Goal: Task Accomplishment & Management: Use online tool/utility

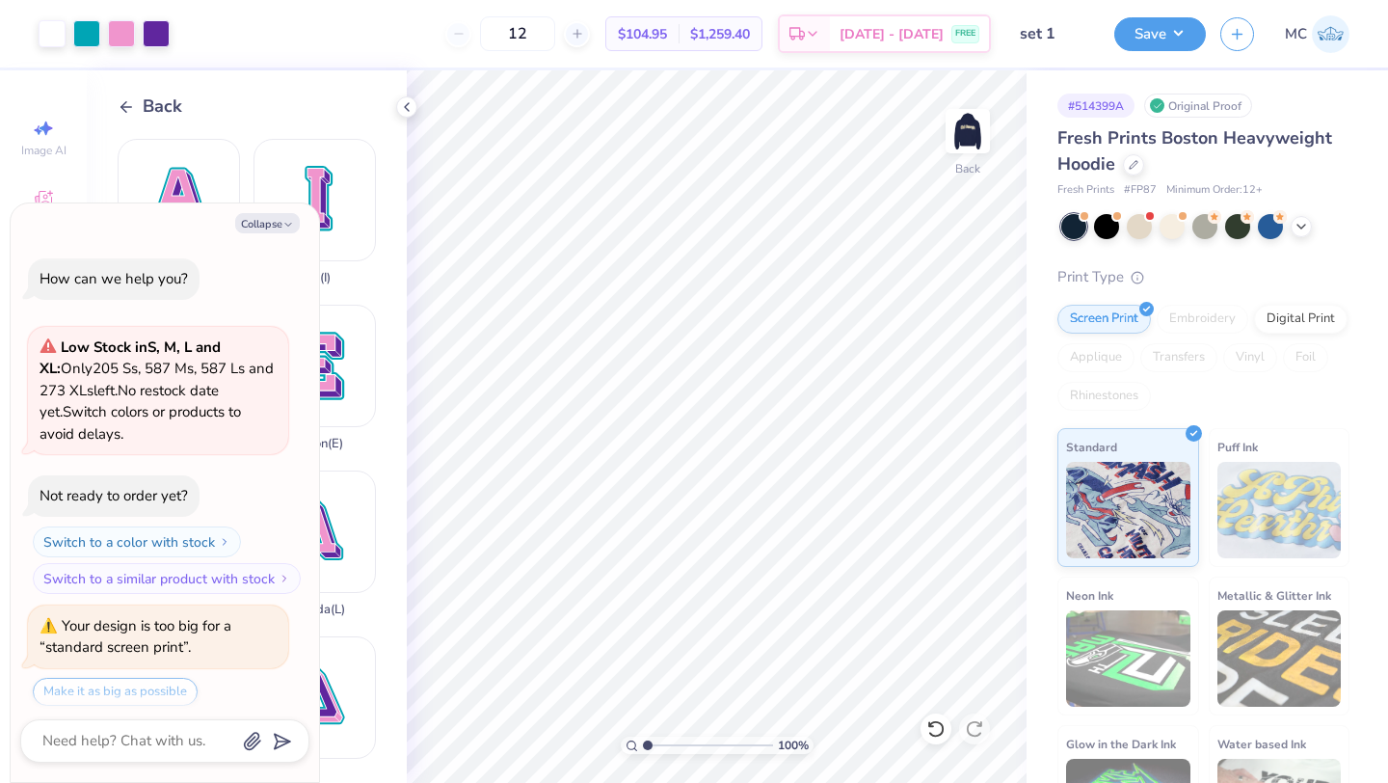
scroll to position [538, 0]
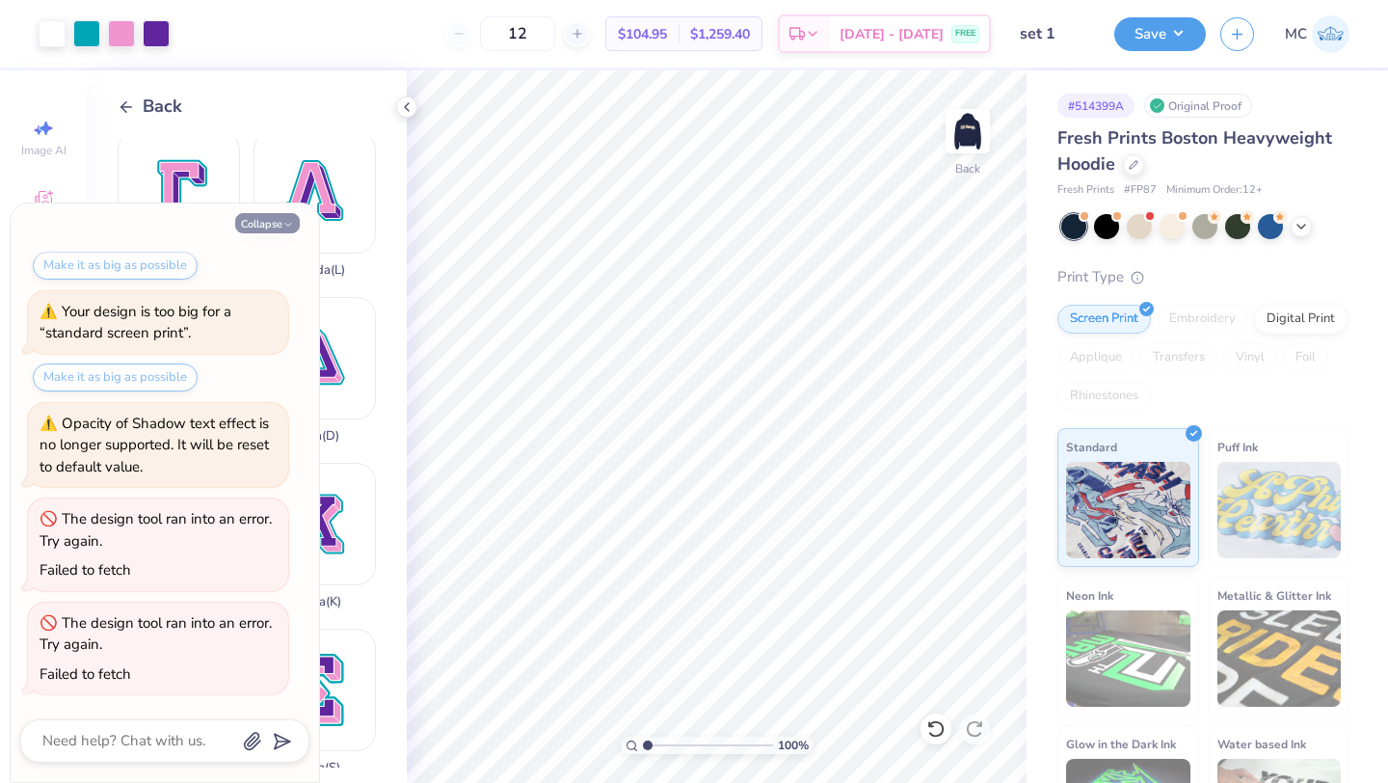
click at [281, 229] on button "Collapse" at bounding box center [267, 223] width 65 height 20
type textarea "x"
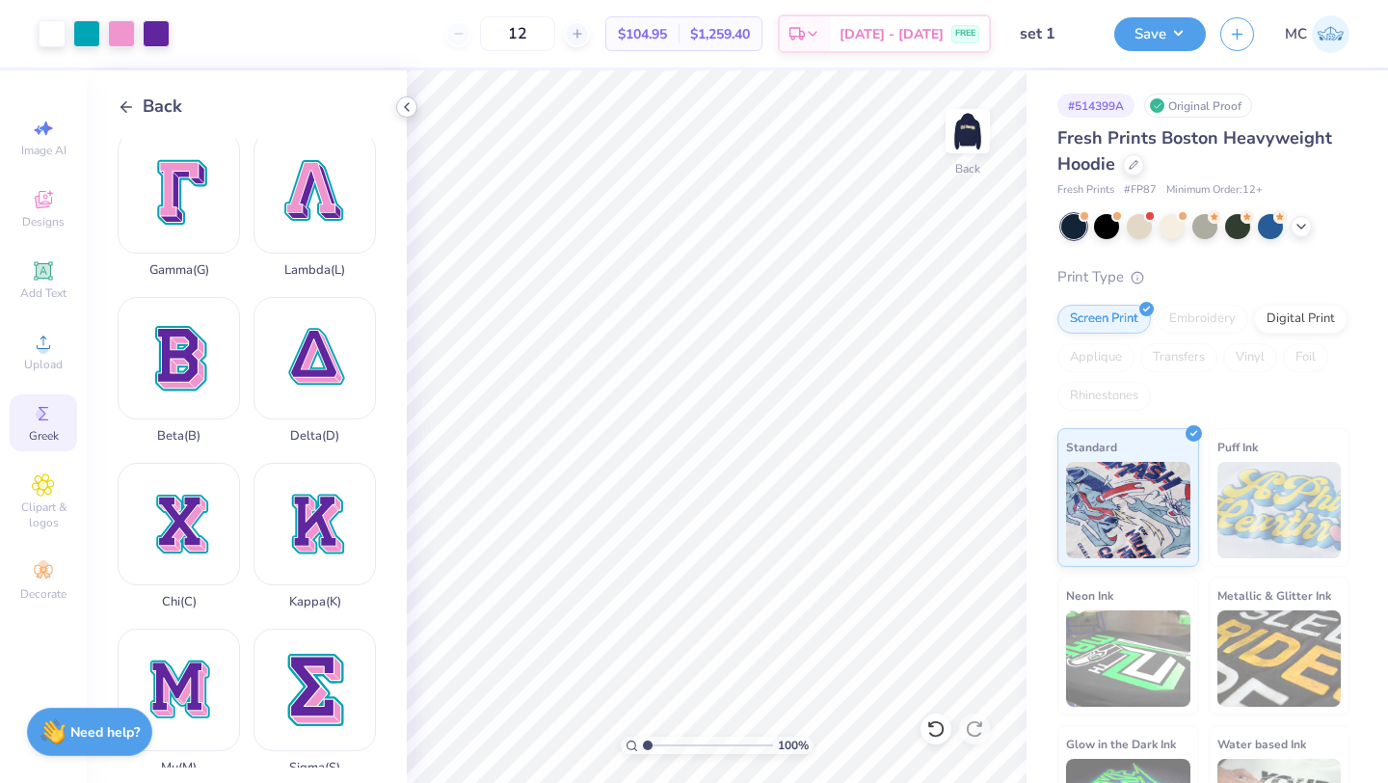
click at [402, 111] on icon at bounding box center [406, 106] width 15 height 15
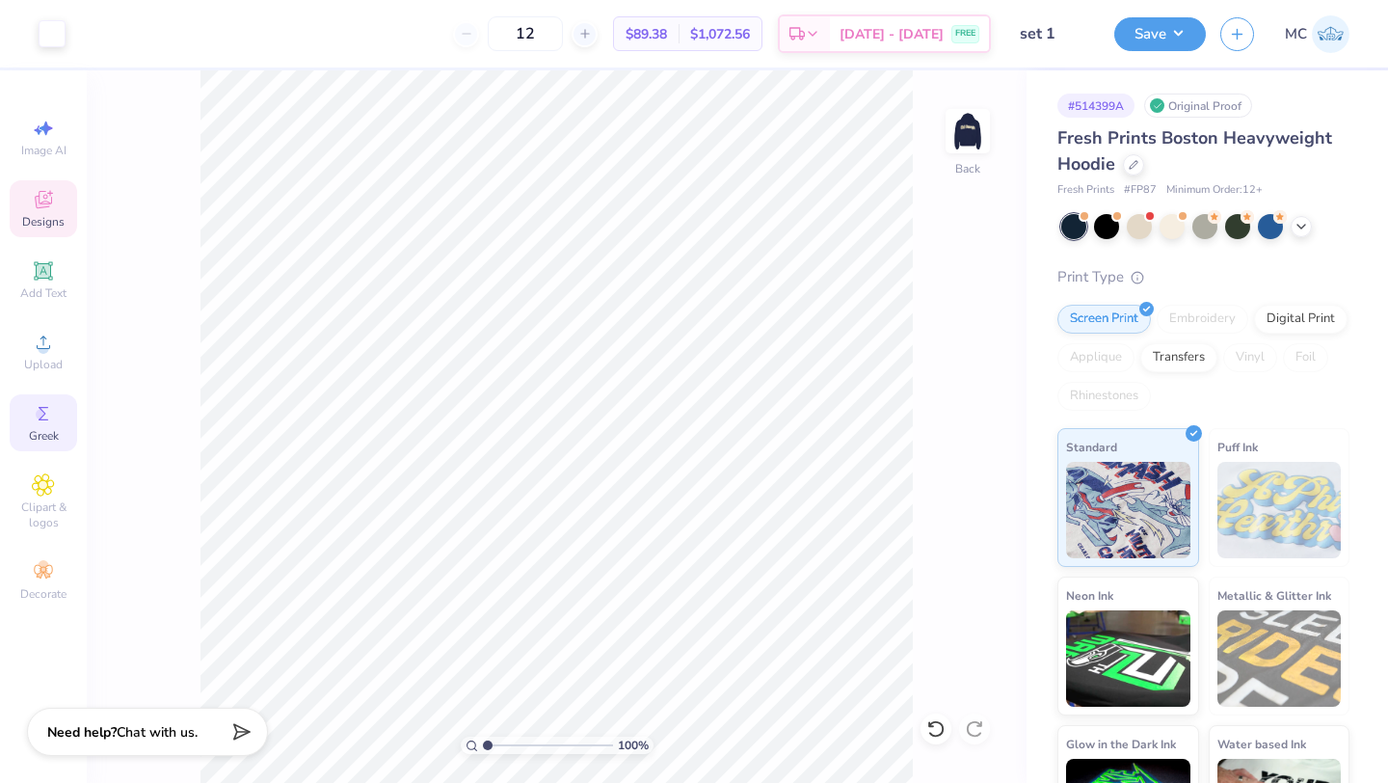
click at [33, 217] on span "Designs" at bounding box center [43, 221] width 42 height 15
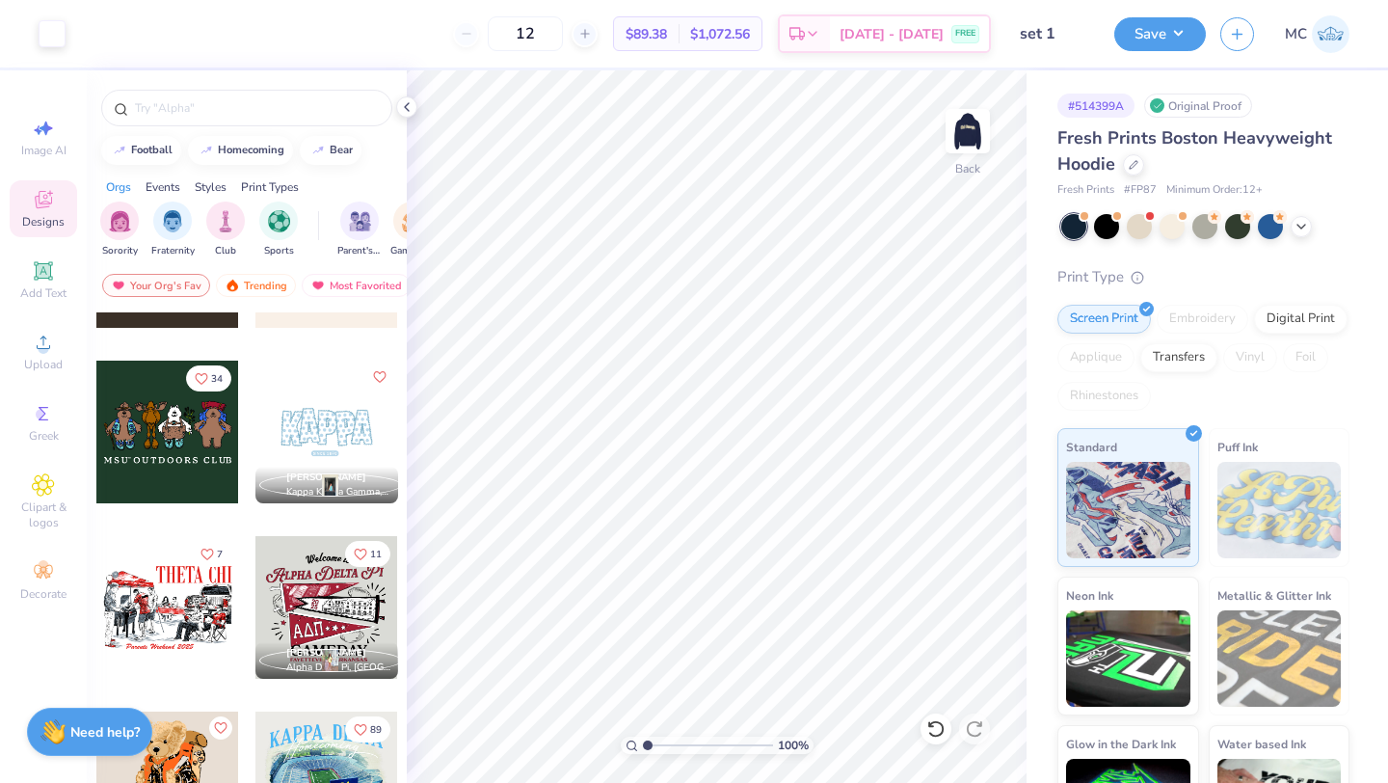
scroll to position [1163, 0]
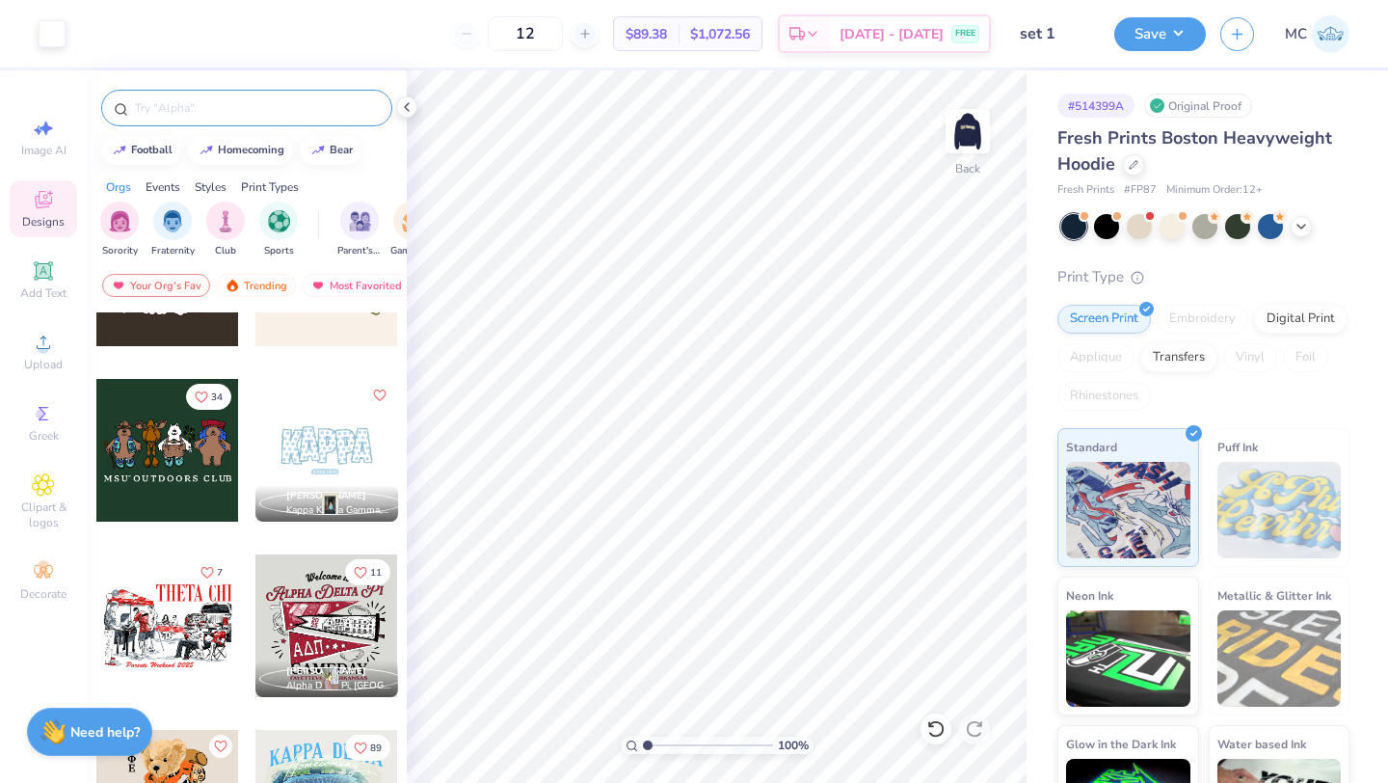
click at [175, 115] on input "text" at bounding box center [256, 107] width 247 height 19
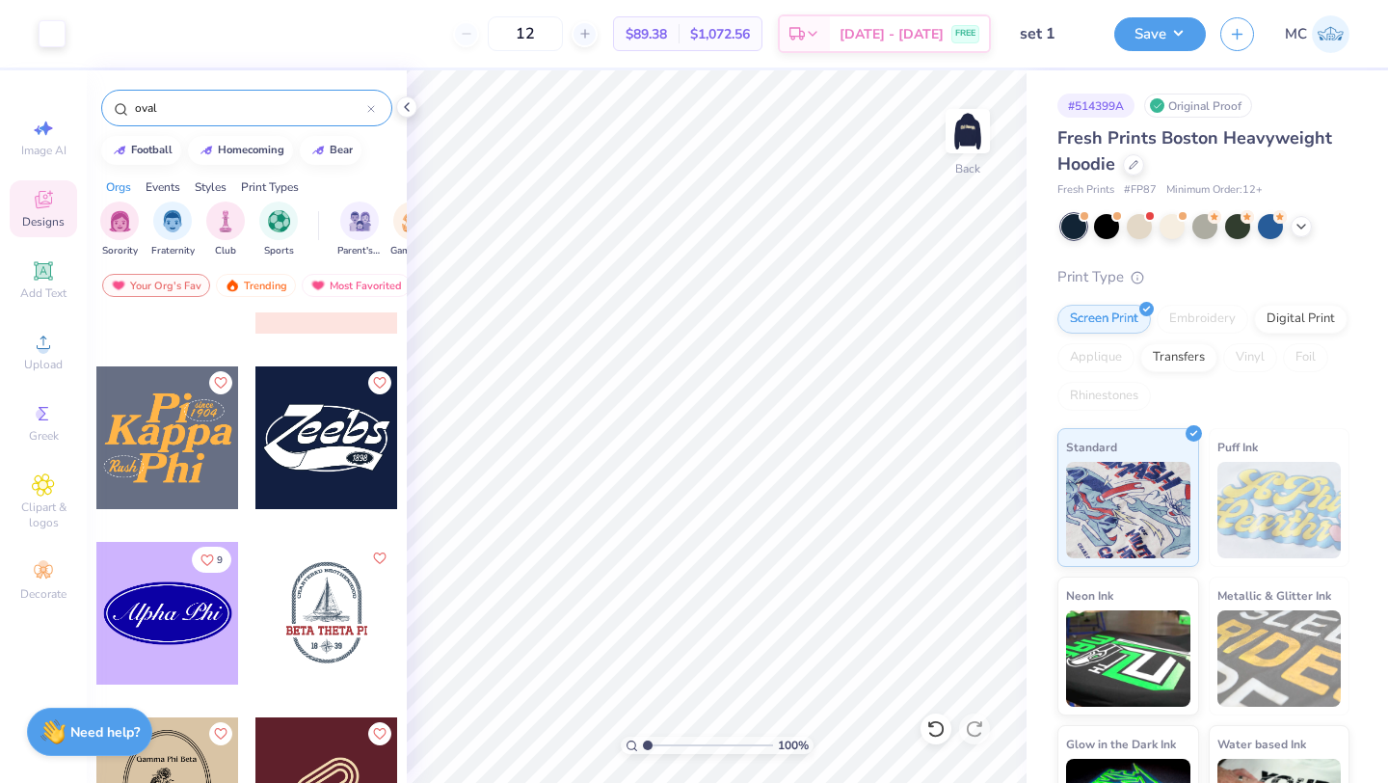
scroll to position [143, 0]
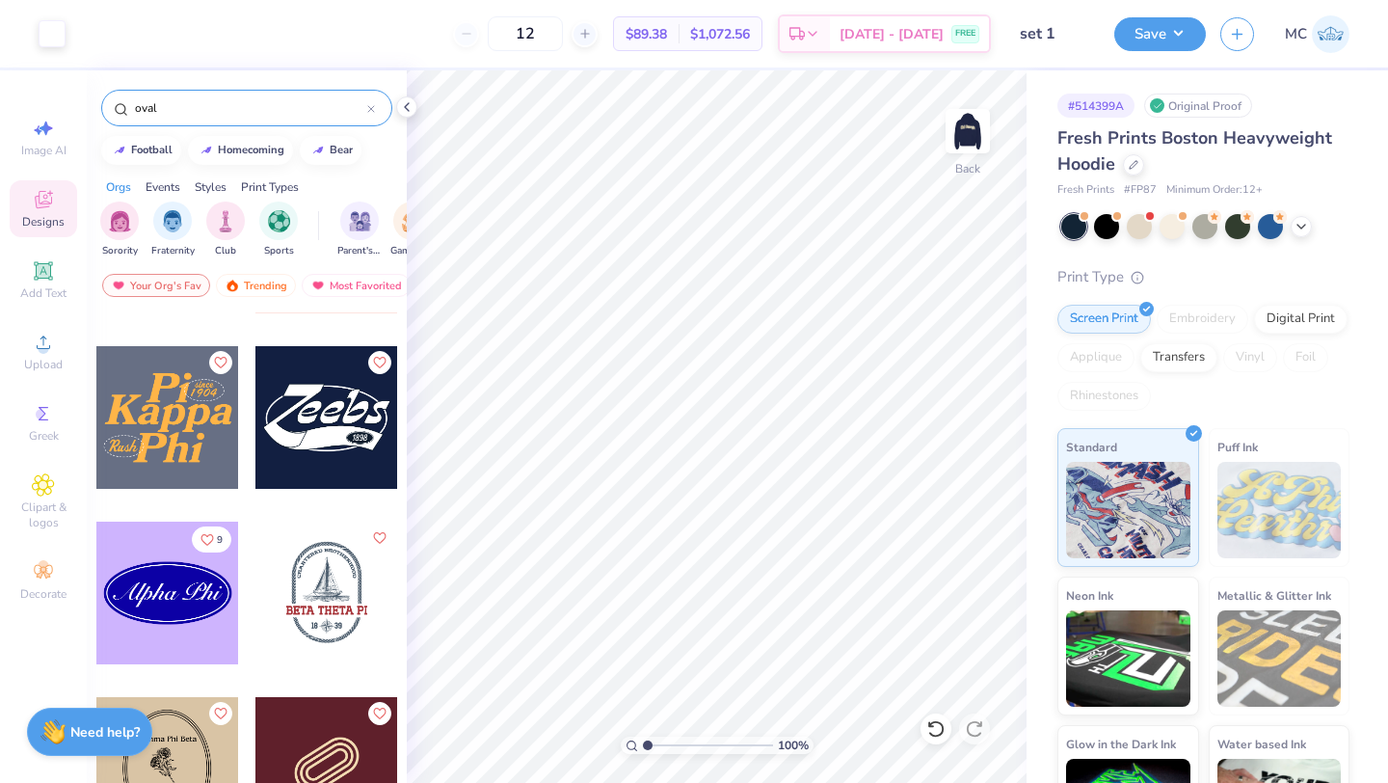
type input "oval"
click at [147, 606] on div at bounding box center [167, 593] width 143 height 143
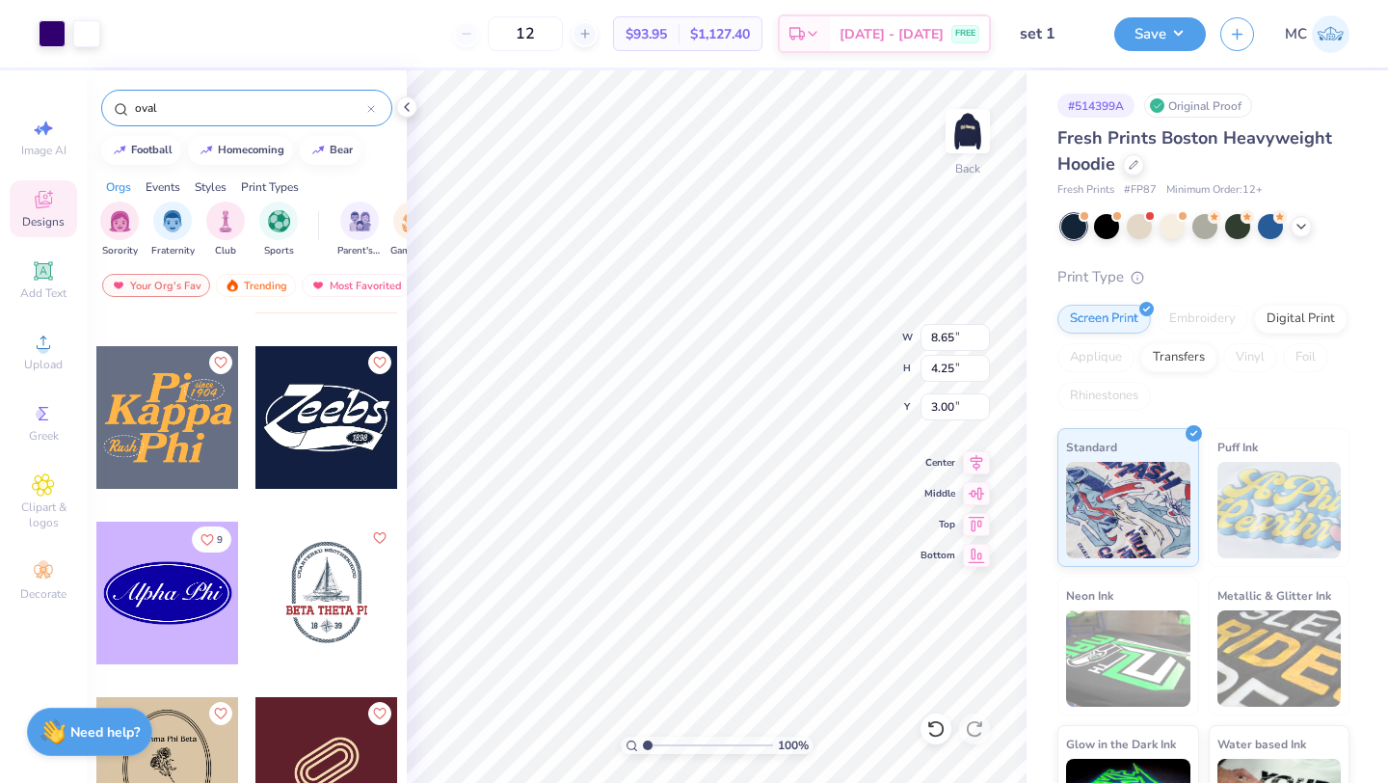
type input "8.65"
type input "4.25"
type input "5.45"
type input "2.68"
type input "3.70"
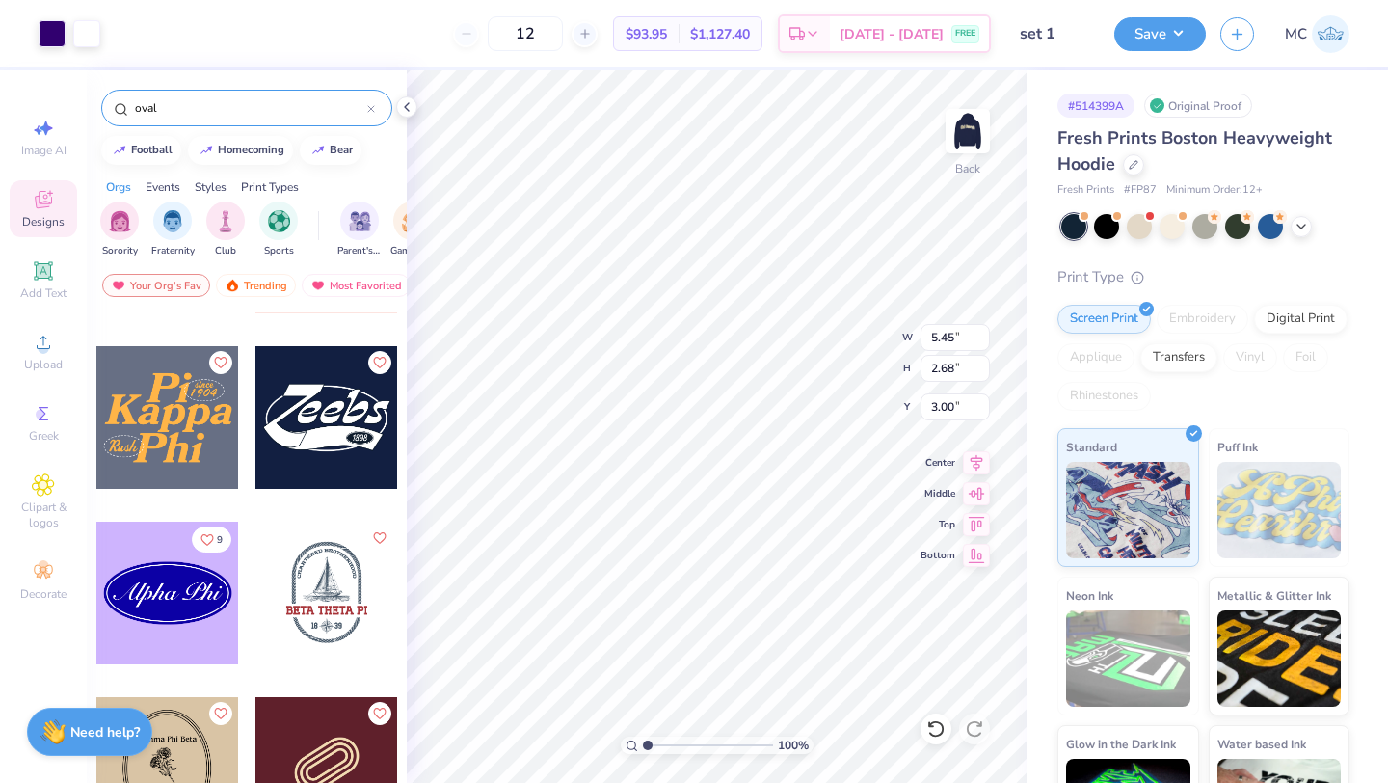
type input "1.82"
type input "12.99"
type input "6.38"
click at [47, 38] on div at bounding box center [52, 31] width 27 height 27
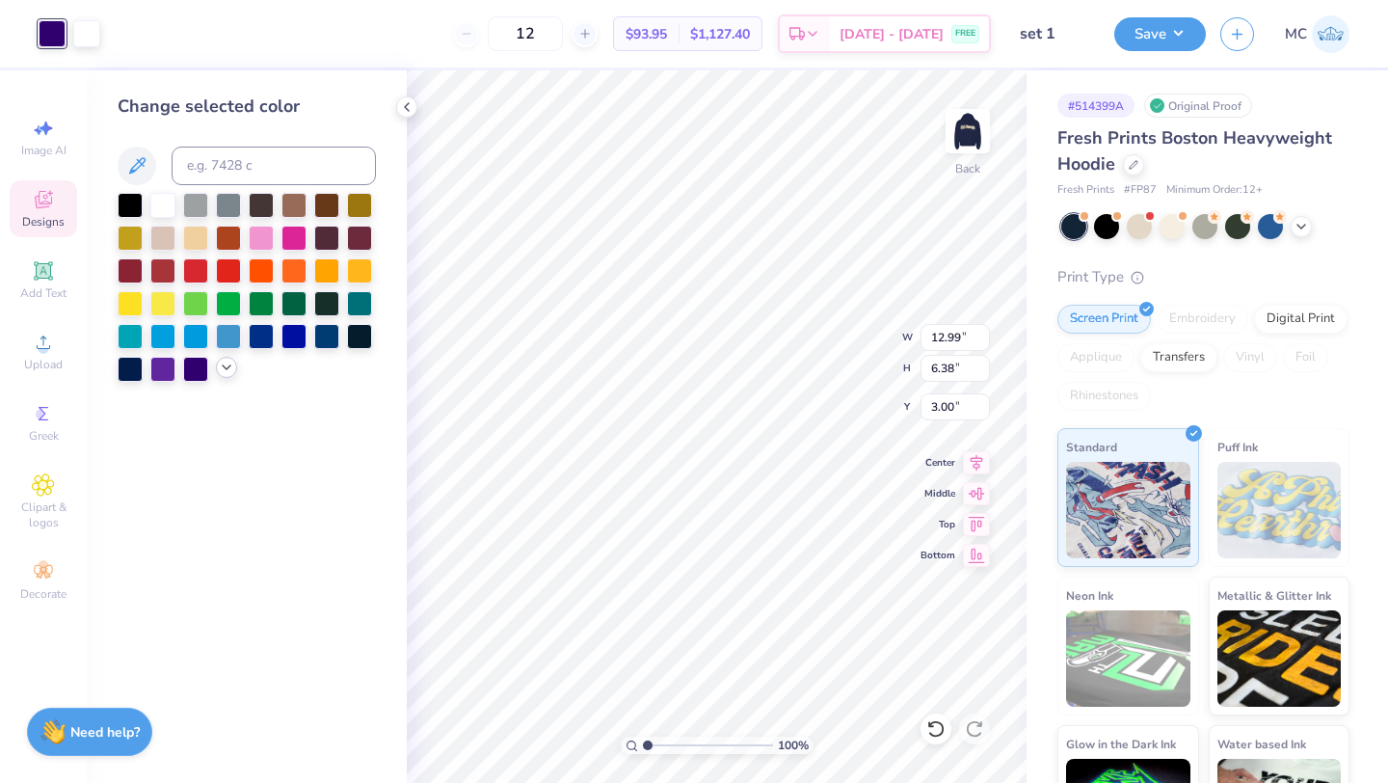
click at [223, 370] on icon at bounding box center [226, 367] width 15 height 15
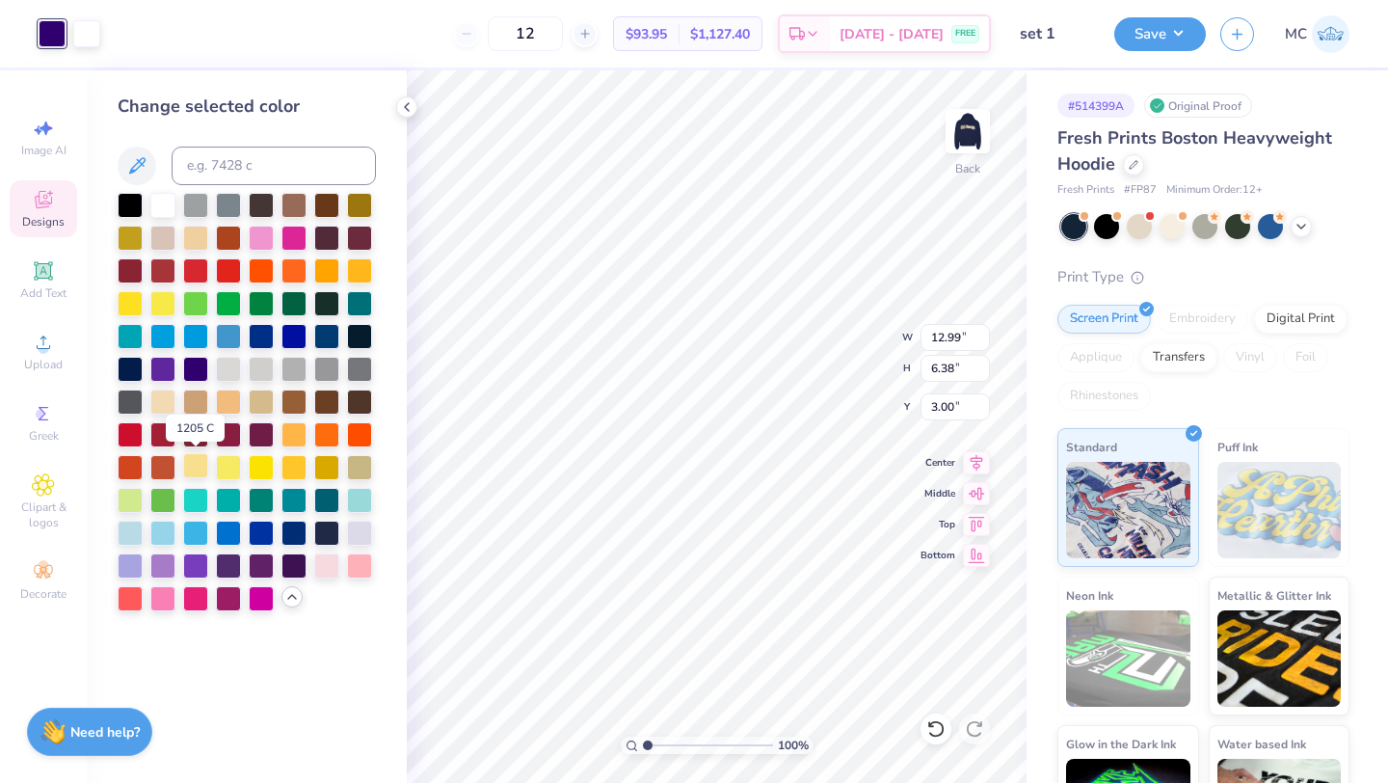
click at [198, 460] on div at bounding box center [195, 465] width 25 height 25
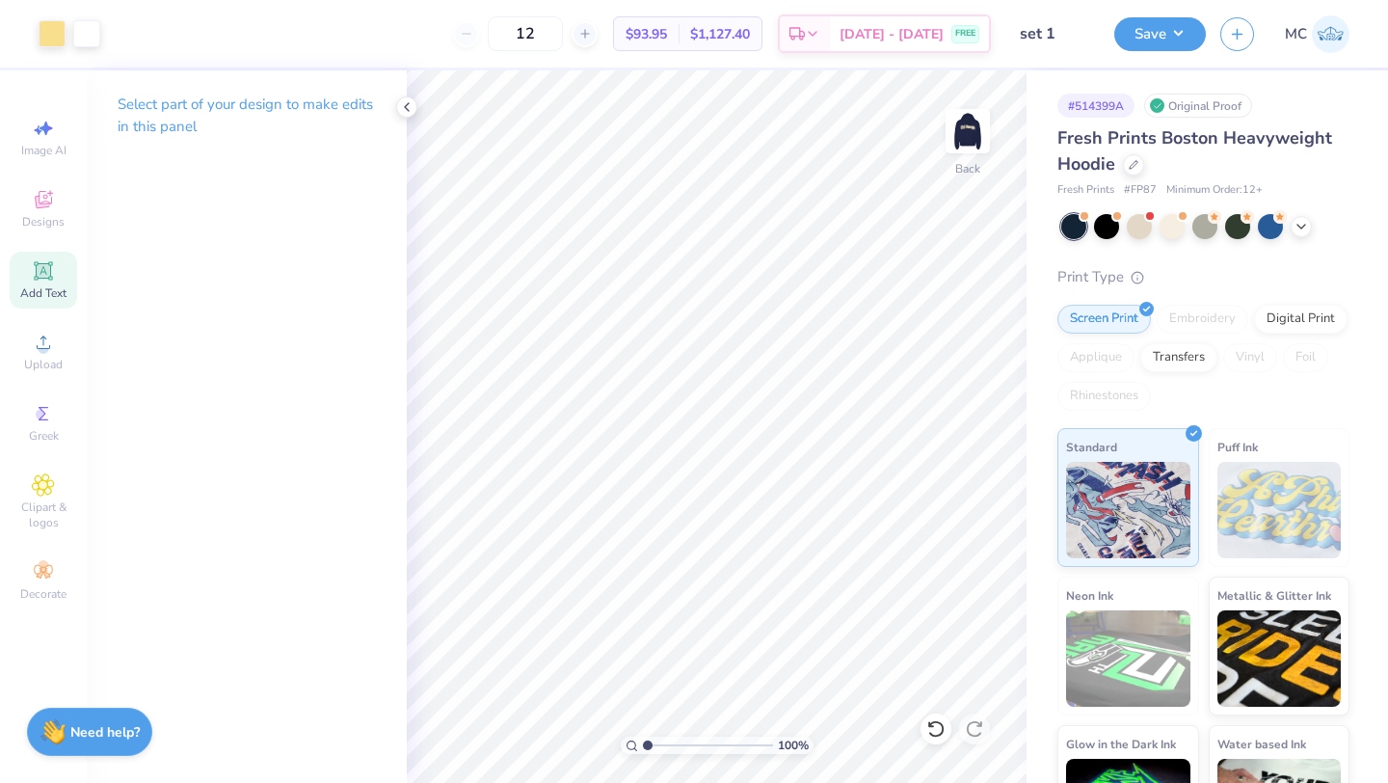
click at [41, 287] on span "Add Text" at bounding box center [43, 292] width 46 height 15
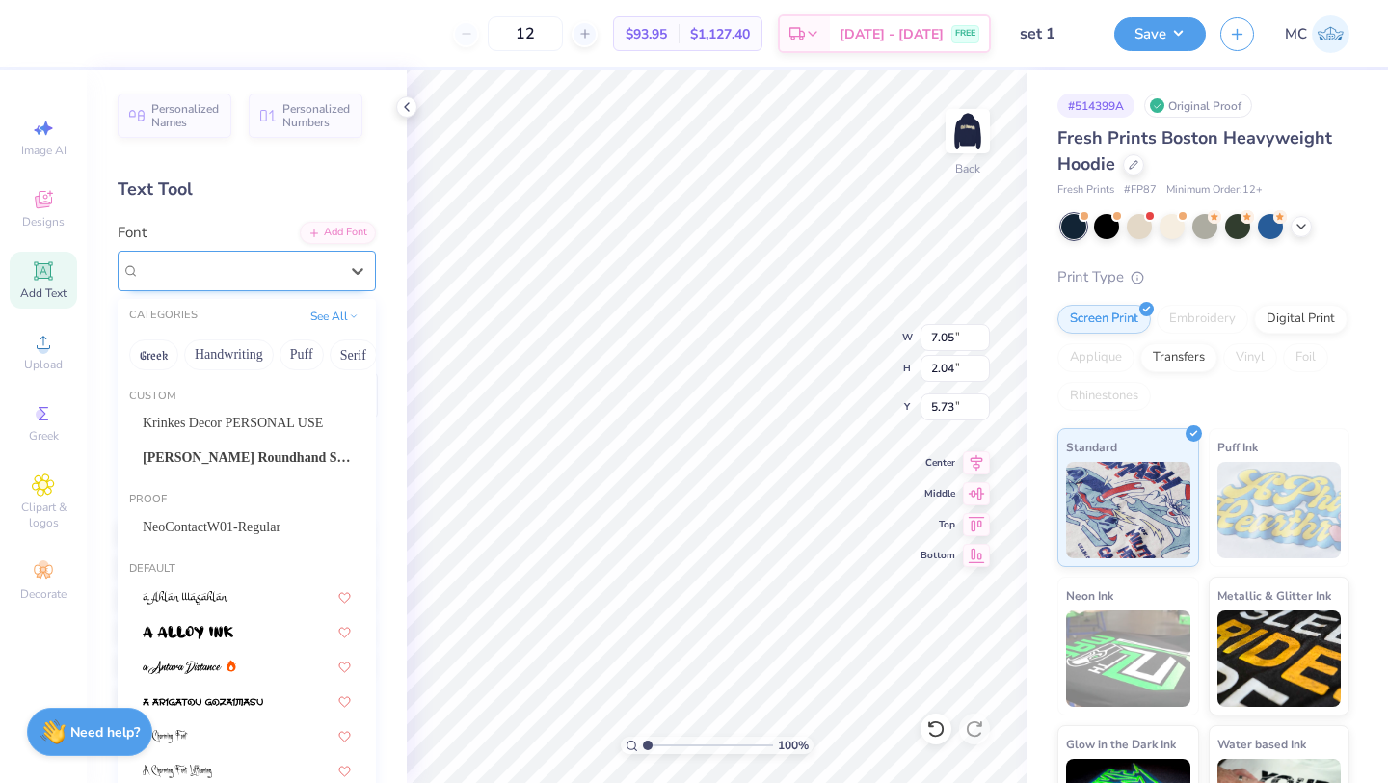
click at [279, 289] on div "Super Dream" at bounding box center [247, 271] width 258 height 40
click at [247, 351] on button "Handwriting" at bounding box center [229, 354] width 90 height 31
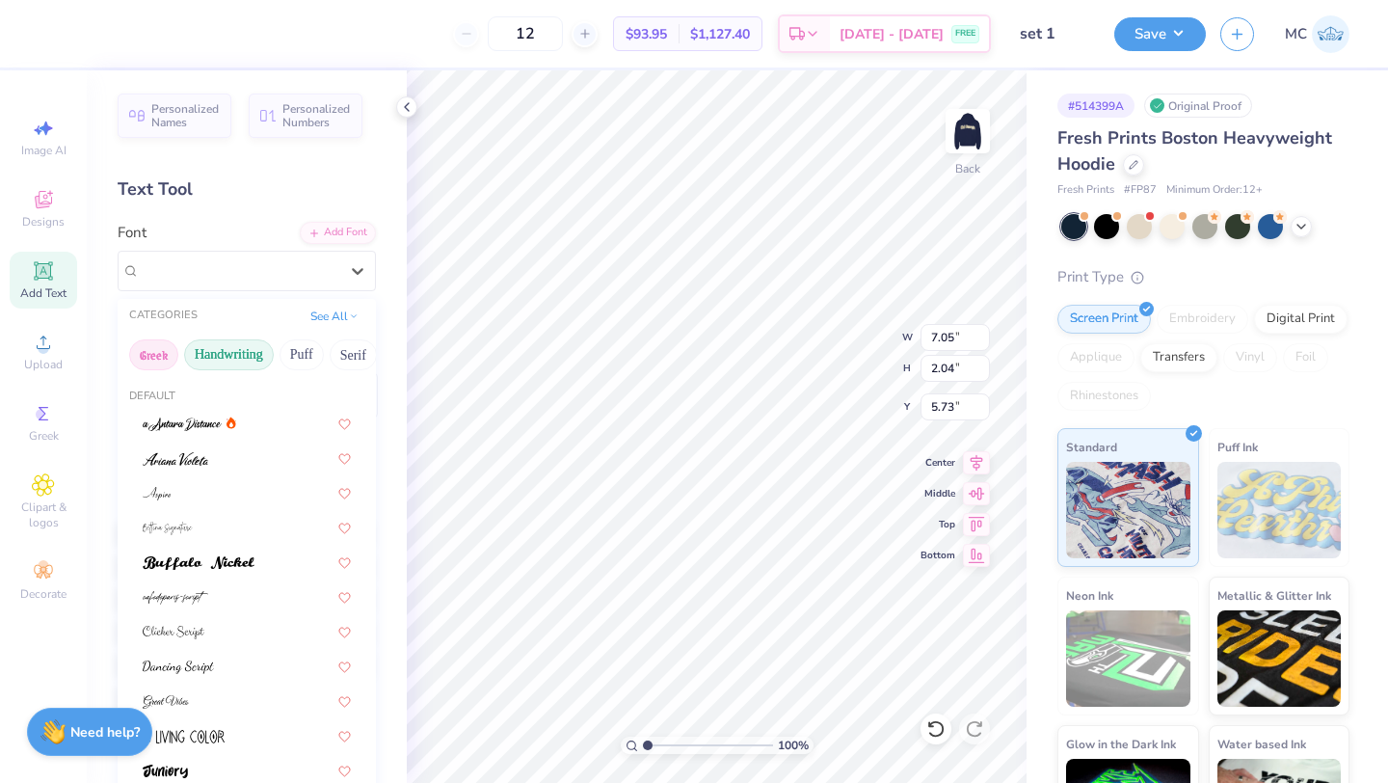
click at [154, 339] on button "Greek" at bounding box center [153, 354] width 49 height 31
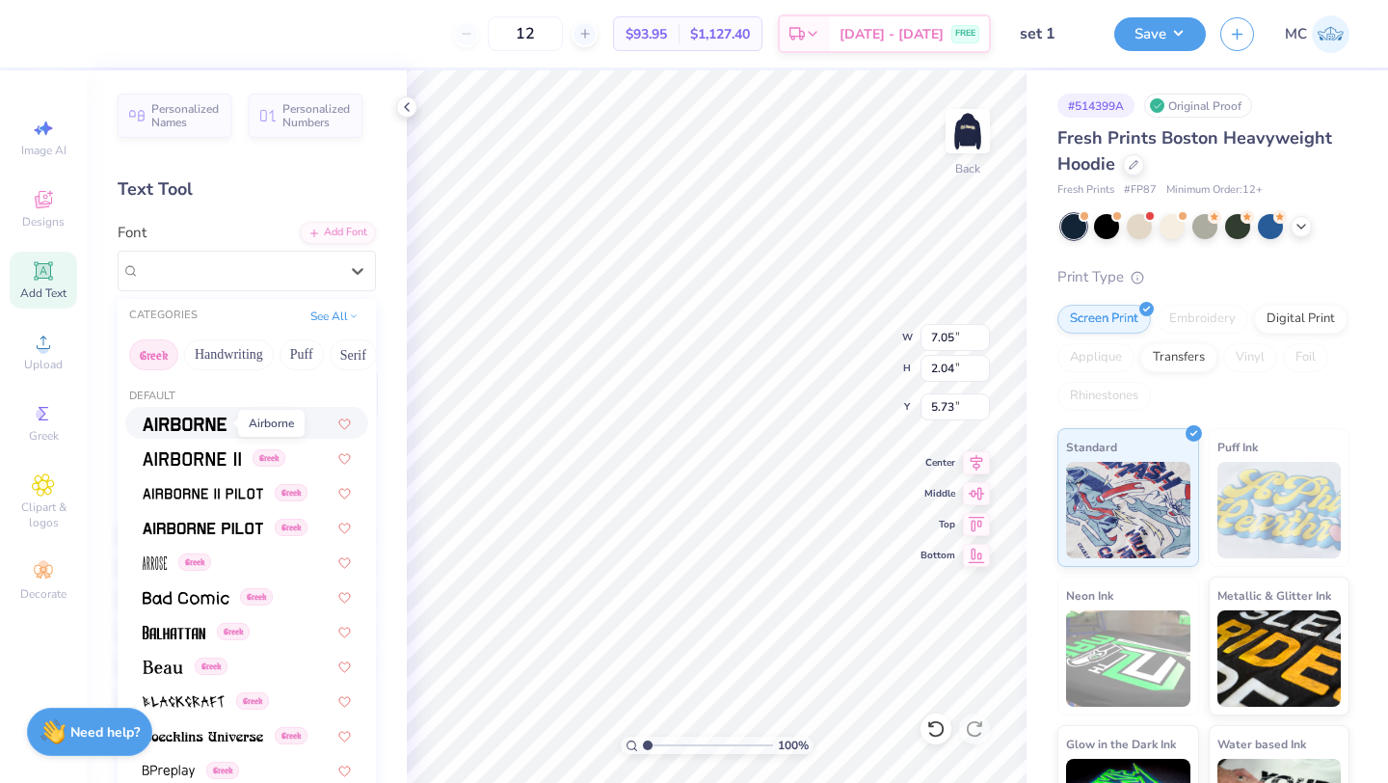
click at [177, 422] on img at bounding box center [185, 424] width 84 height 13
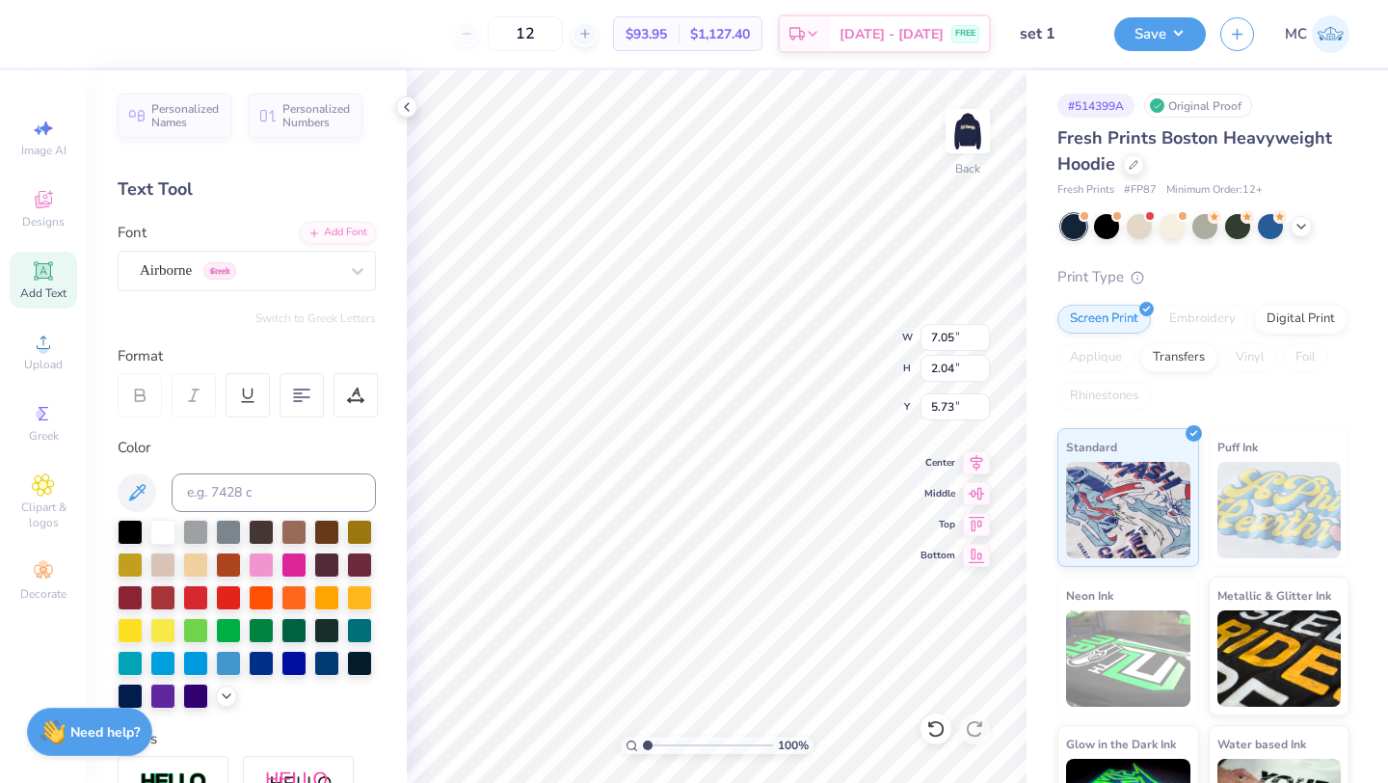
type input "6.75"
type input "2.13"
type input "5.68"
click at [293, 316] on button "Switch to Greek Letters" at bounding box center [316, 317] width 121 height 15
type input "6.72"
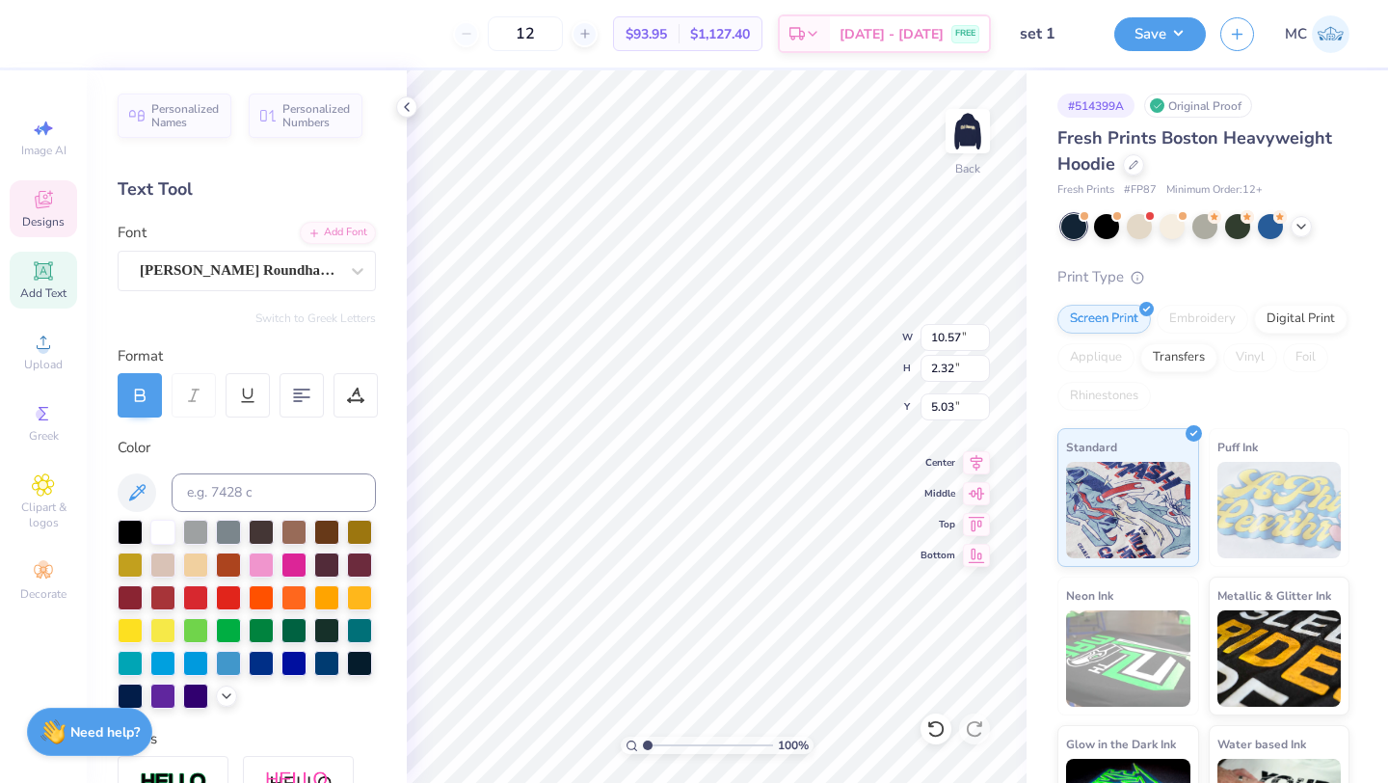
scroll to position [0, 0]
type textarea "A"
click at [284, 281] on div "[PERSON_NAME] Roundhand Script" at bounding box center [239, 271] width 202 height 30
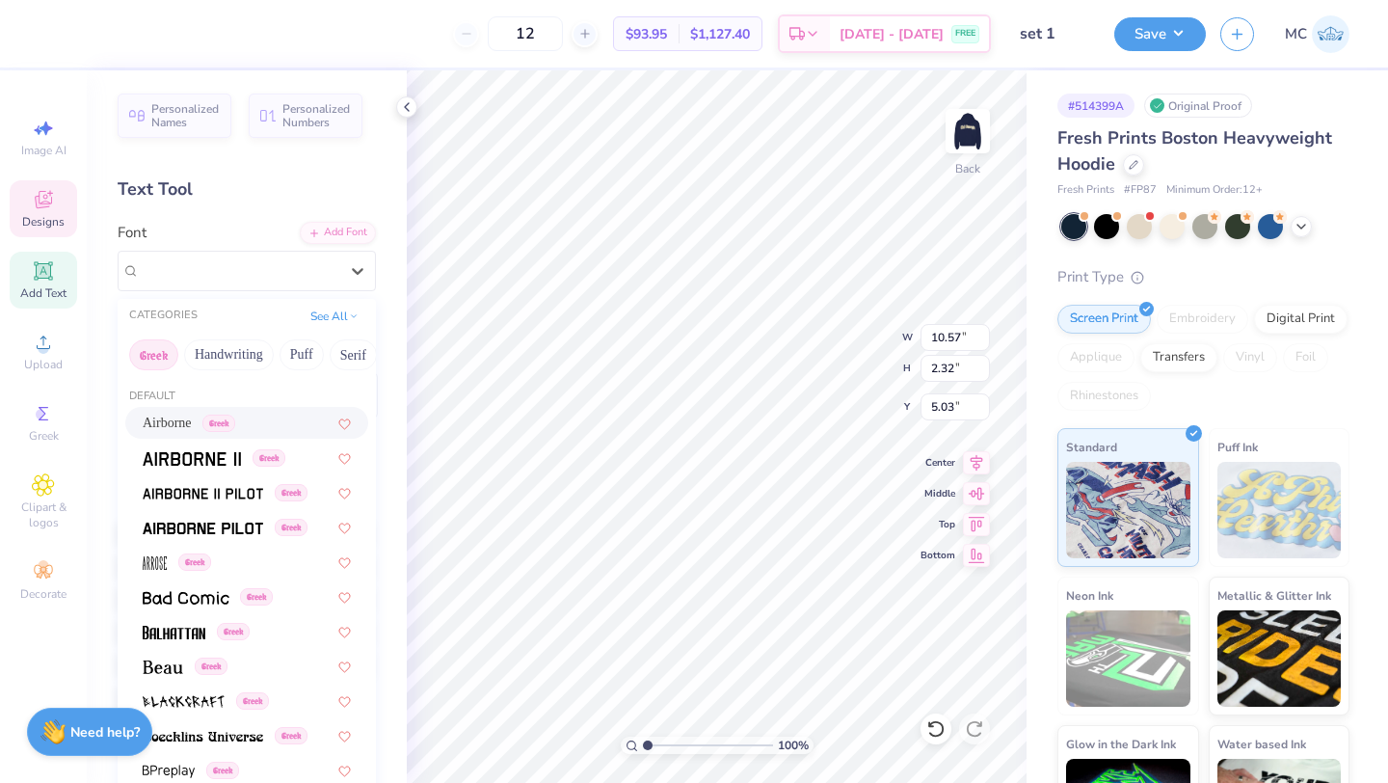
click at [165, 423] on span "Airborne" at bounding box center [167, 423] width 49 height 20
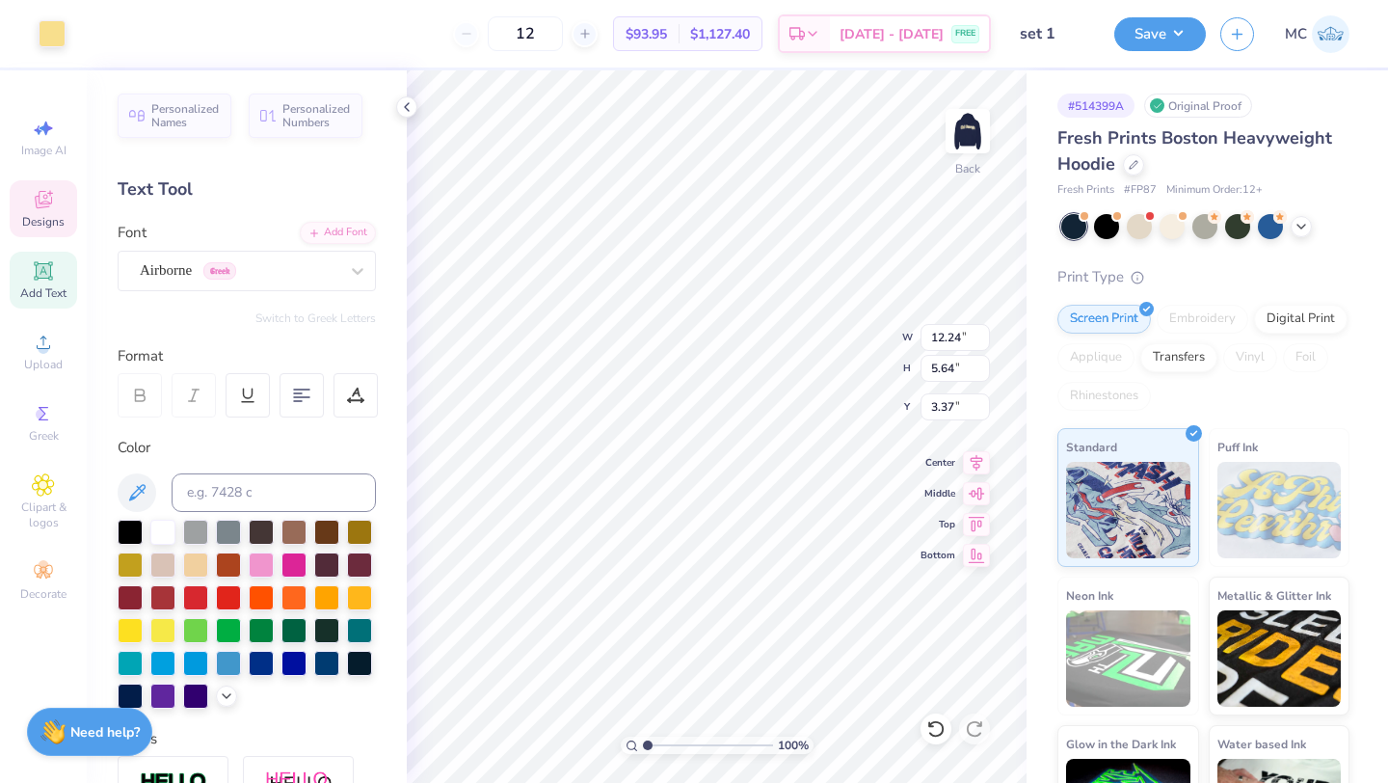
type input "12.24"
type input "5.64"
click at [933, 730] on icon at bounding box center [936, 728] width 19 height 19
type input "3.37"
click at [38, 294] on span "Add Text" at bounding box center [43, 292] width 46 height 15
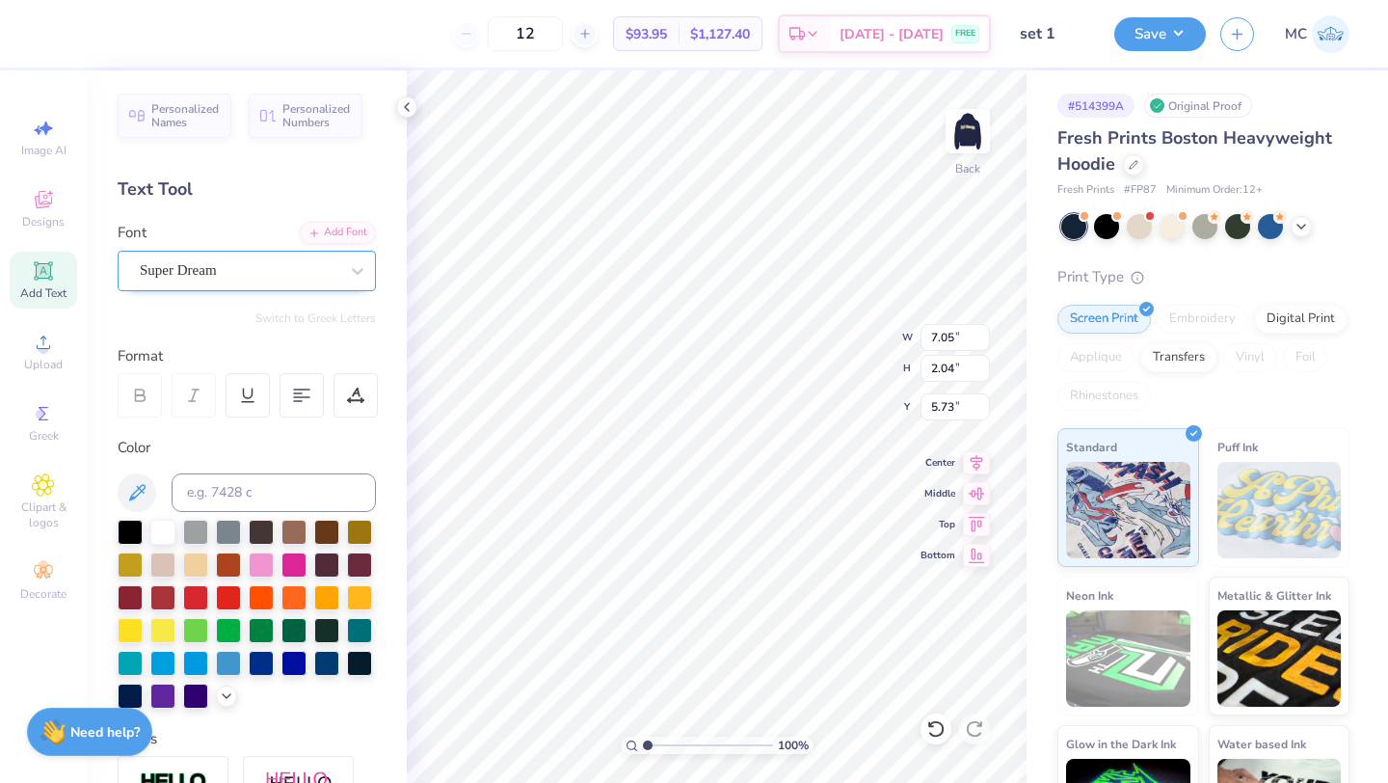
click at [212, 274] on div "Super Dream" at bounding box center [239, 271] width 202 height 30
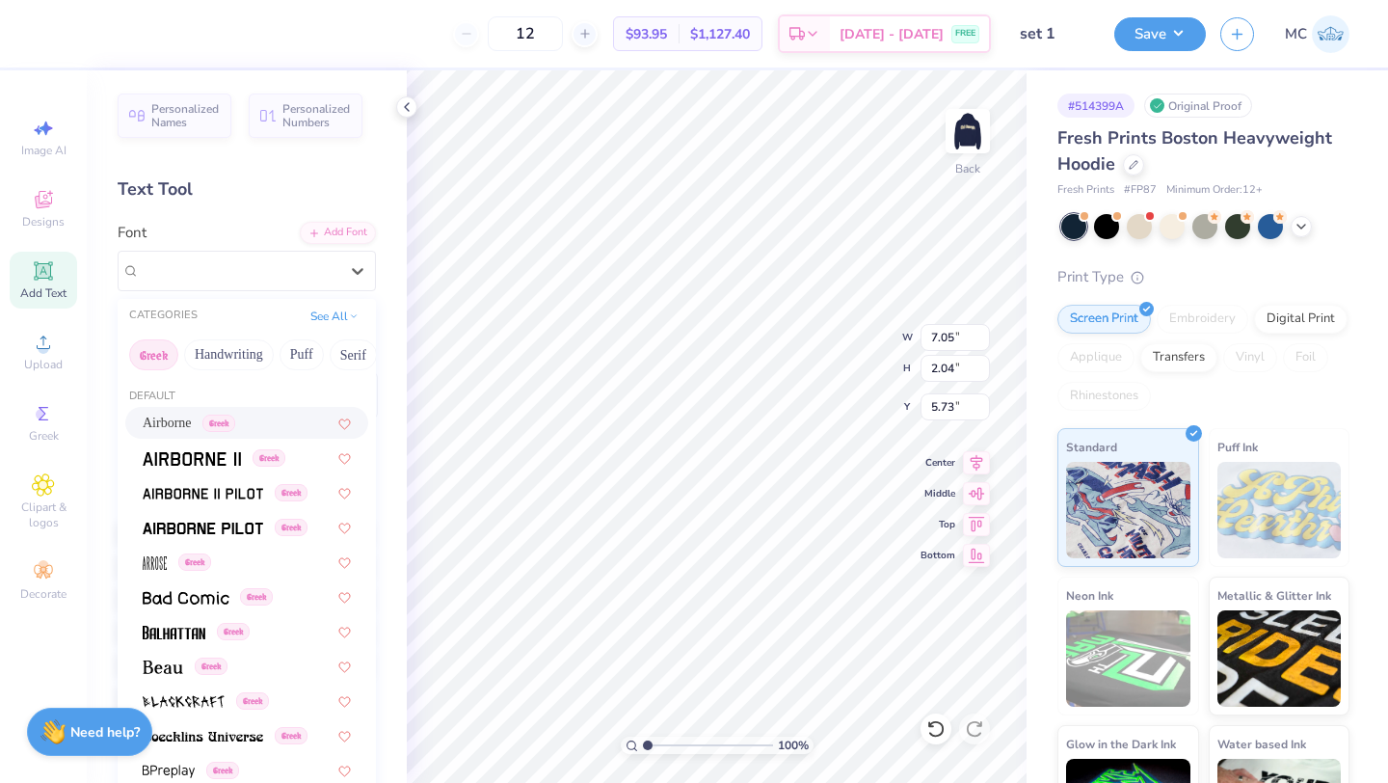
click at [192, 429] on span "Airborne" at bounding box center [167, 423] width 49 height 20
click at [315, 265] on div "Airborne Greek" at bounding box center [239, 271] width 202 height 30
click at [192, 423] on span "Airborne" at bounding box center [167, 423] width 49 height 20
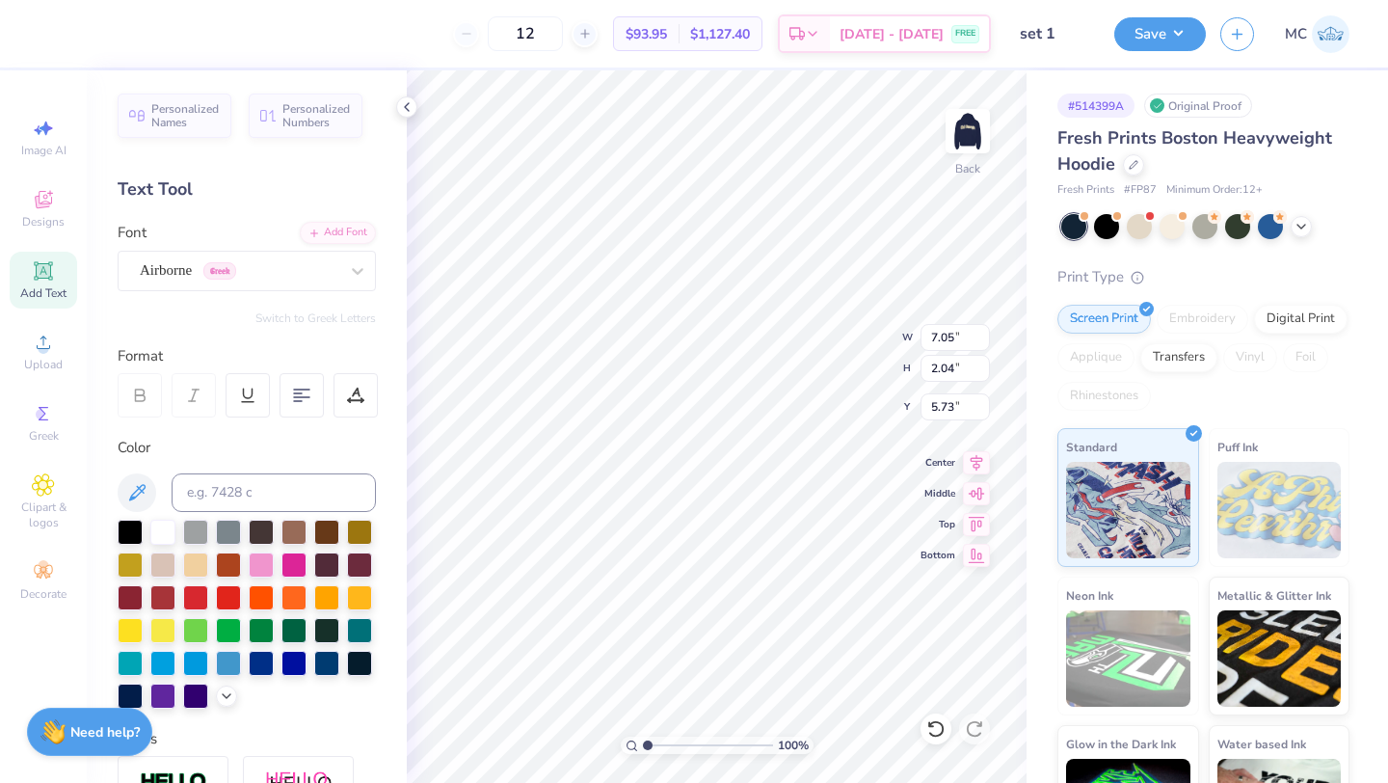
type textarea "C"
type textarea "x"
type input "12.24"
type input "5.64"
type input "3.37"
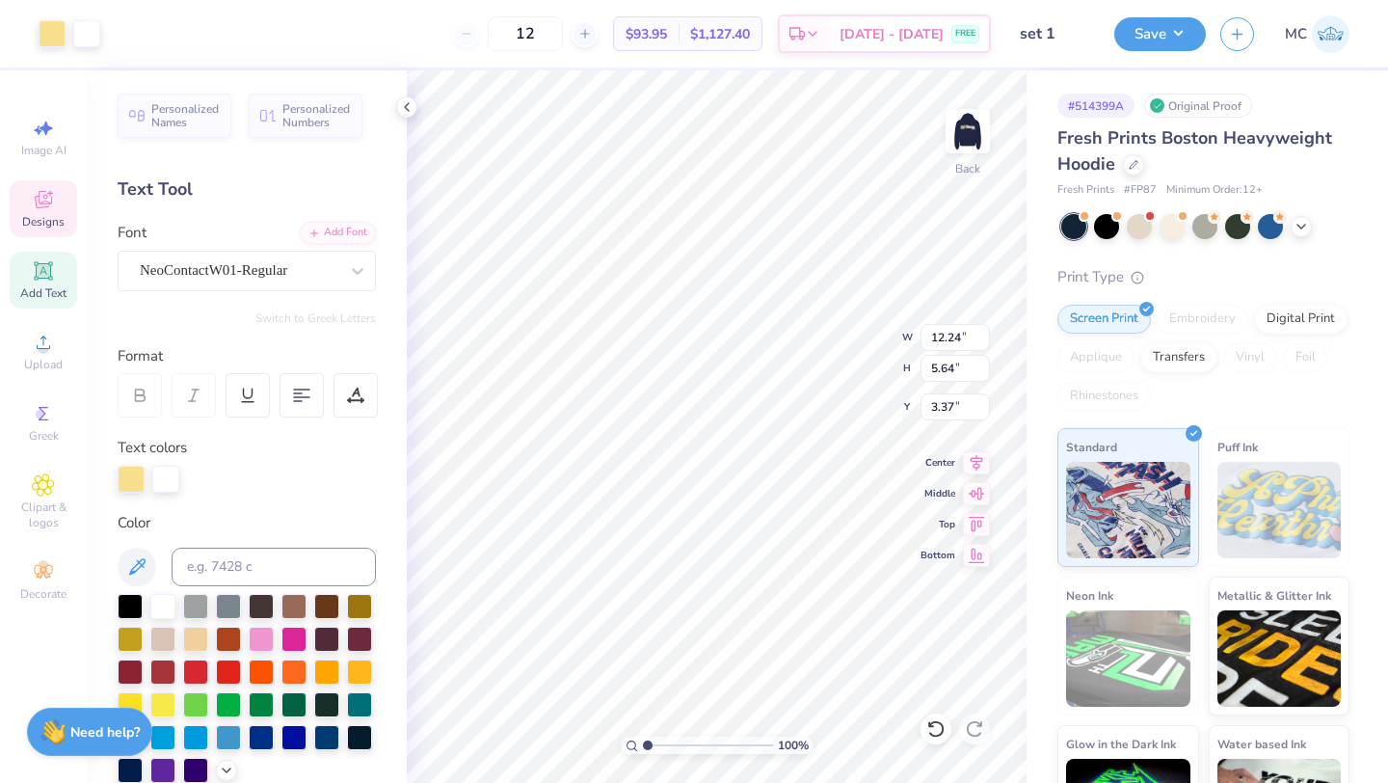
type input "12.19"
type input "3.78"
type input "3.27"
type input "1.65"
type input "2.13"
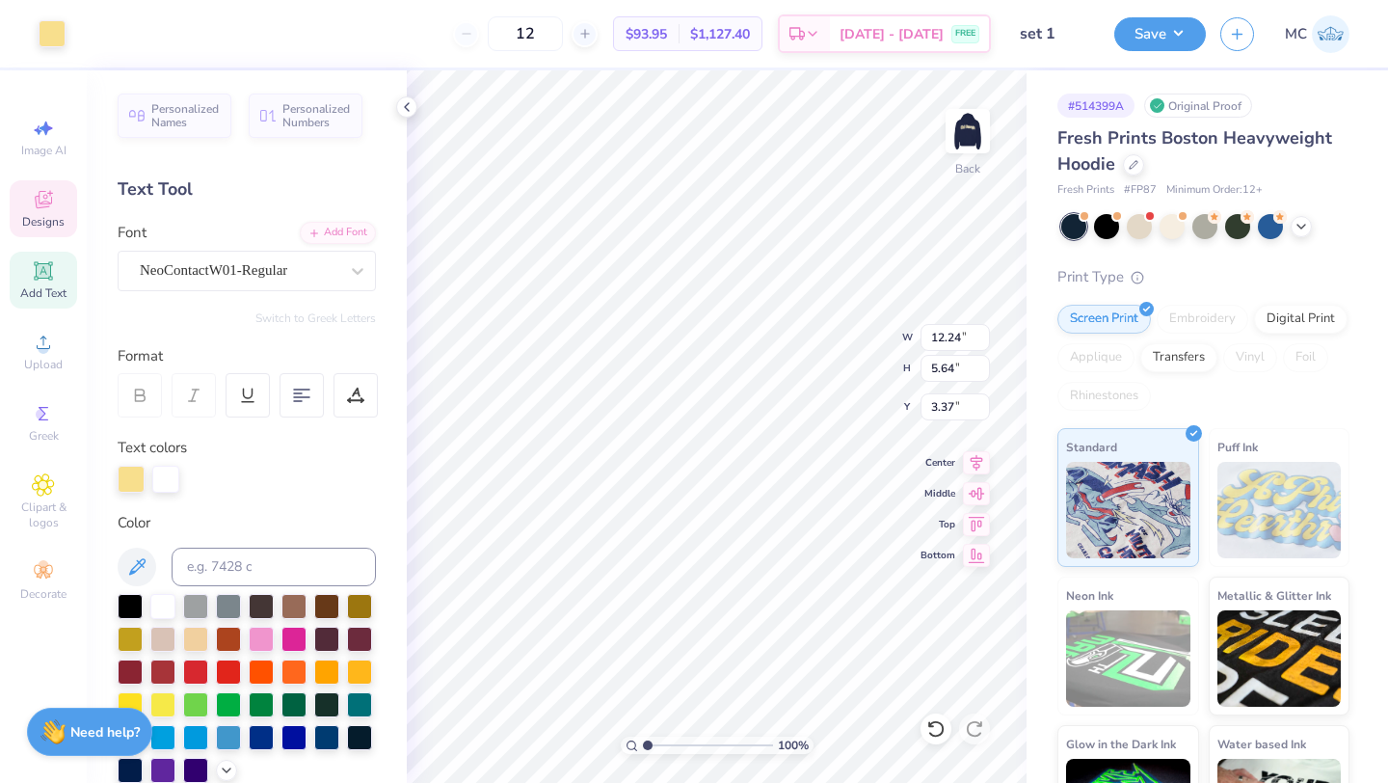
type input "5.68"
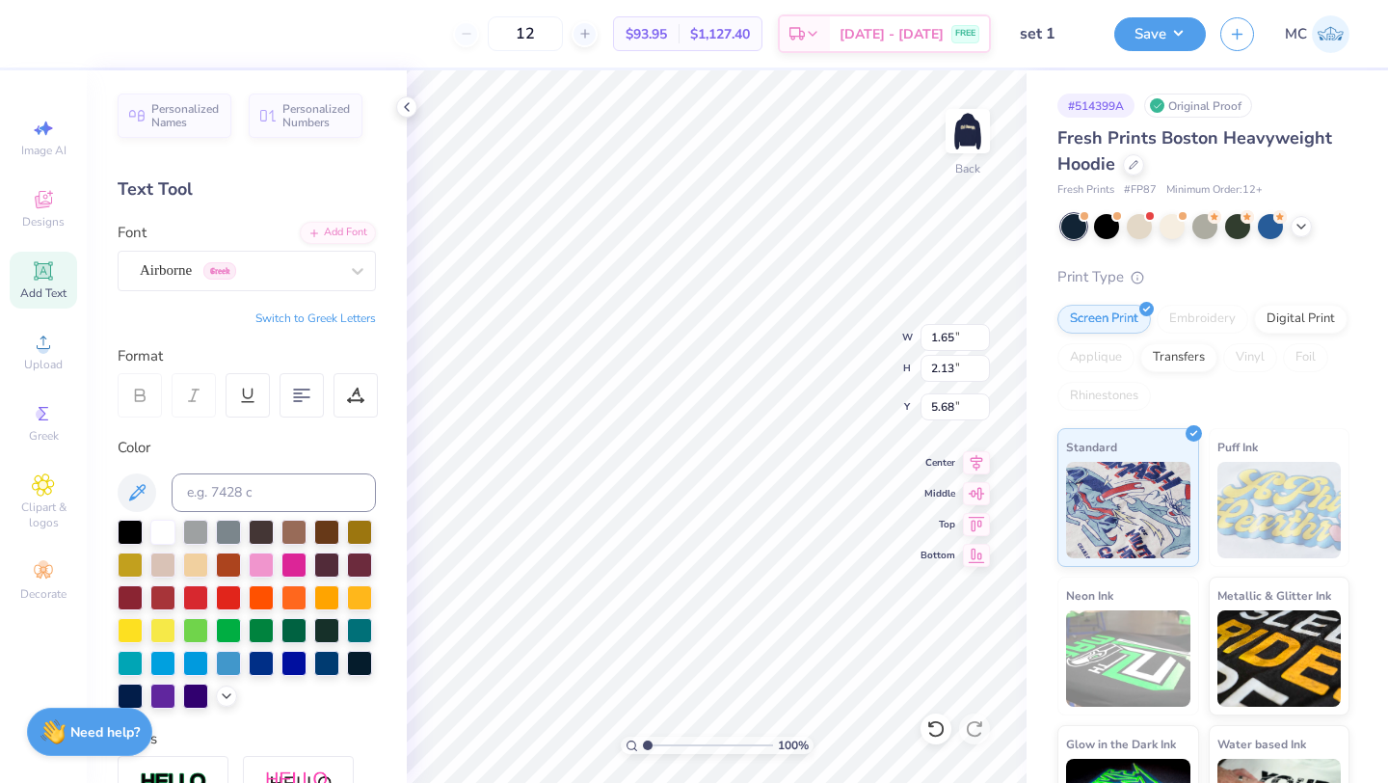
paste textarea "W"
type textarea "x"
click at [292, 315] on button "Switch to Greek Letters" at bounding box center [316, 317] width 121 height 15
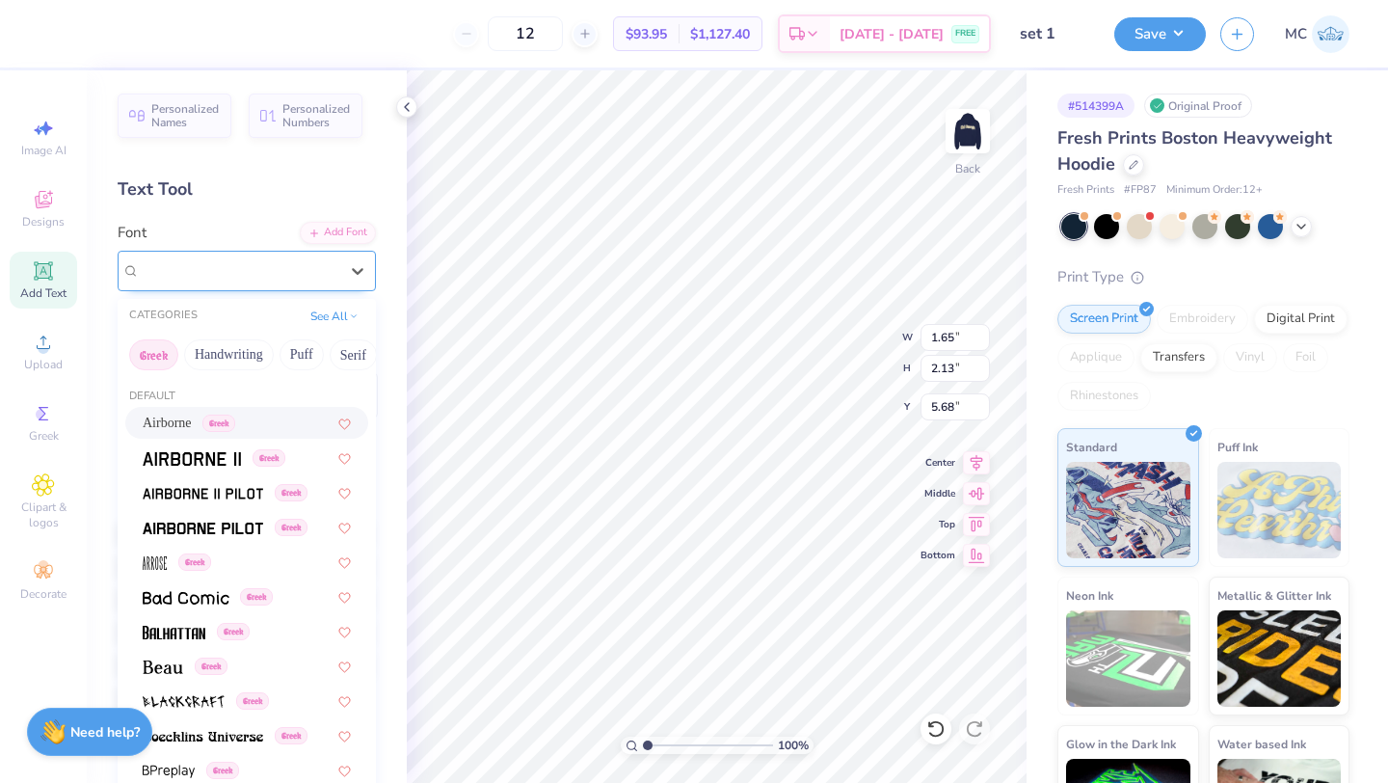
click at [328, 257] on div at bounding box center [239, 270] width 199 height 26
click at [175, 460] on img at bounding box center [192, 458] width 98 height 13
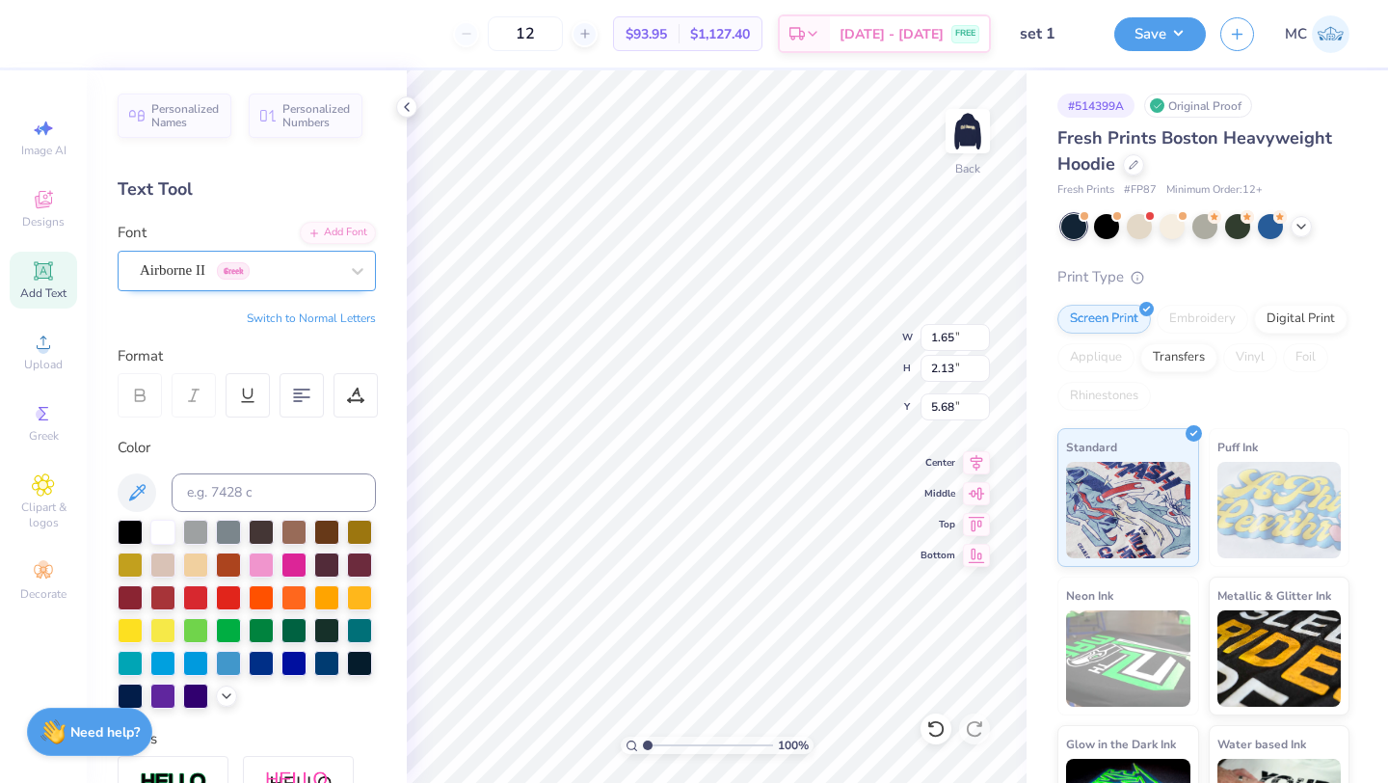
type textarea "χΟ"
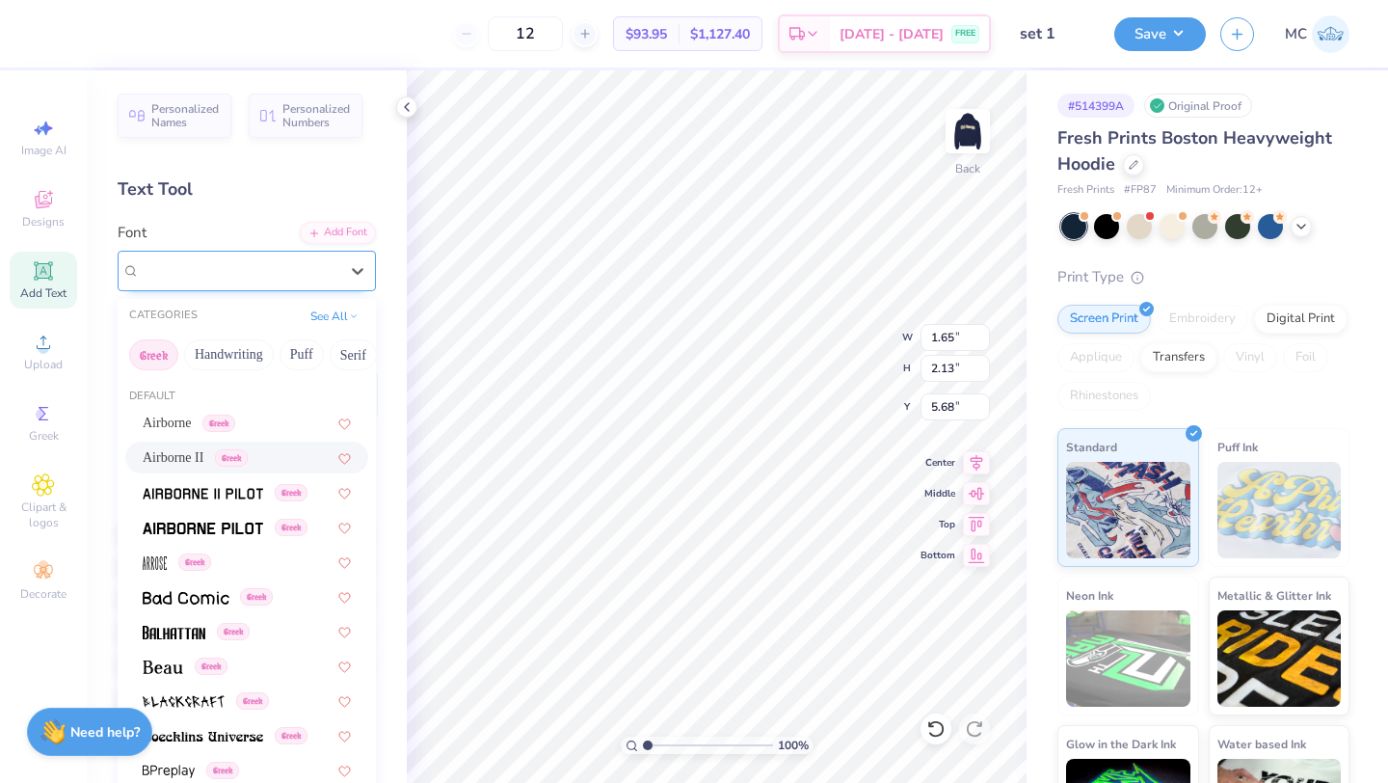
click at [329, 283] on div at bounding box center [239, 270] width 199 height 26
click at [150, 355] on button "Greek" at bounding box center [153, 354] width 49 height 31
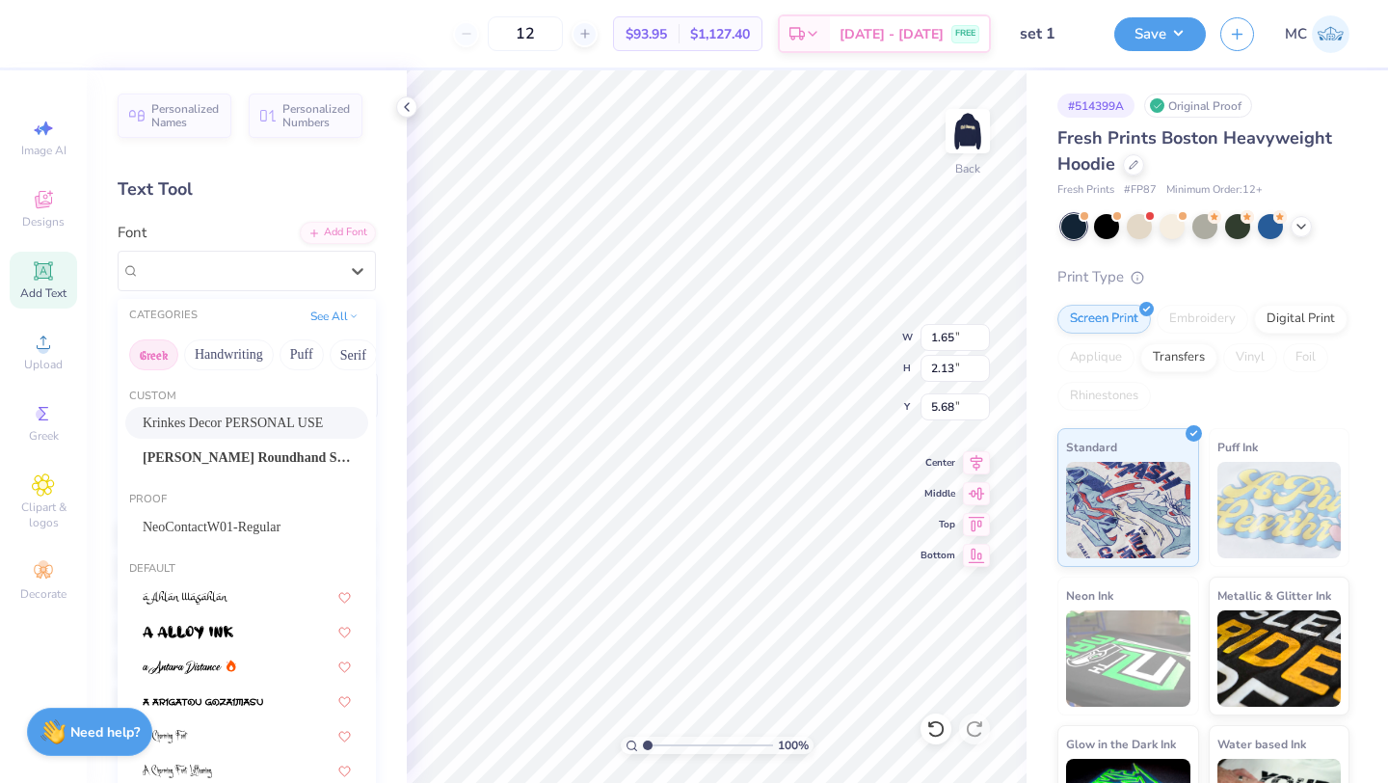
click at [141, 340] on button "Greek" at bounding box center [153, 354] width 49 height 31
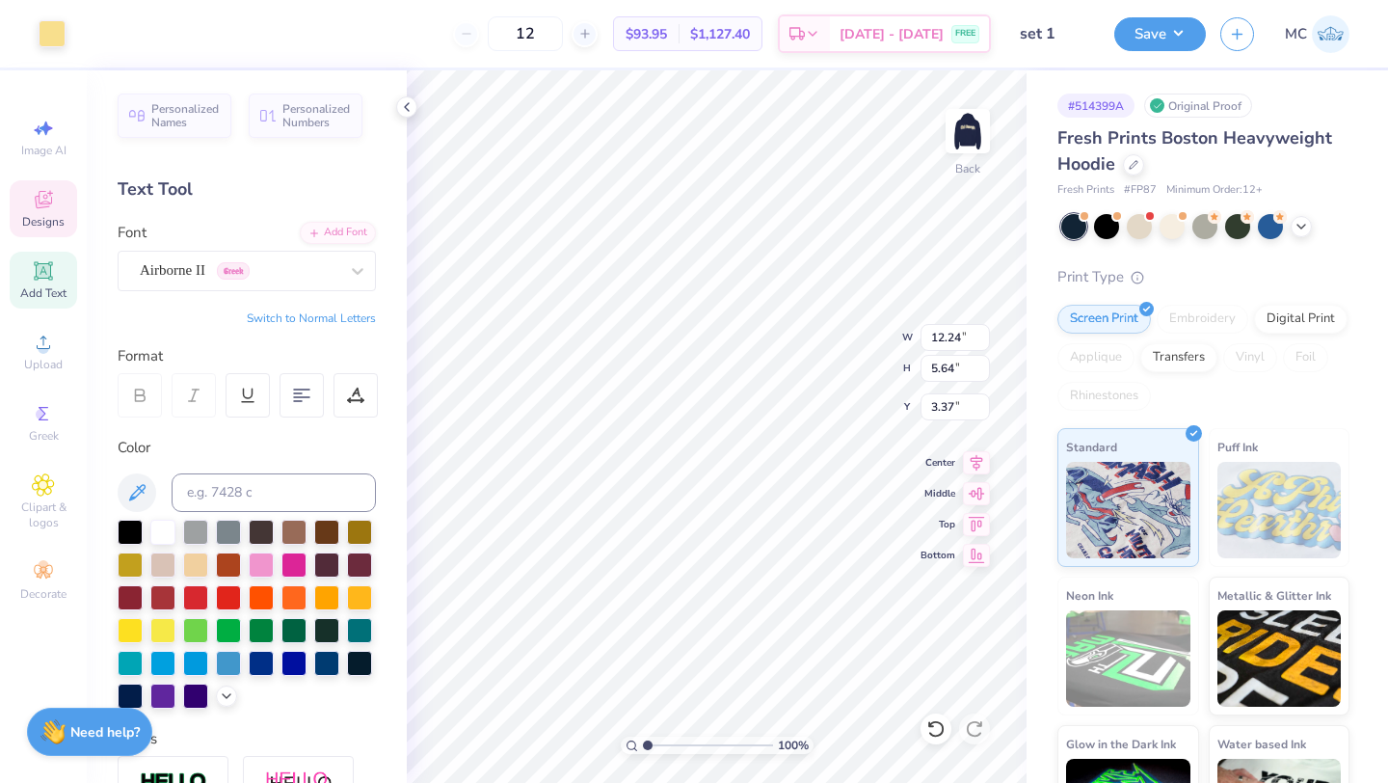
type input "3.31"
type input "2.13"
type input "5.68"
click at [984, 459] on icon at bounding box center [976, 459] width 27 height 23
click at [977, 457] on icon at bounding box center [976, 459] width 27 height 23
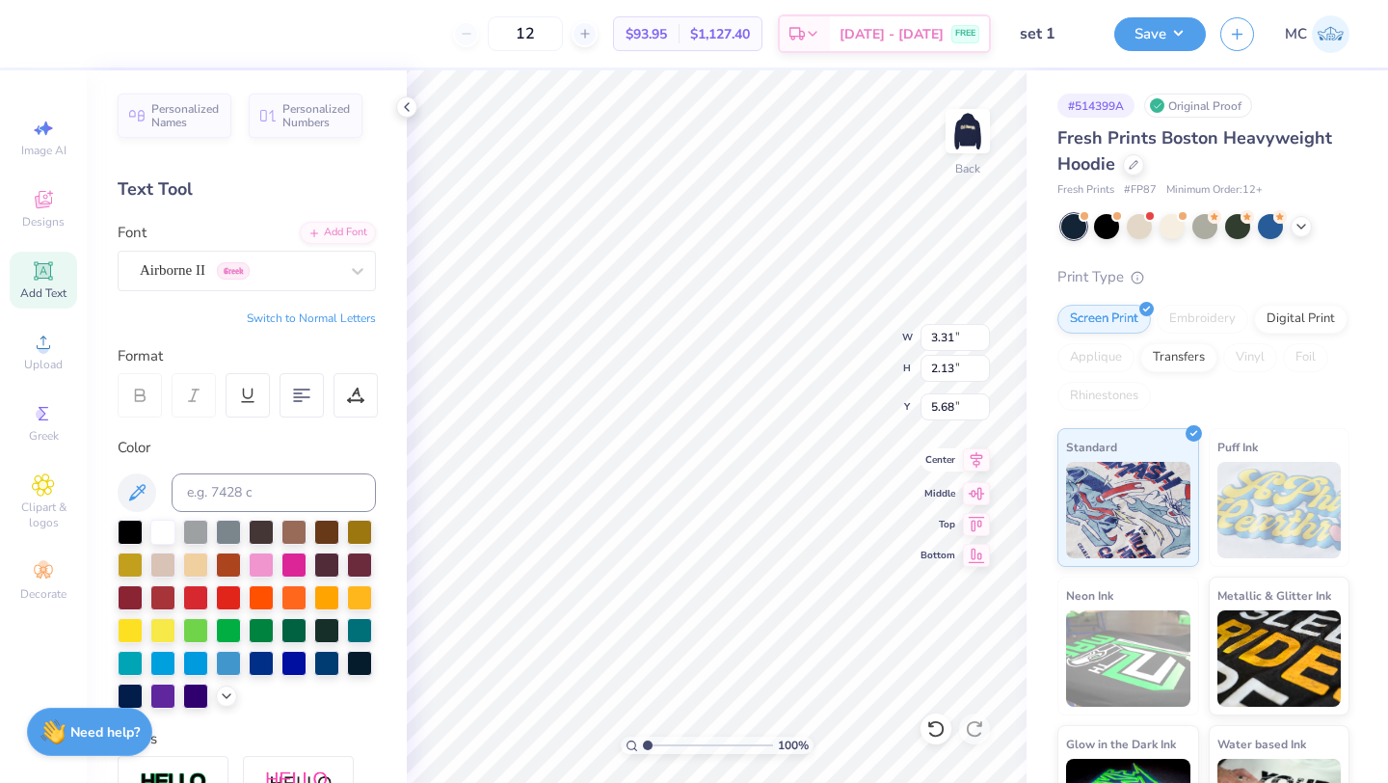
click at [982, 461] on icon at bounding box center [976, 459] width 27 height 23
click at [977, 461] on icon at bounding box center [977, 460] width 13 height 16
type input "9.59"
type input "4.71"
type input "4.68"
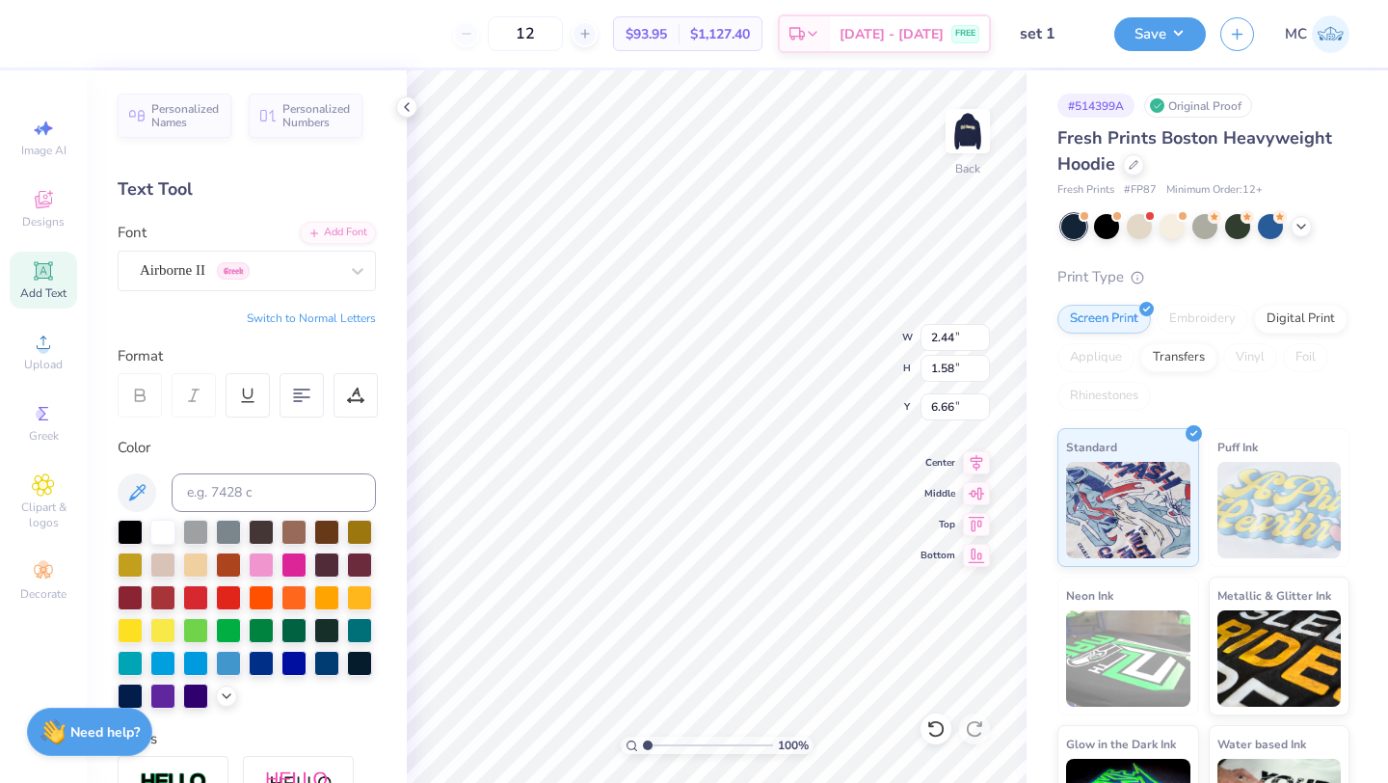
type input "2.79"
type input "1.80"
type input "6.43"
click at [982, 456] on icon at bounding box center [977, 460] width 13 height 16
type input "5.94"
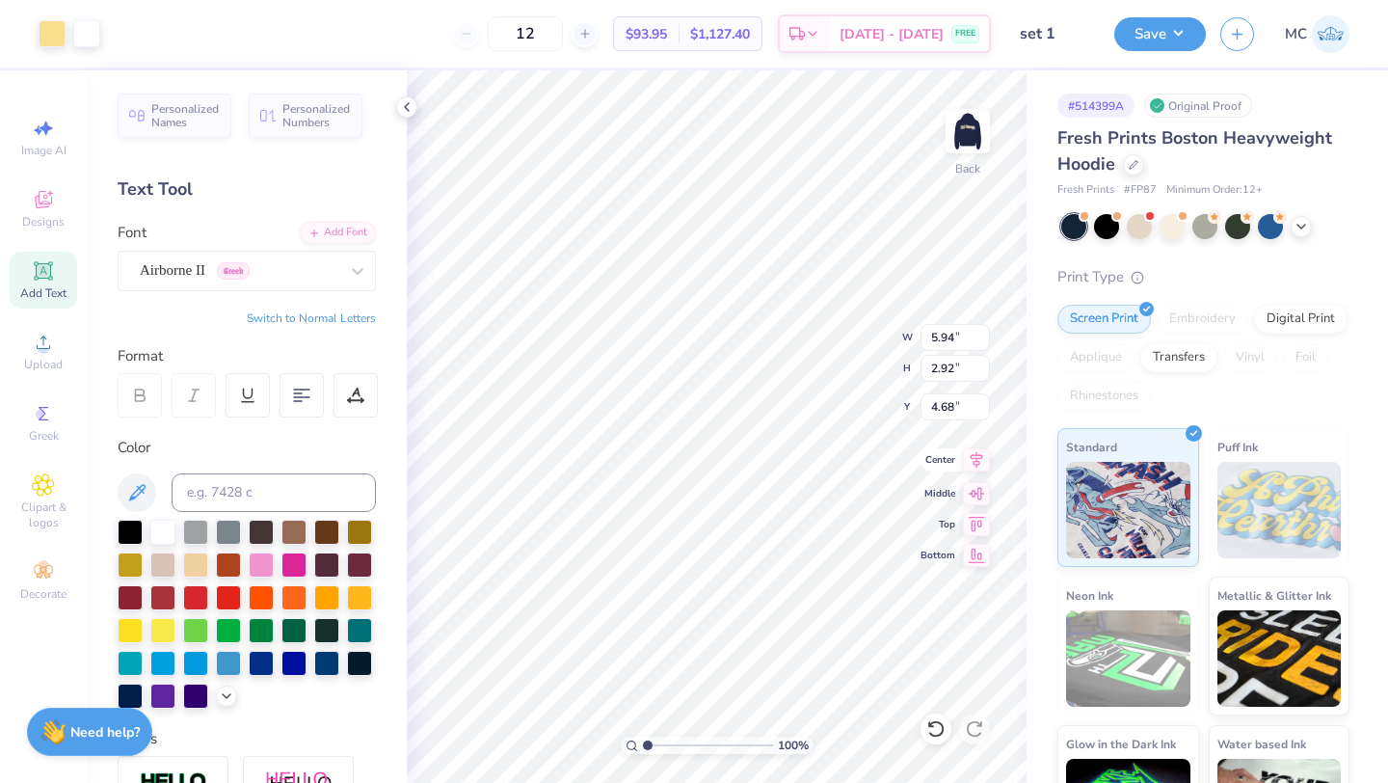
type input "2.92"
click at [971, 459] on icon at bounding box center [976, 459] width 27 height 23
click at [963, 128] on img at bounding box center [968, 131] width 77 height 77
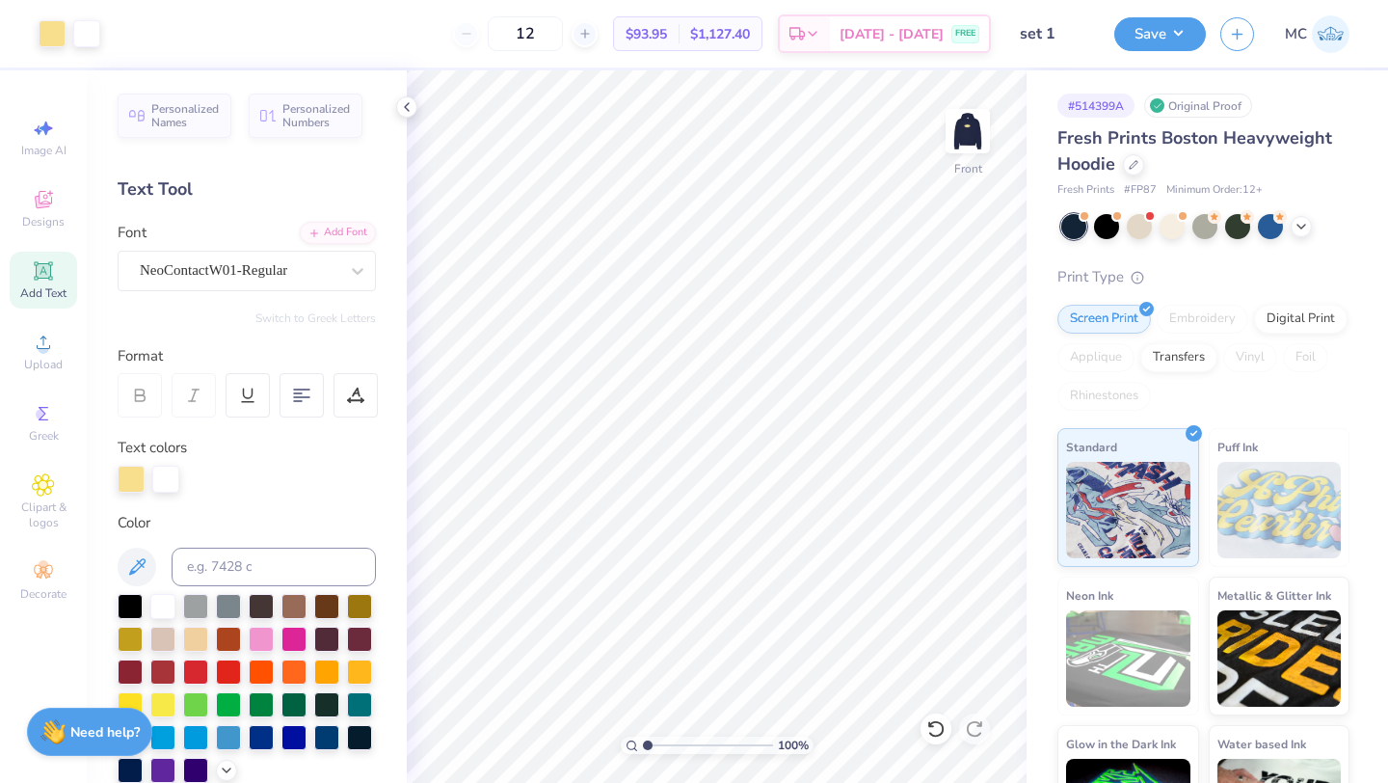
drag, startPoint x: 39, startPoint y: 283, endPoint x: 54, endPoint y: 283, distance: 15.4
click at [39, 283] on div "Add Text" at bounding box center [43, 280] width 67 height 57
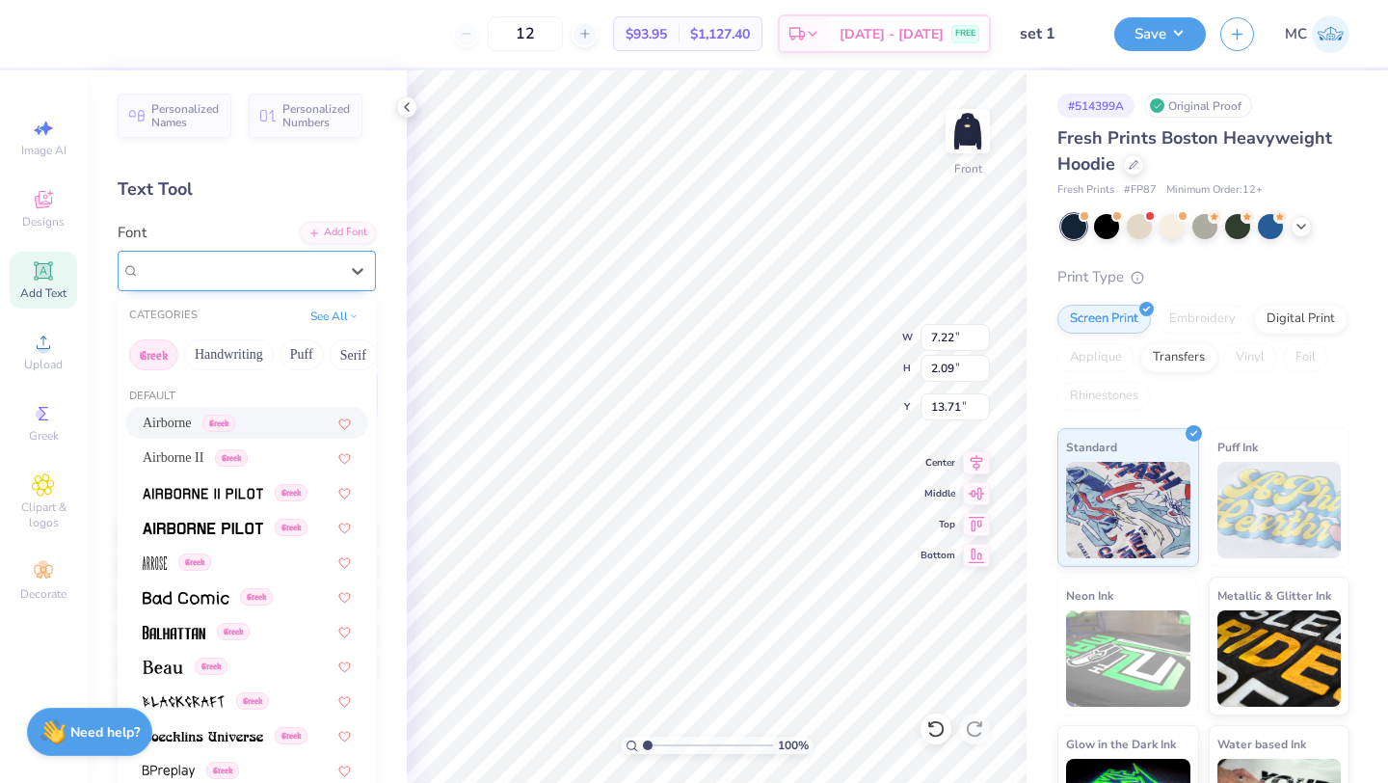
click at [221, 264] on div "Super Dream" at bounding box center [239, 271] width 202 height 30
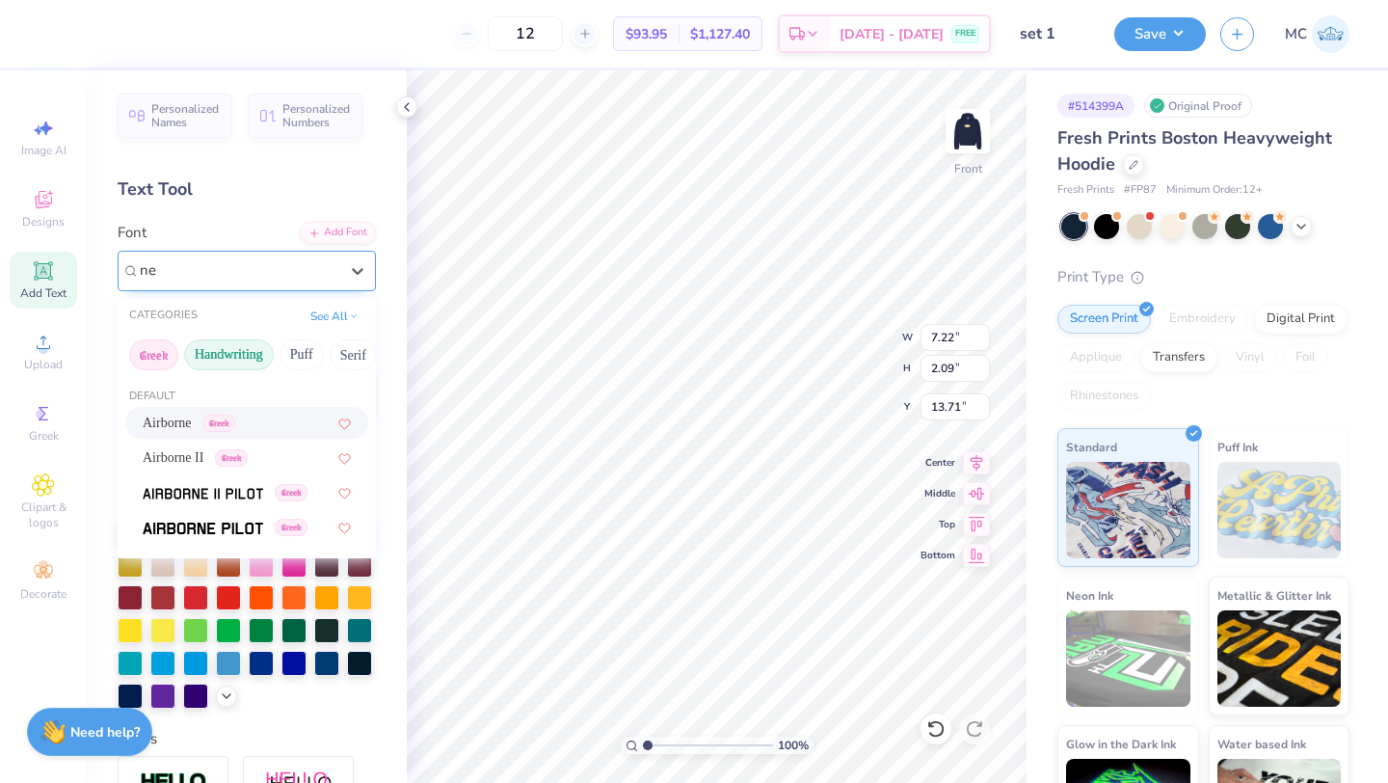
type input "n"
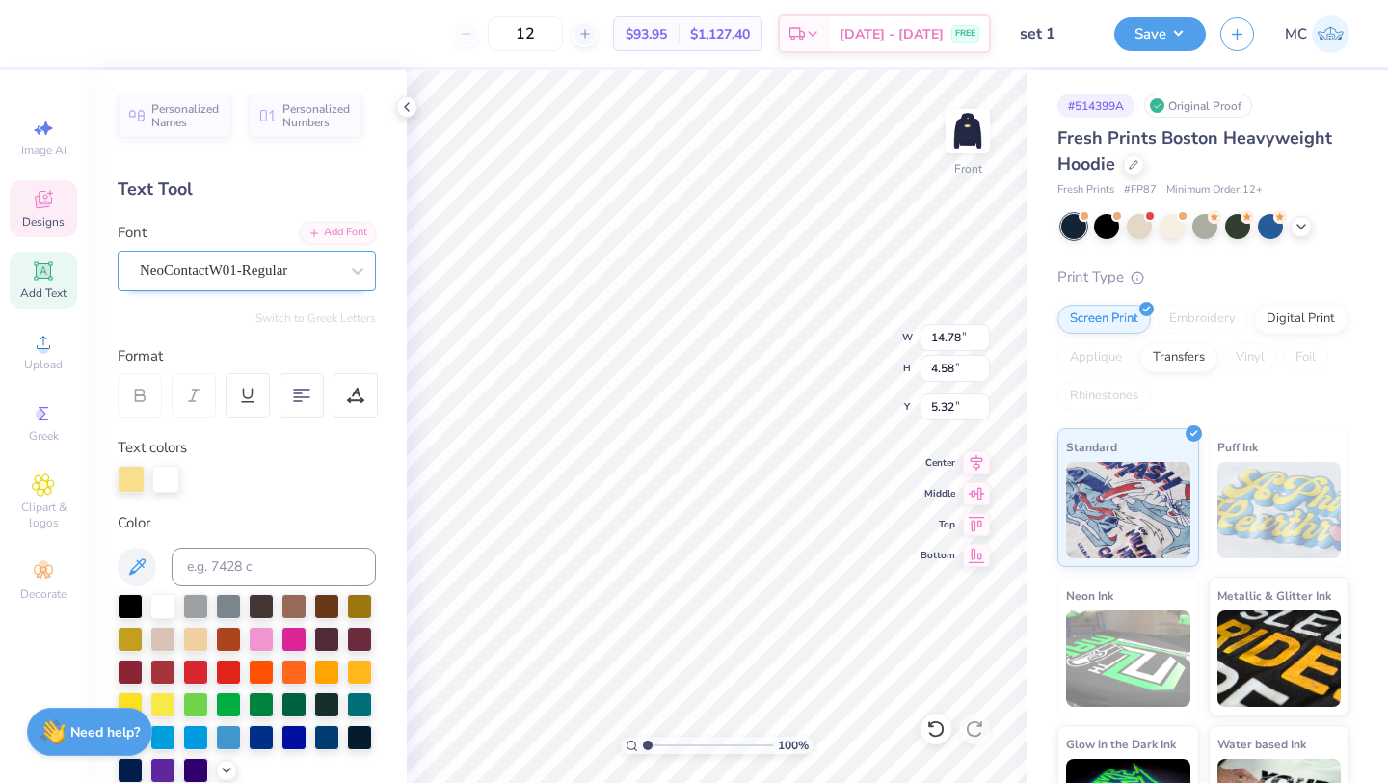
type input "14.78"
type input "4.58"
type input "5.32"
type input "7.22"
type input "2.09"
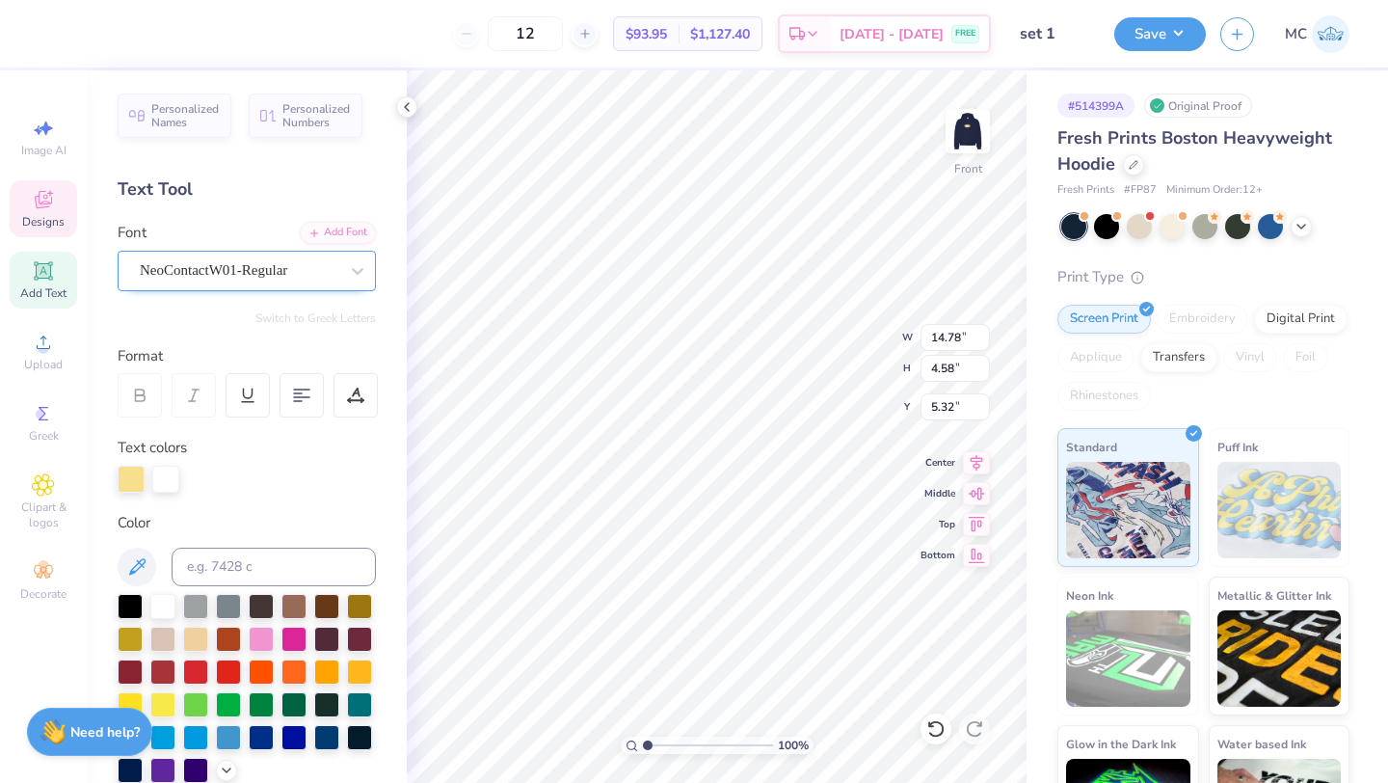
type input "13.71"
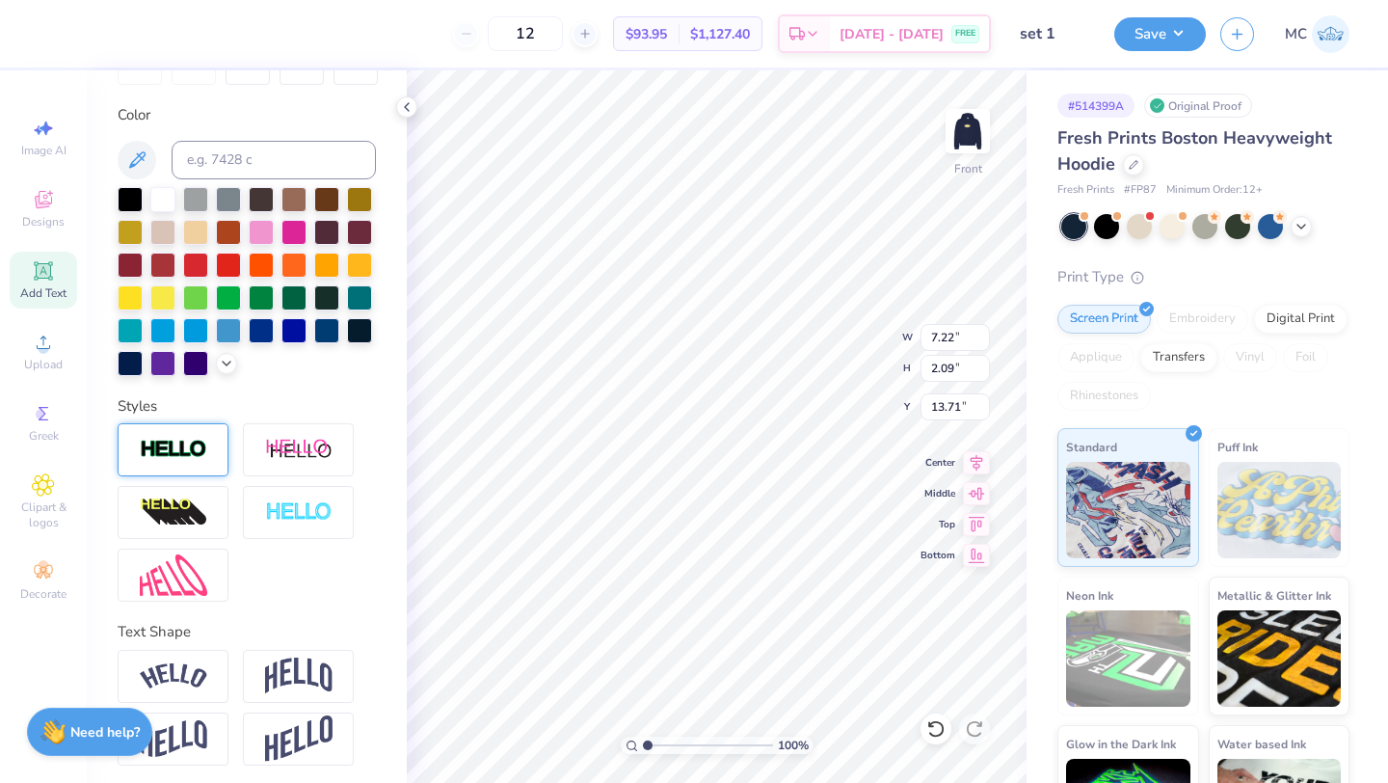
scroll to position [337, 0]
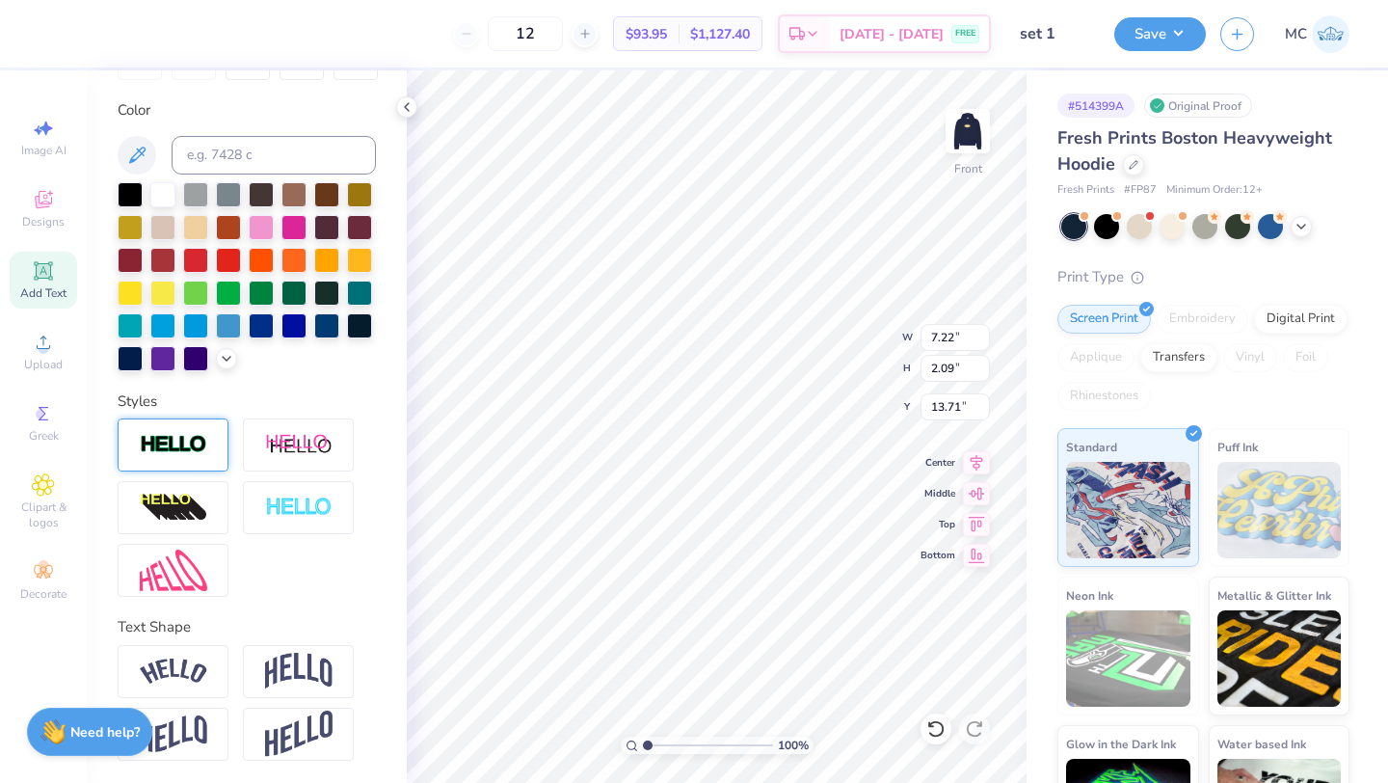
type textarea "Fall 2025"
click at [184, 431] on div at bounding box center [173, 444] width 111 height 53
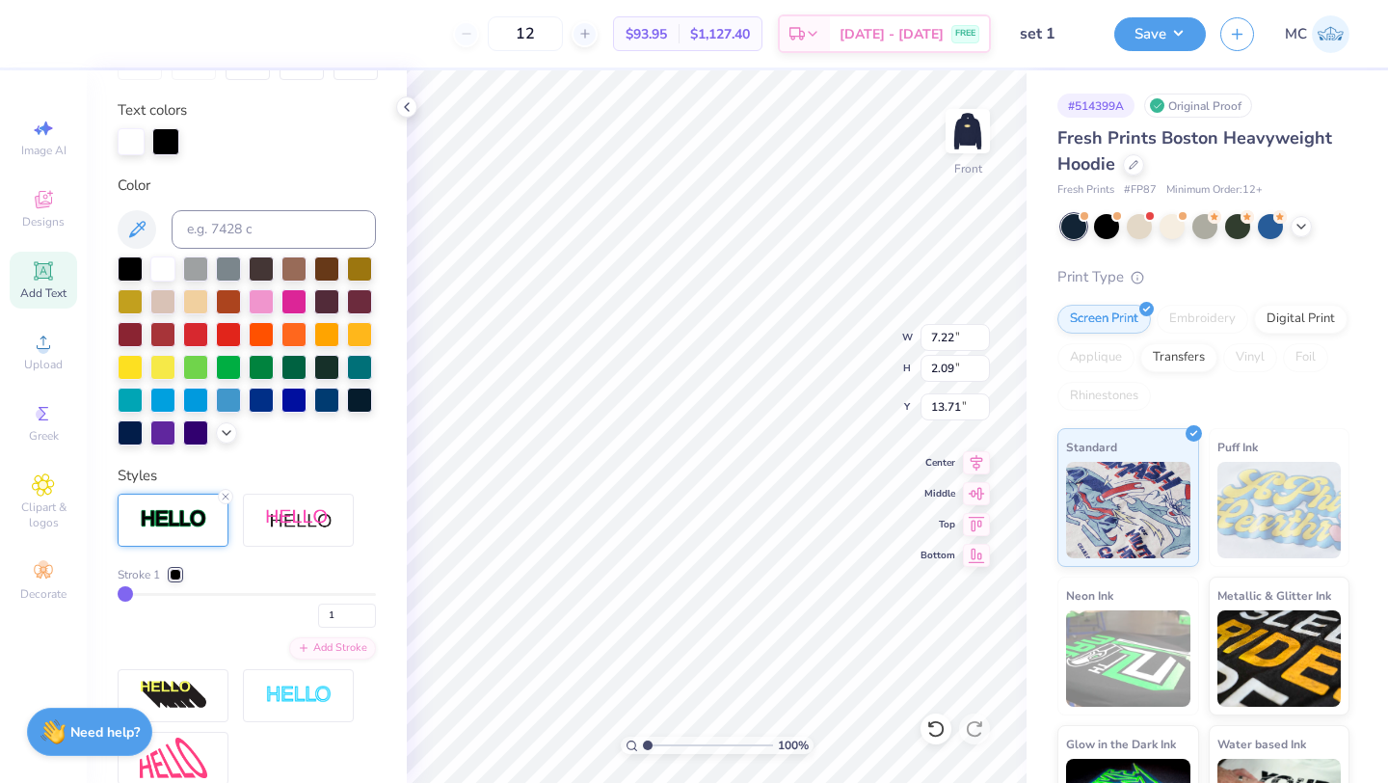
click at [122, 593] on input "range" at bounding box center [247, 594] width 258 height 3
type input "2"
type input "3"
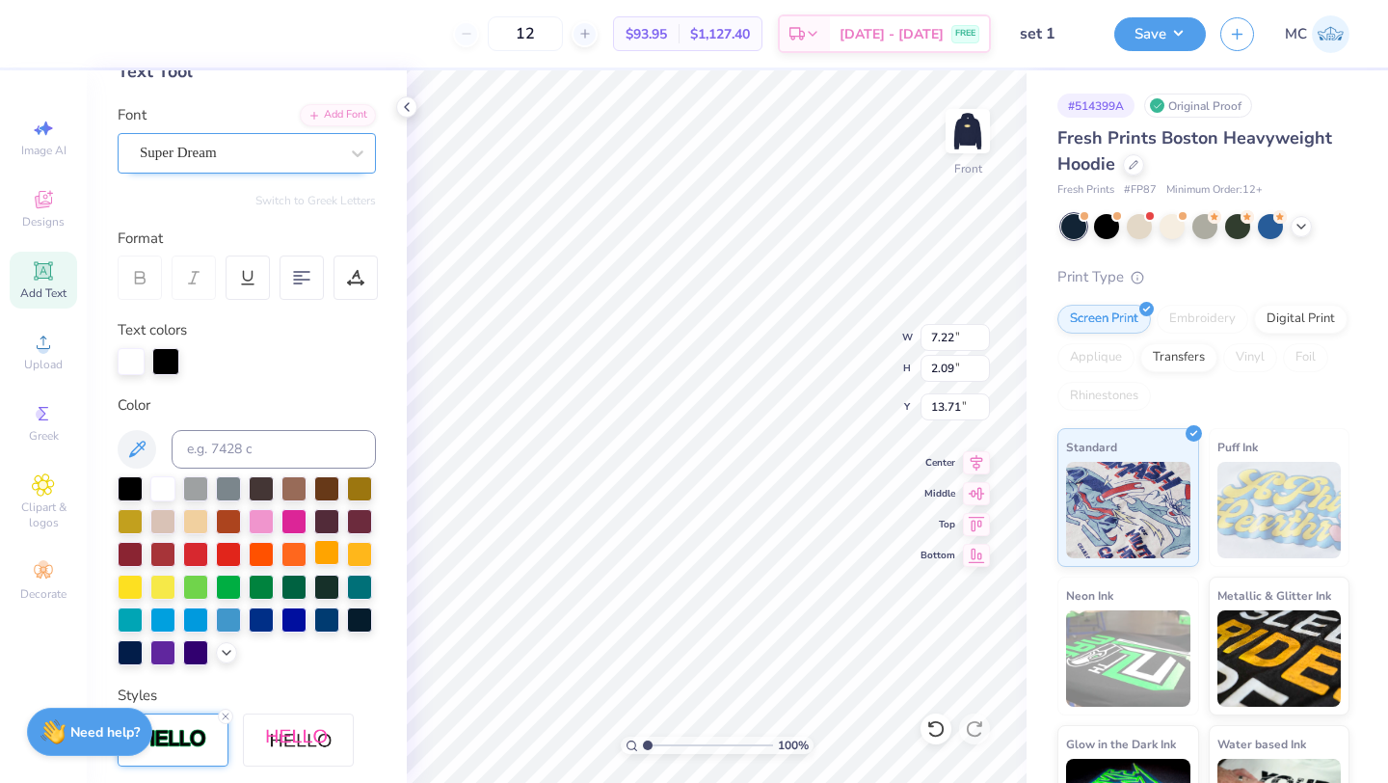
scroll to position [0, 0]
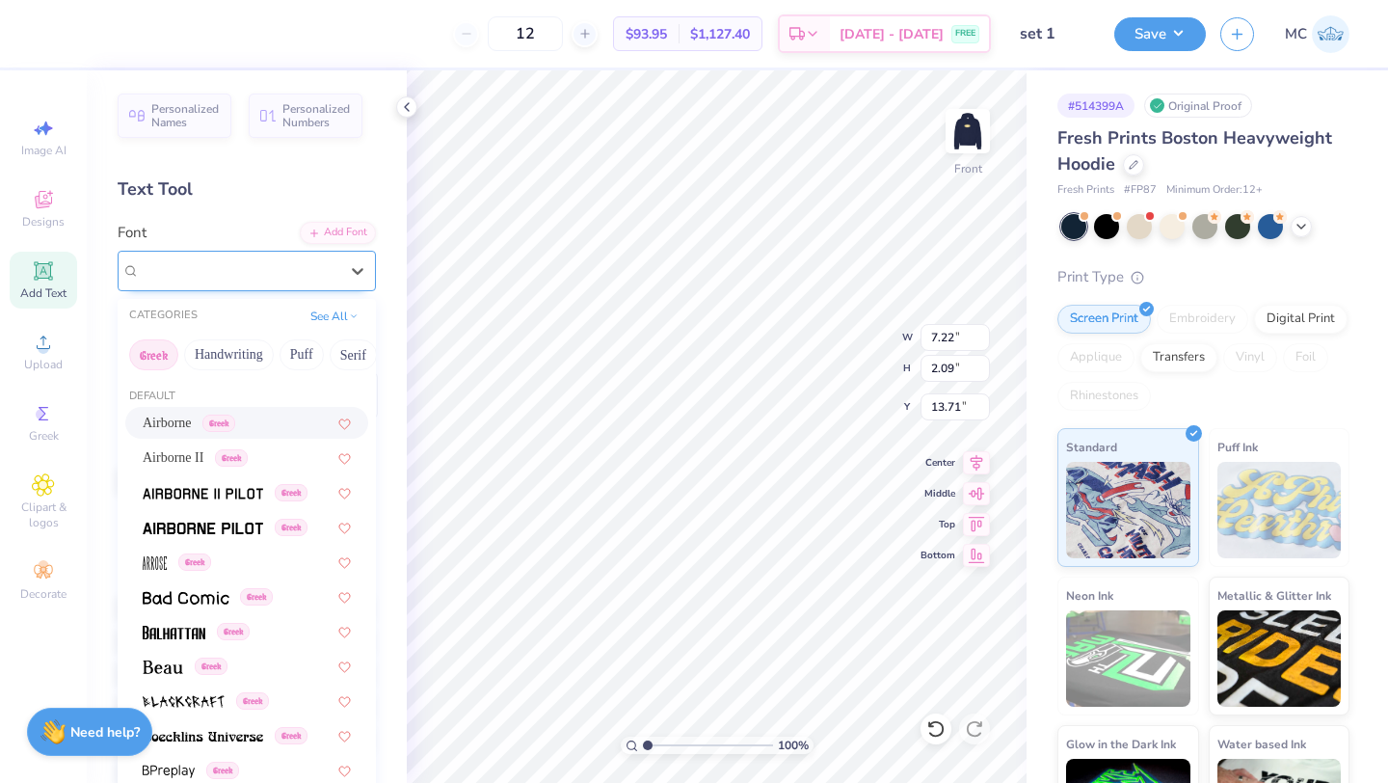
click at [213, 274] on div "Super Dream" at bounding box center [239, 271] width 202 height 30
click at [230, 352] on button "Handwriting" at bounding box center [229, 354] width 90 height 31
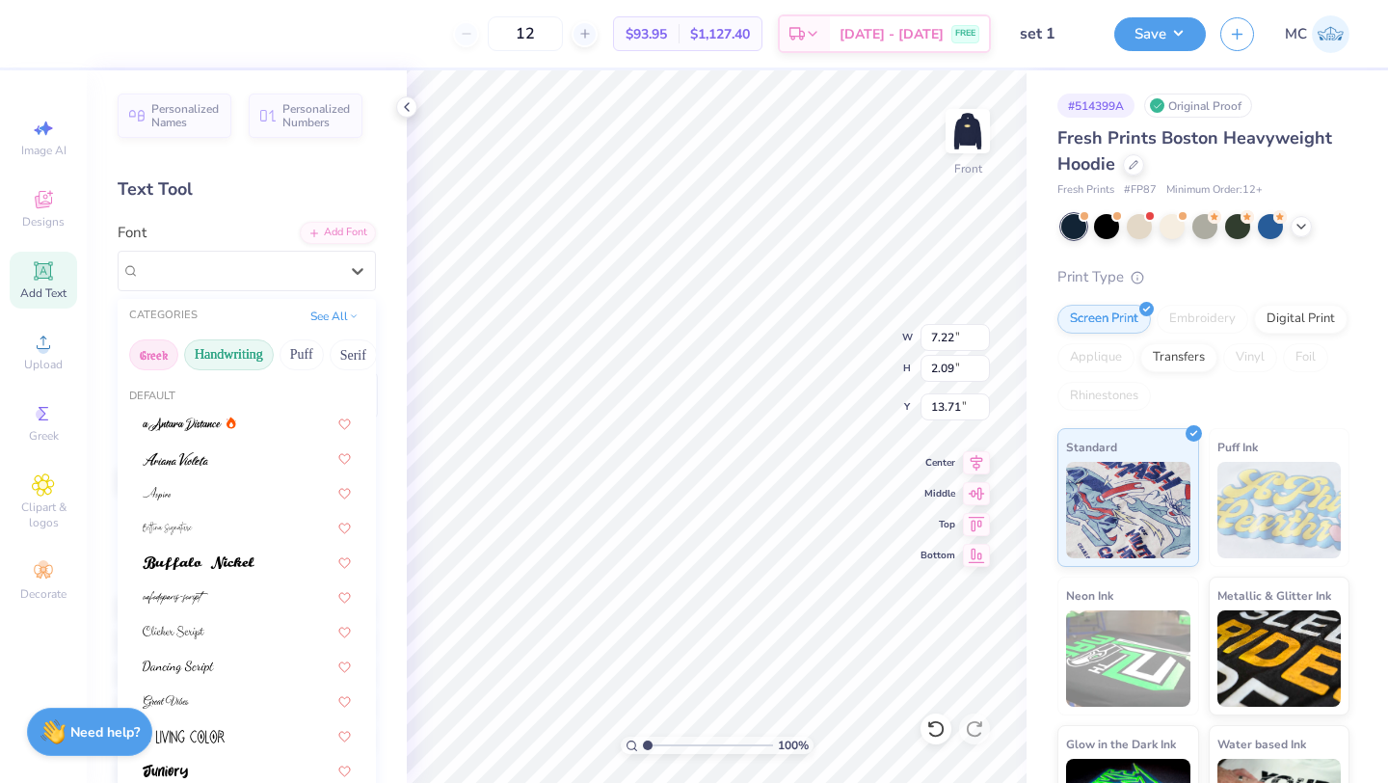
click at [157, 346] on button "Greek" at bounding box center [153, 354] width 49 height 31
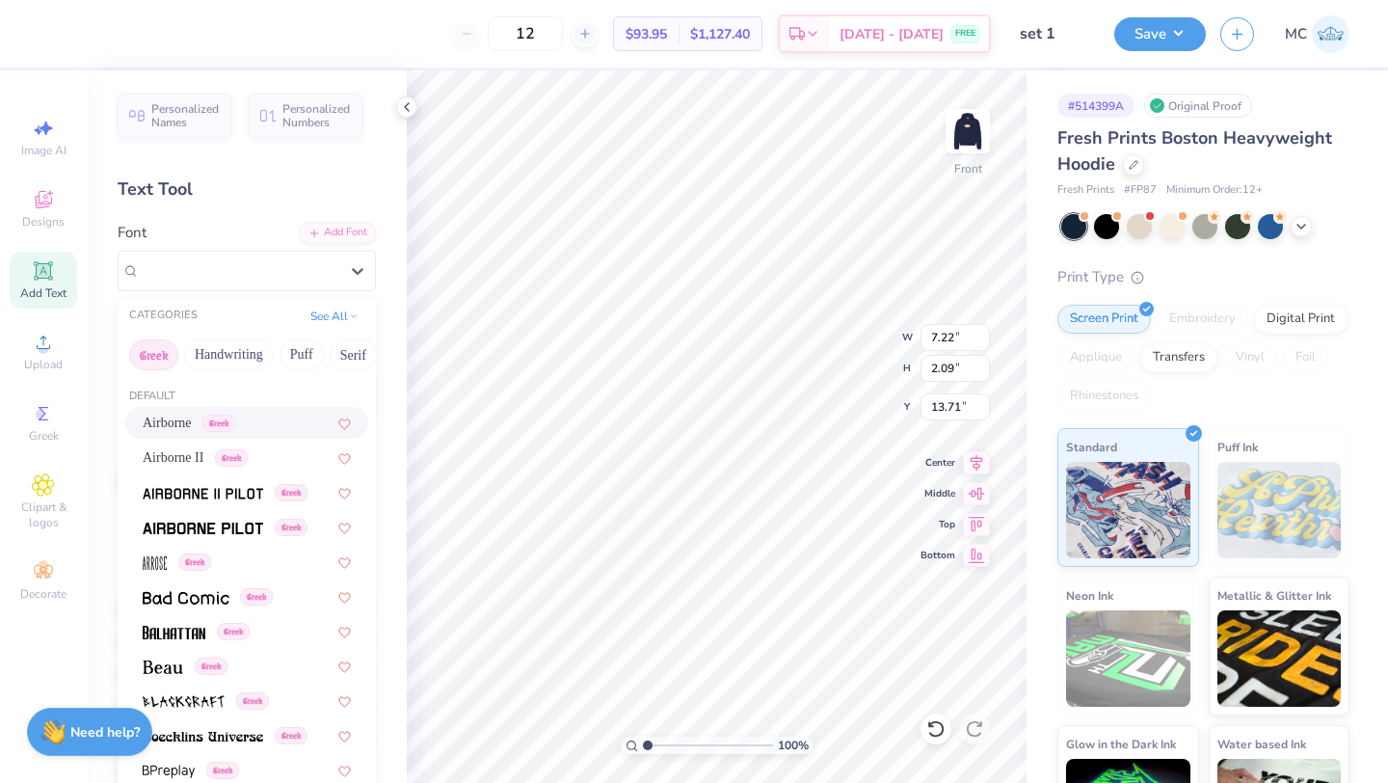
click at [179, 418] on span "Airborne" at bounding box center [167, 423] width 49 height 20
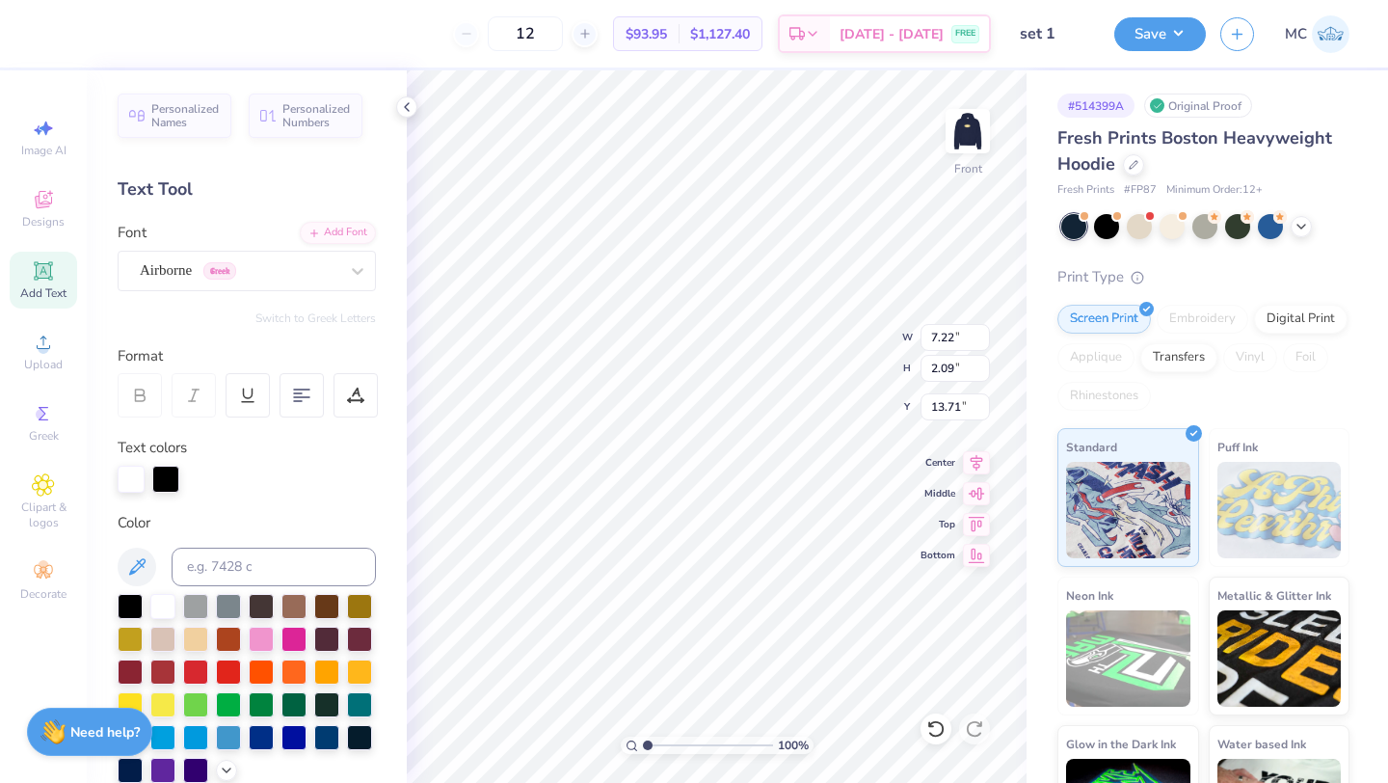
click at [127, 486] on div at bounding box center [131, 479] width 27 height 27
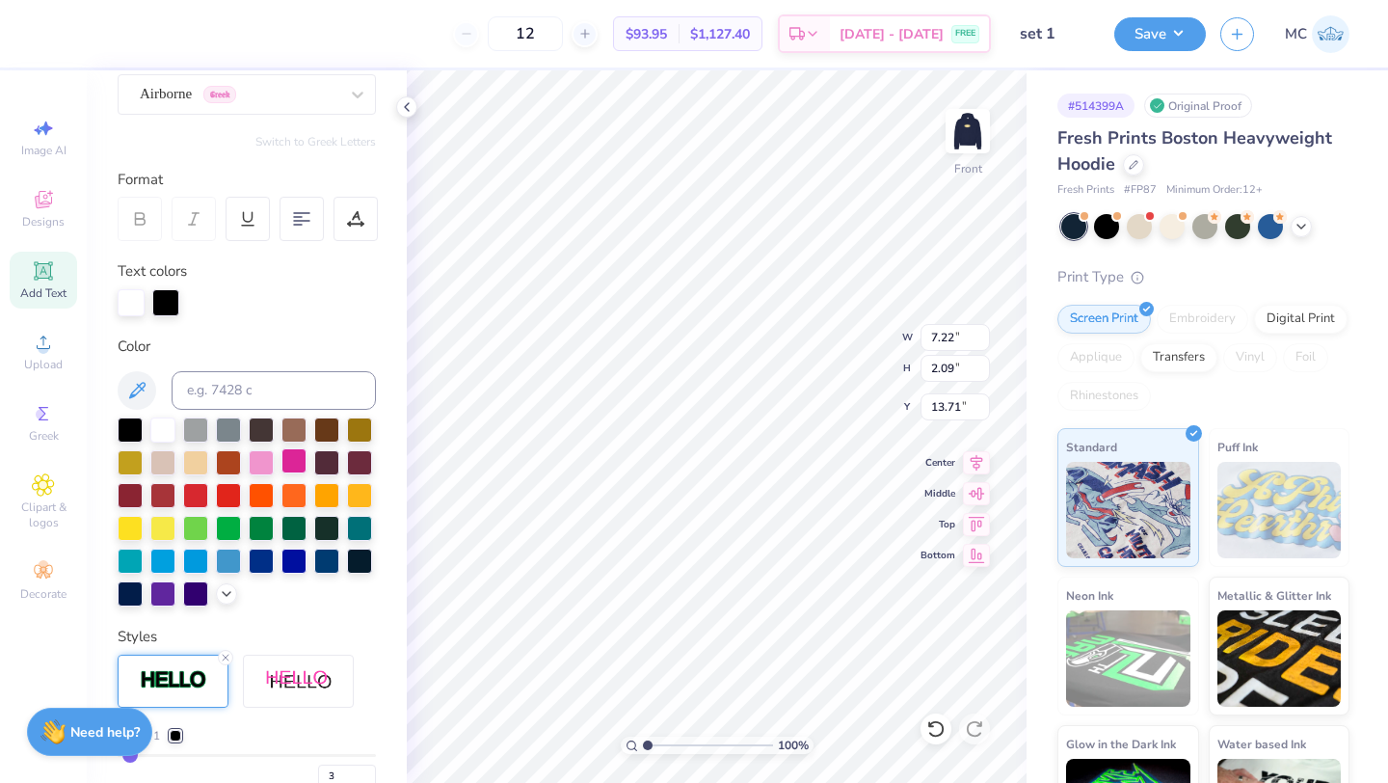
scroll to position [205, 0]
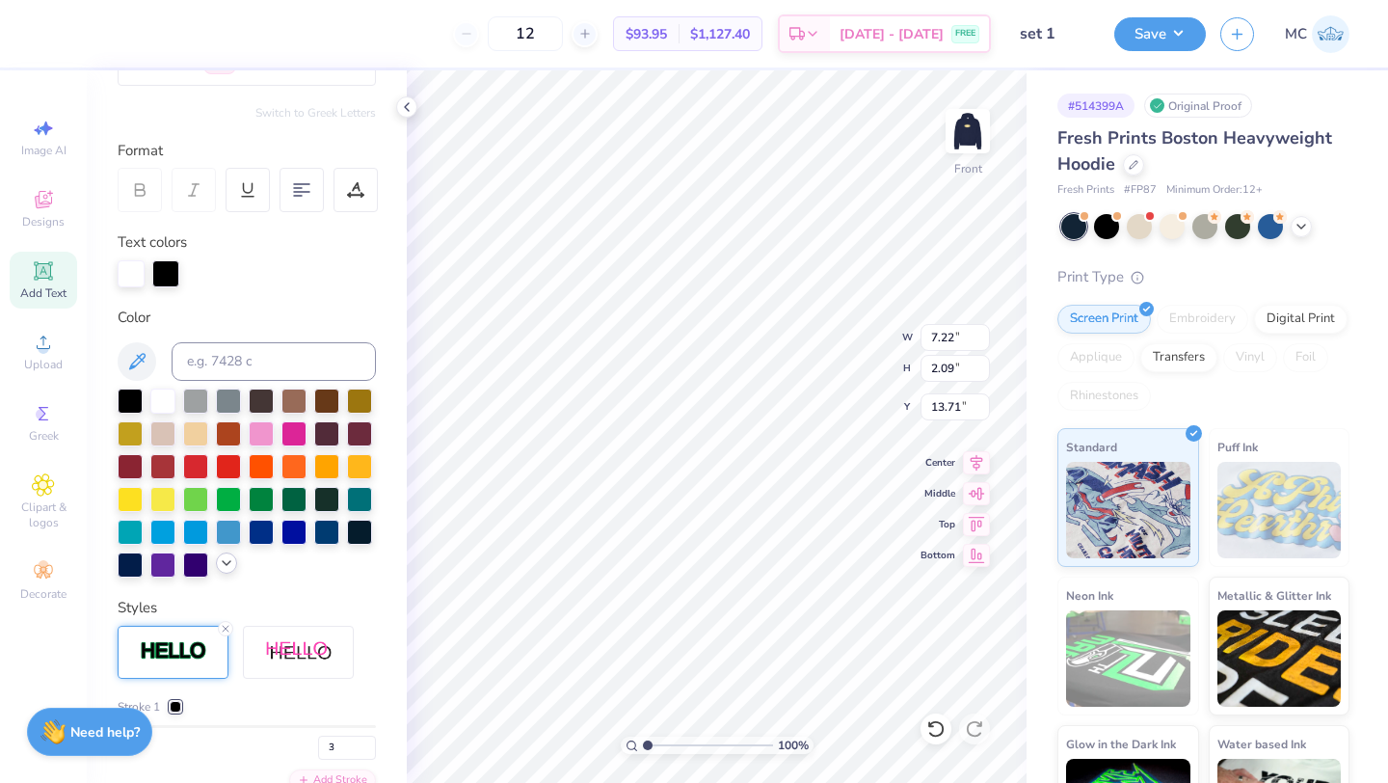
click at [224, 570] on icon at bounding box center [226, 562] width 15 height 15
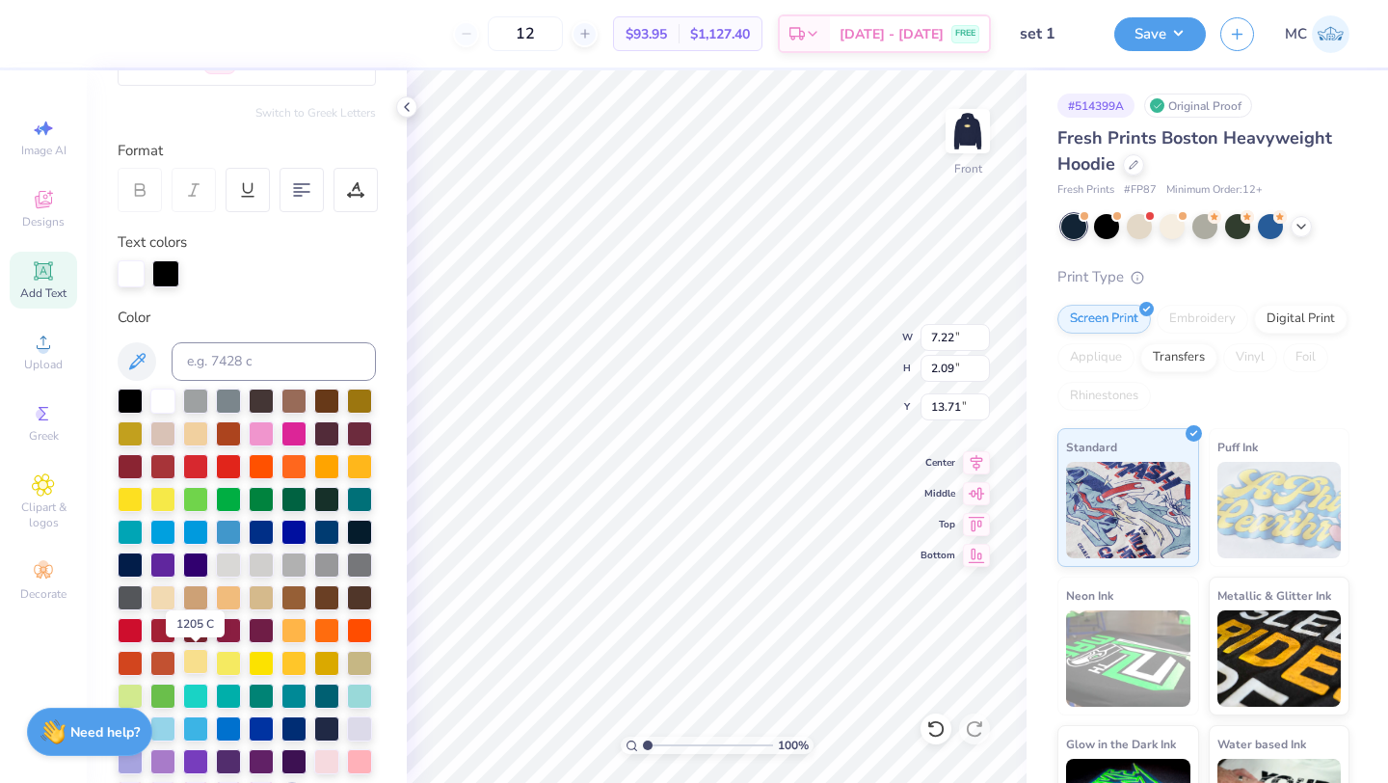
click at [195, 653] on div at bounding box center [195, 661] width 25 height 25
click at [165, 391] on div at bounding box center [162, 399] width 25 height 25
click at [165, 268] on div at bounding box center [165, 273] width 27 height 27
click at [167, 275] on div at bounding box center [165, 273] width 27 height 27
click at [198, 660] on div at bounding box center [195, 661] width 25 height 25
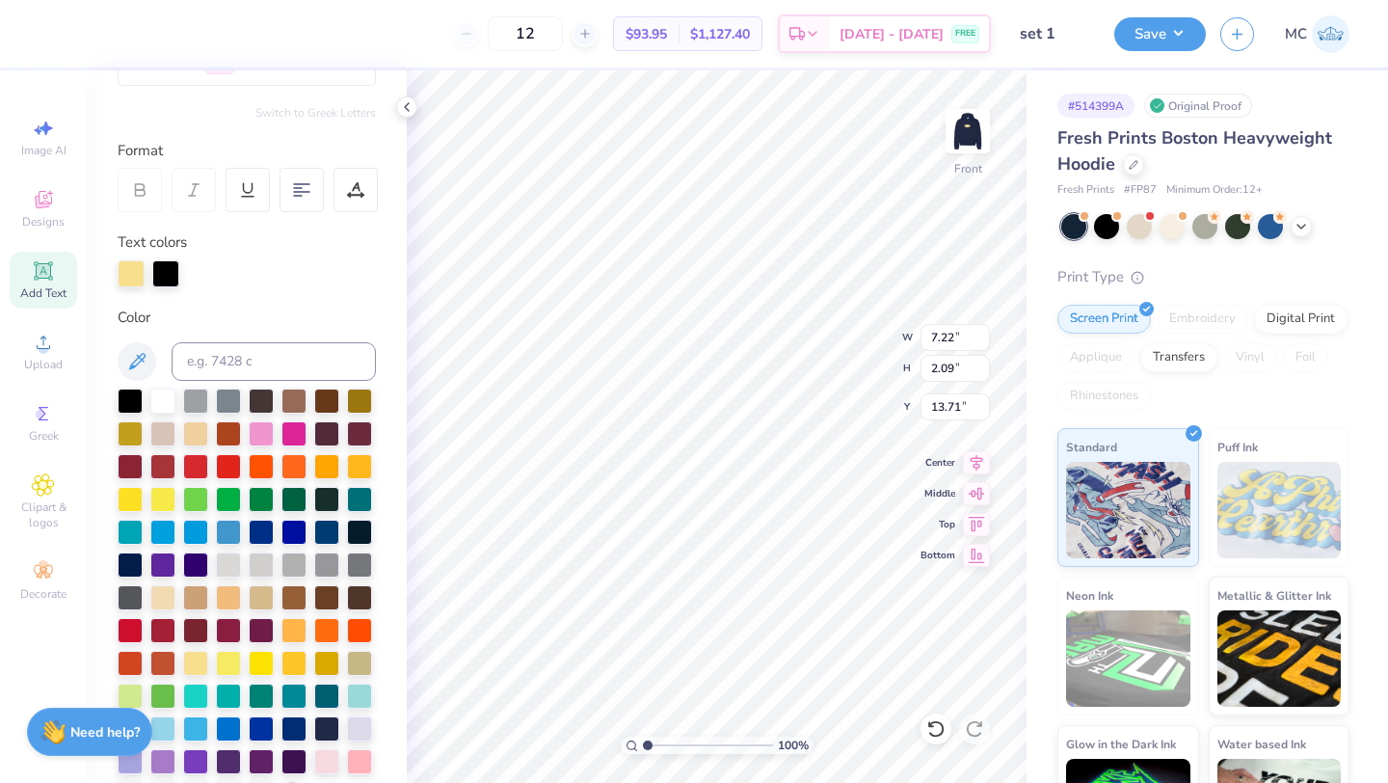
click at [131, 277] on div at bounding box center [131, 273] width 27 height 27
click at [159, 396] on div at bounding box center [162, 399] width 25 height 25
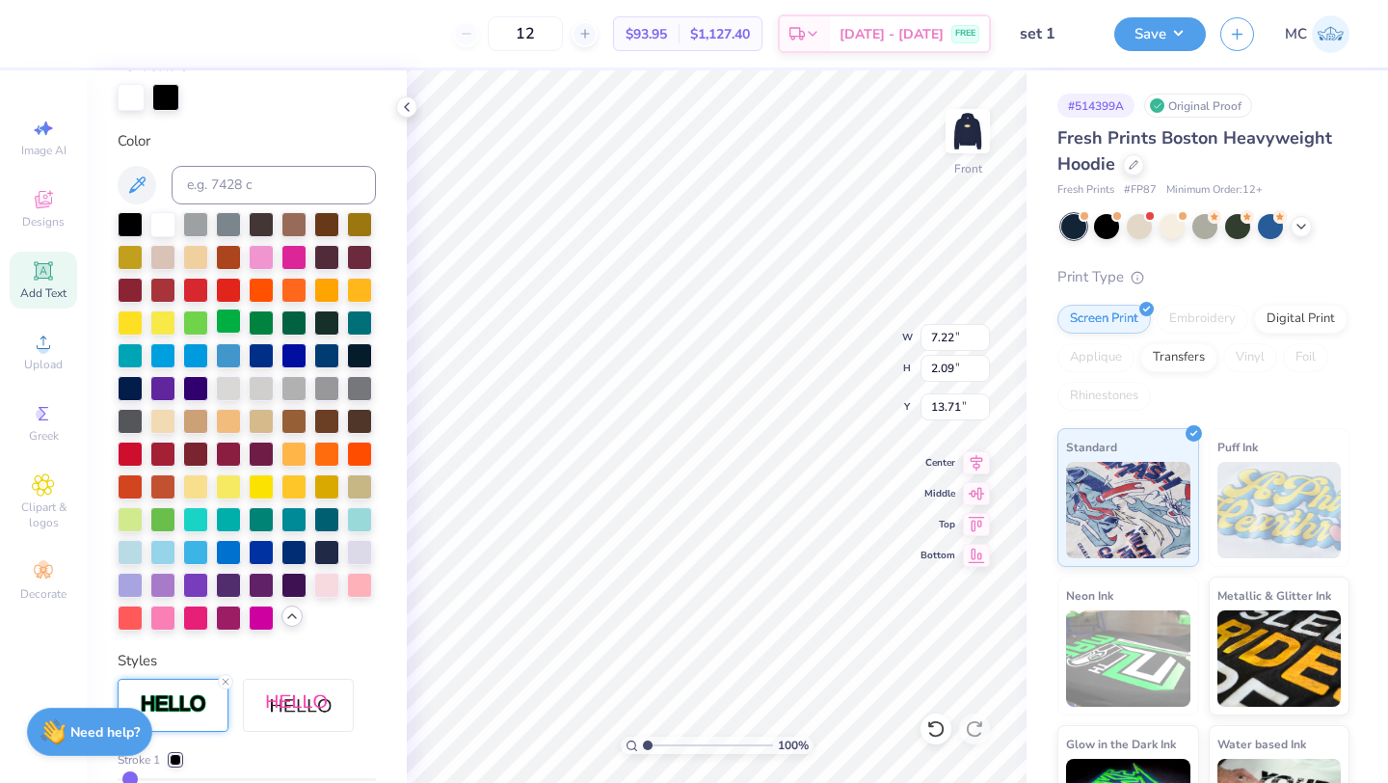
scroll to position [514, 0]
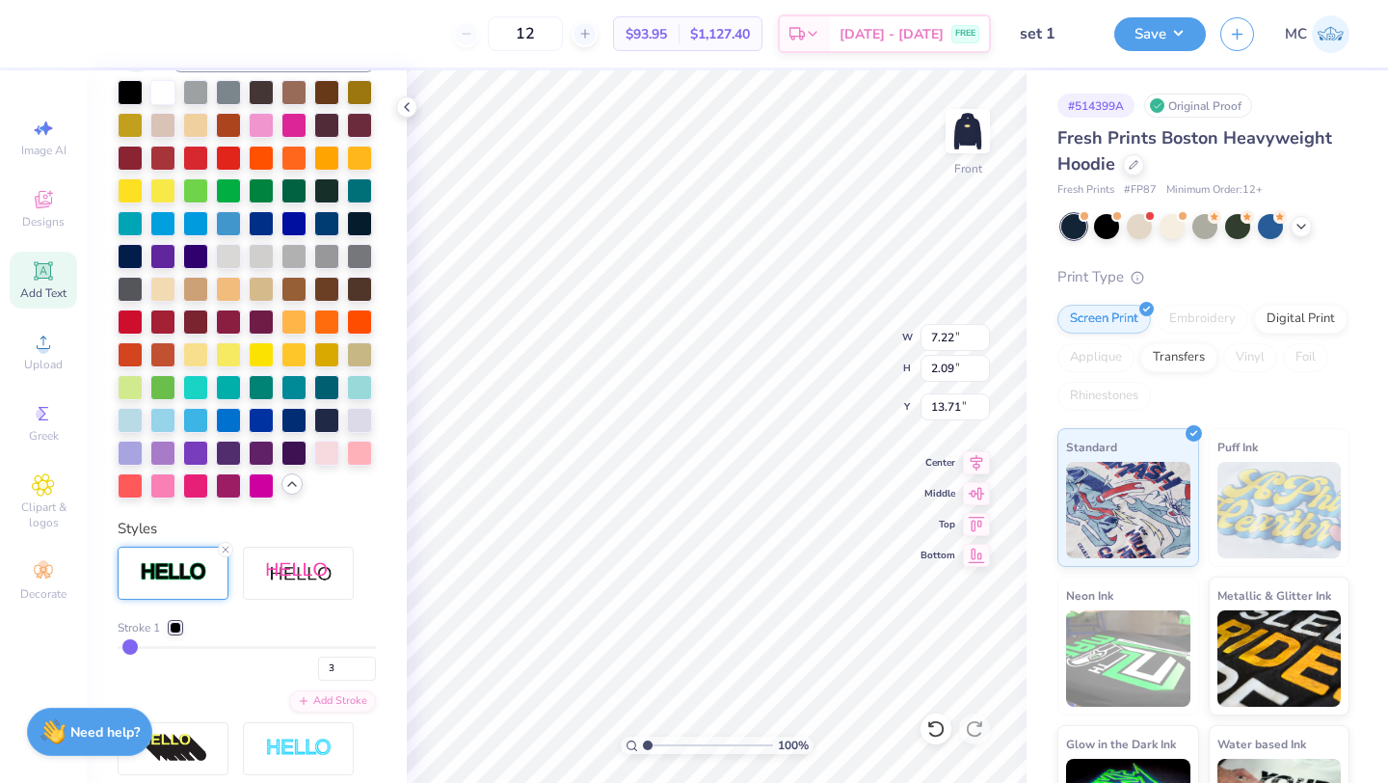
click at [175, 630] on div at bounding box center [176, 628] width 12 height 12
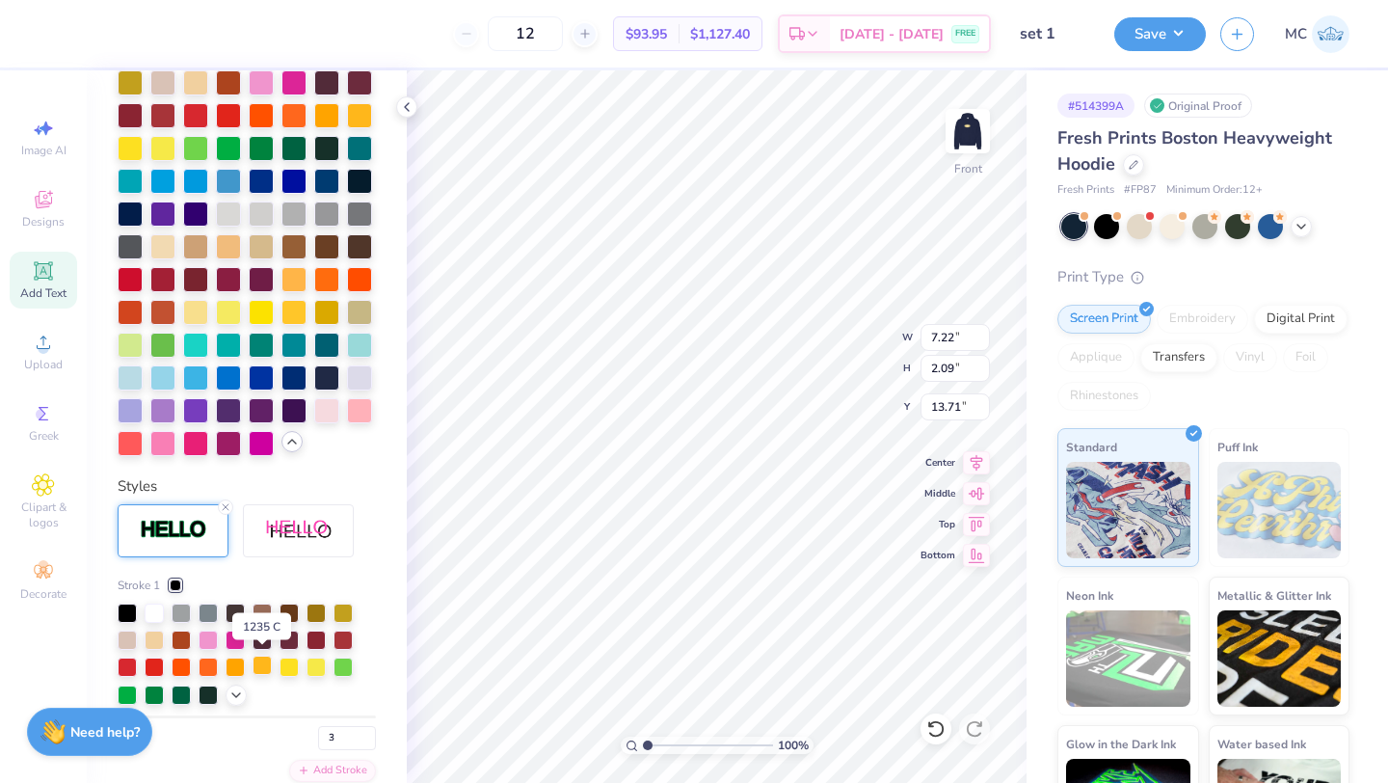
scroll to position [564, 0]
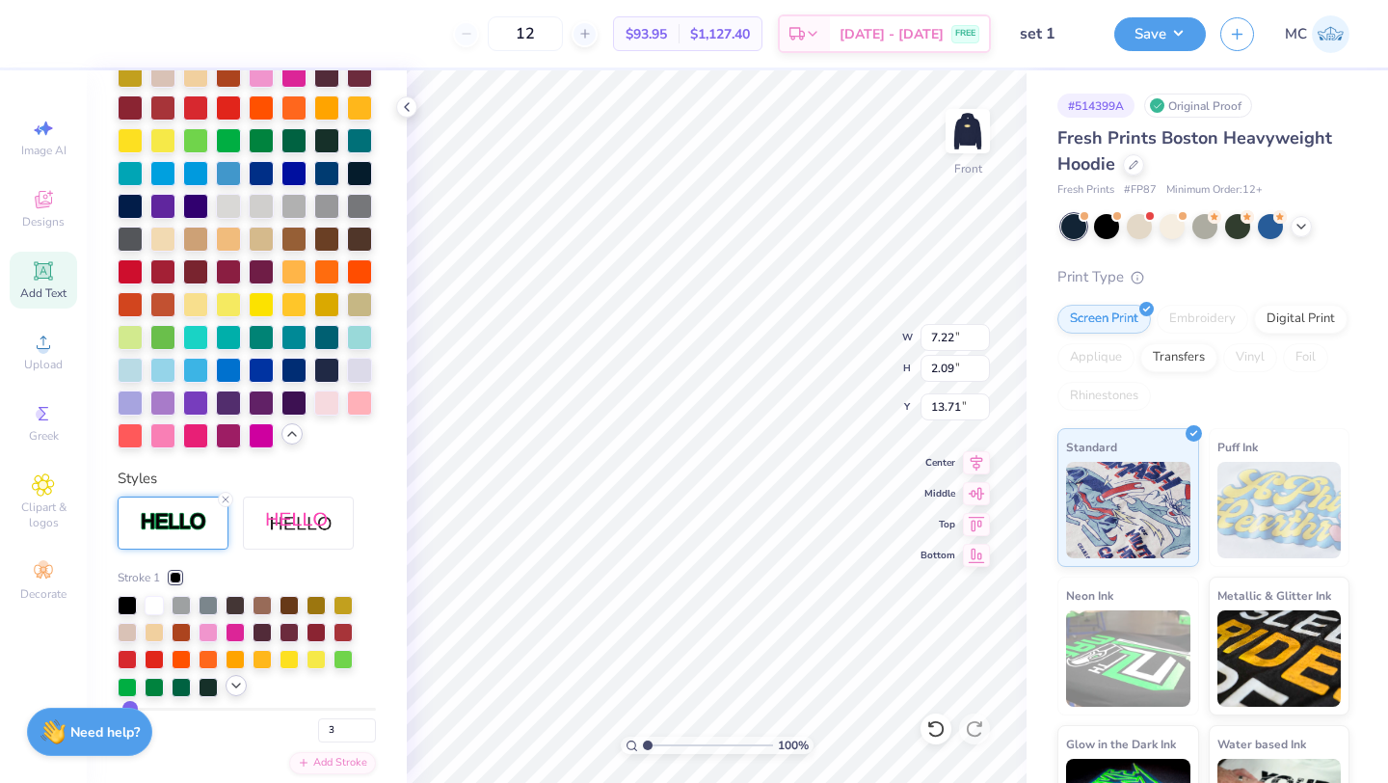
click at [239, 691] on icon at bounding box center [236, 685] width 15 height 15
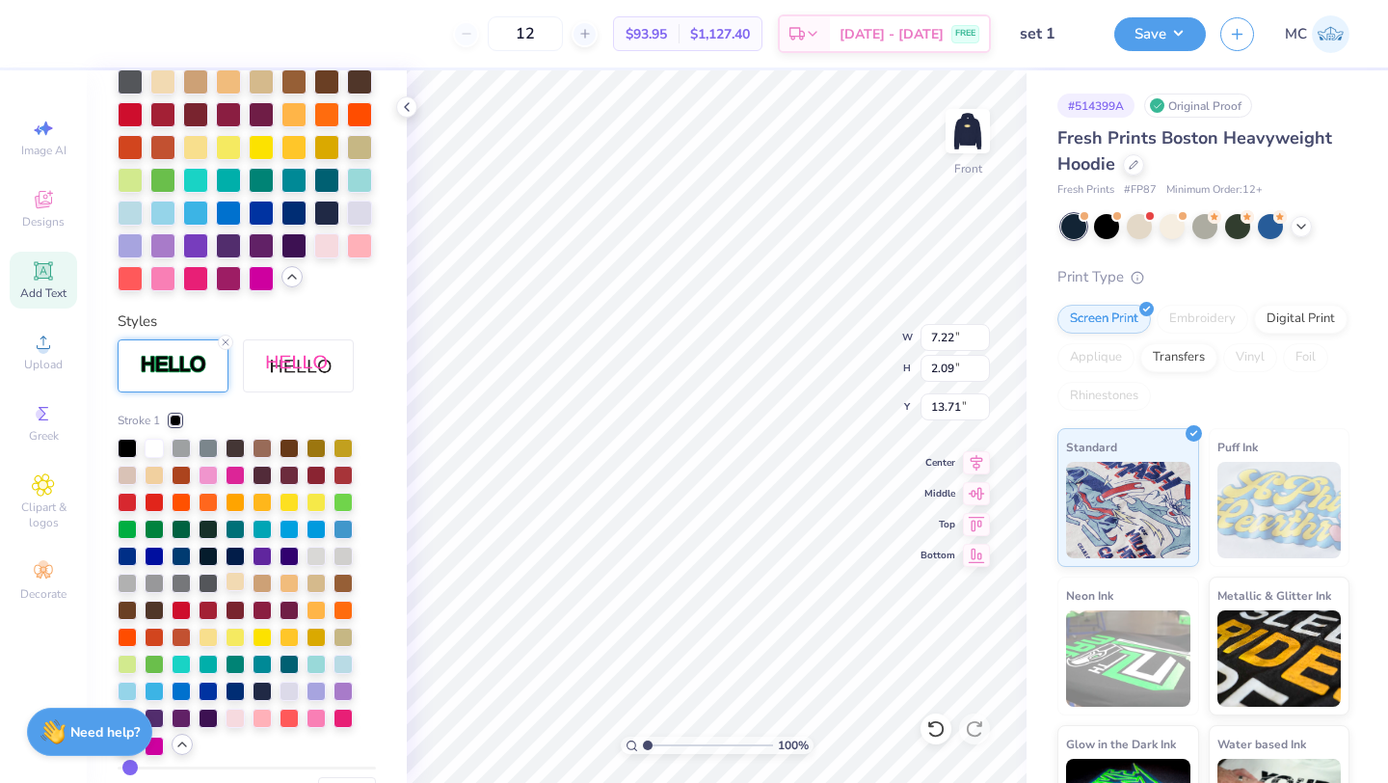
scroll to position [732, 0]
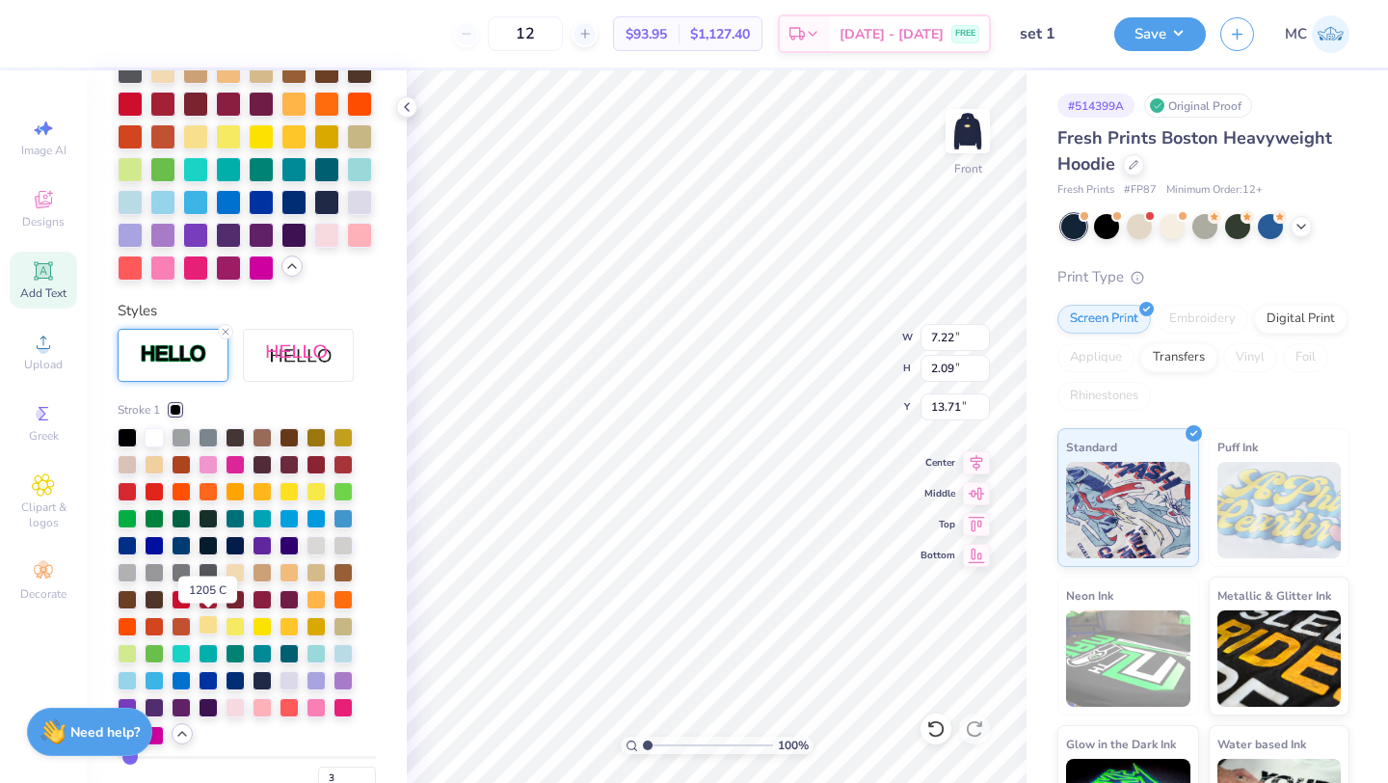
click at [210, 625] on div at bounding box center [208, 624] width 19 height 19
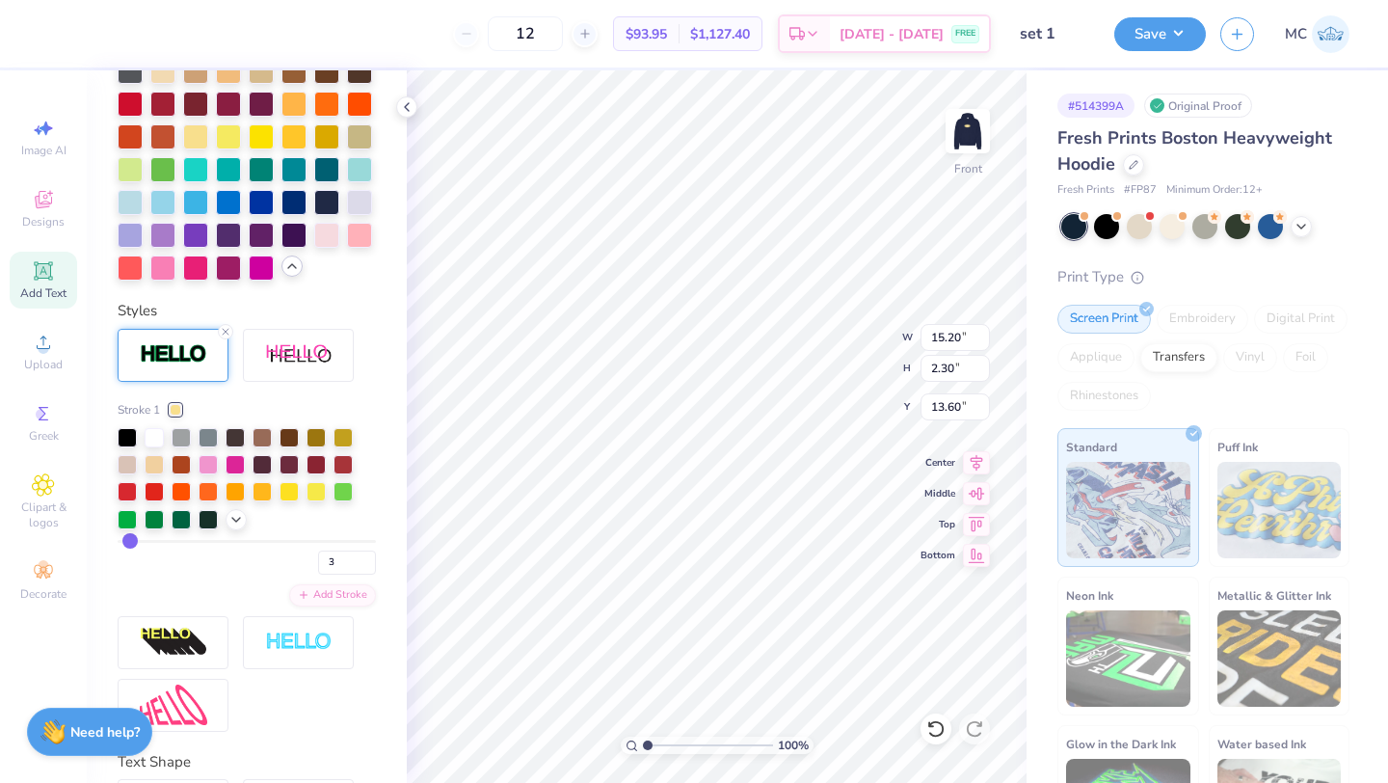
type input "5.80"
type input "0.88"
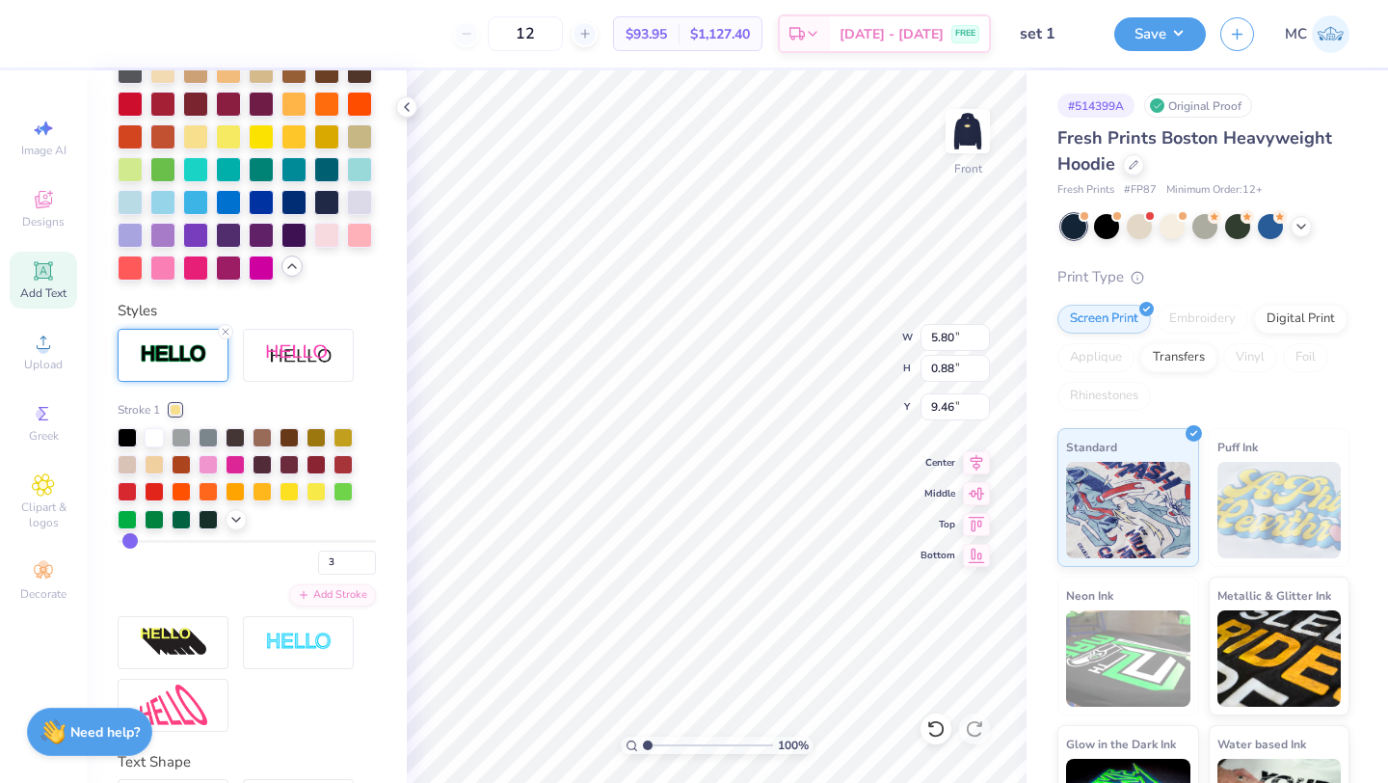
type input "9.46"
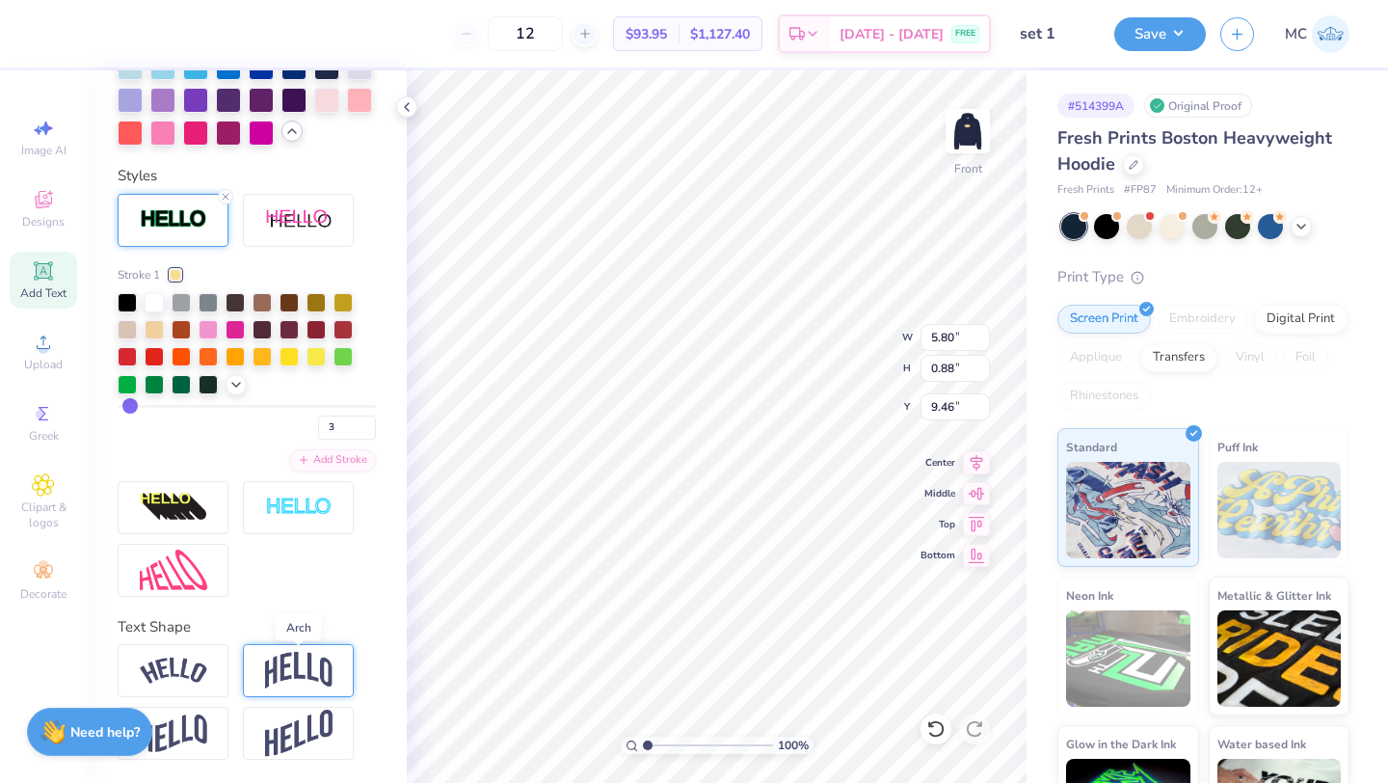
click at [280, 658] on img at bounding box center [298, 670] width 67 height 37
type input "2.06"
type input "8.87"
click at [183, 664] on img at bounding box center [173, 671] width 67 height 26
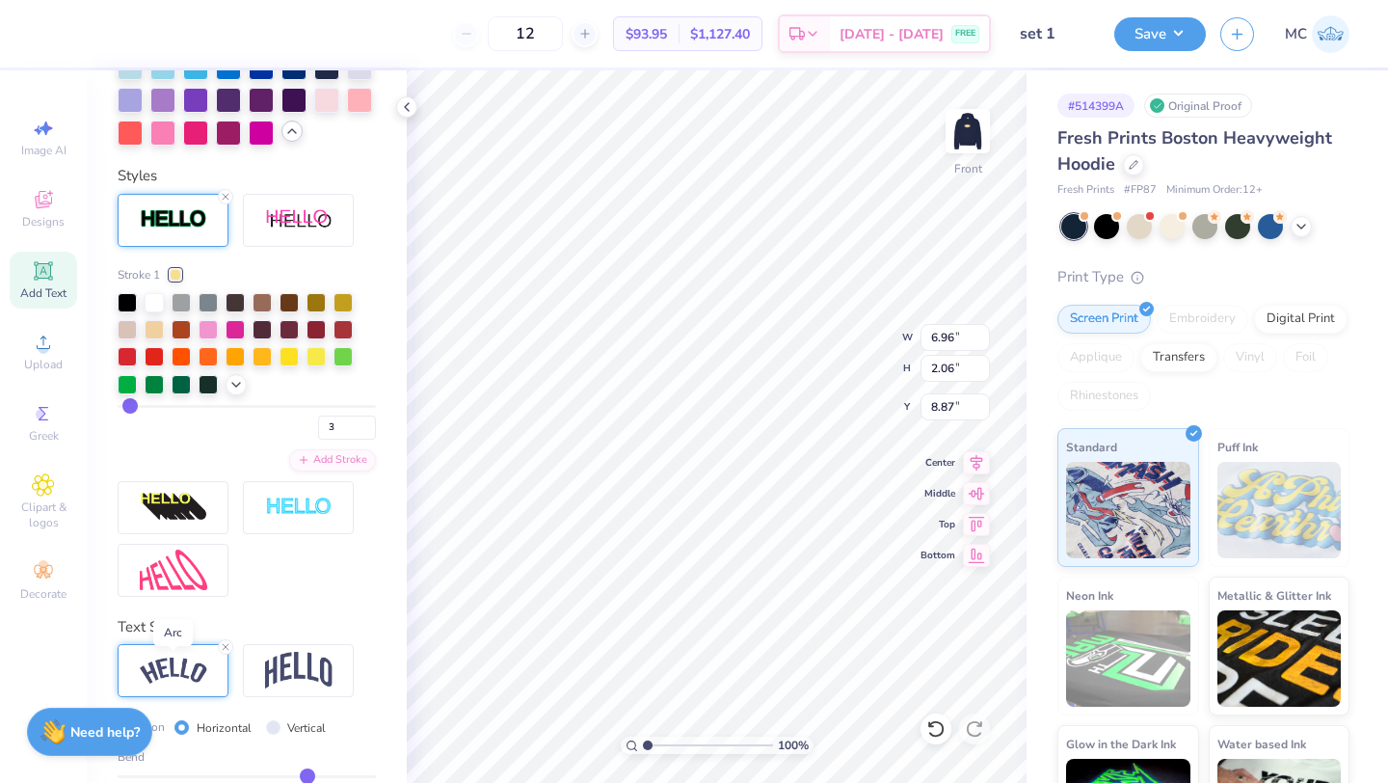
type input "6.96"
type input "1.71"
type input "9.05"
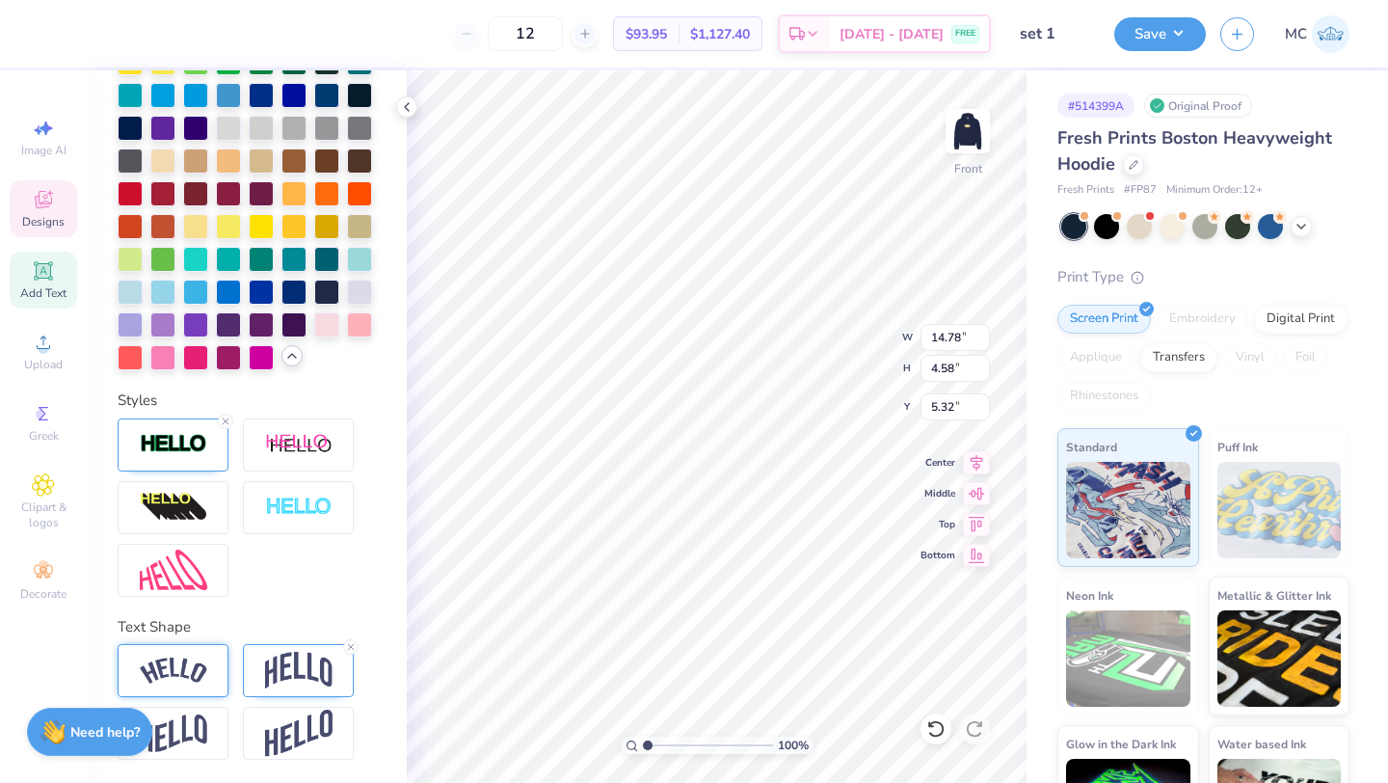
click at [187, 667] on img at bounding box center [173, 671] width 67 height 26
type input "16.19"
type input "4.23"
type input "5.49"
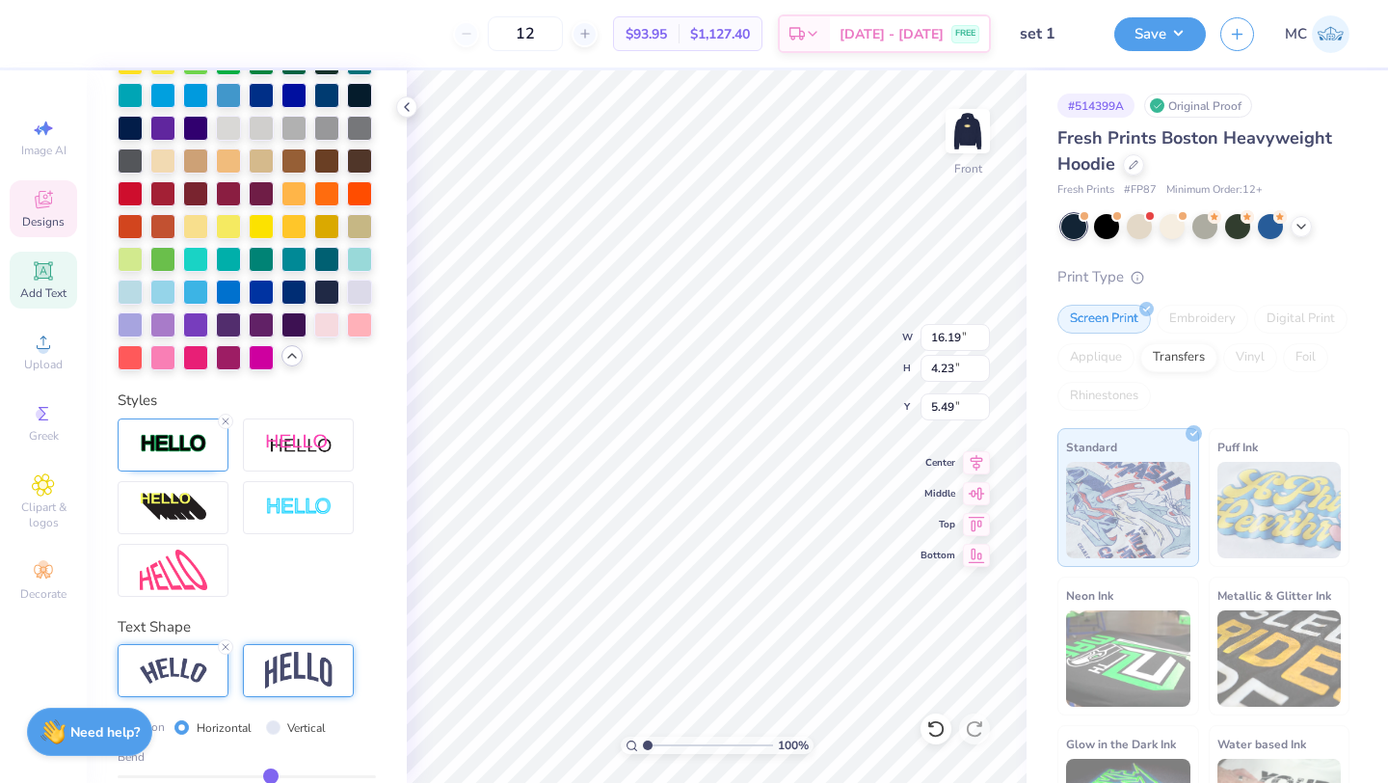
click at [290, 656] on img at bounding box center [298, 670] width 67 height 37
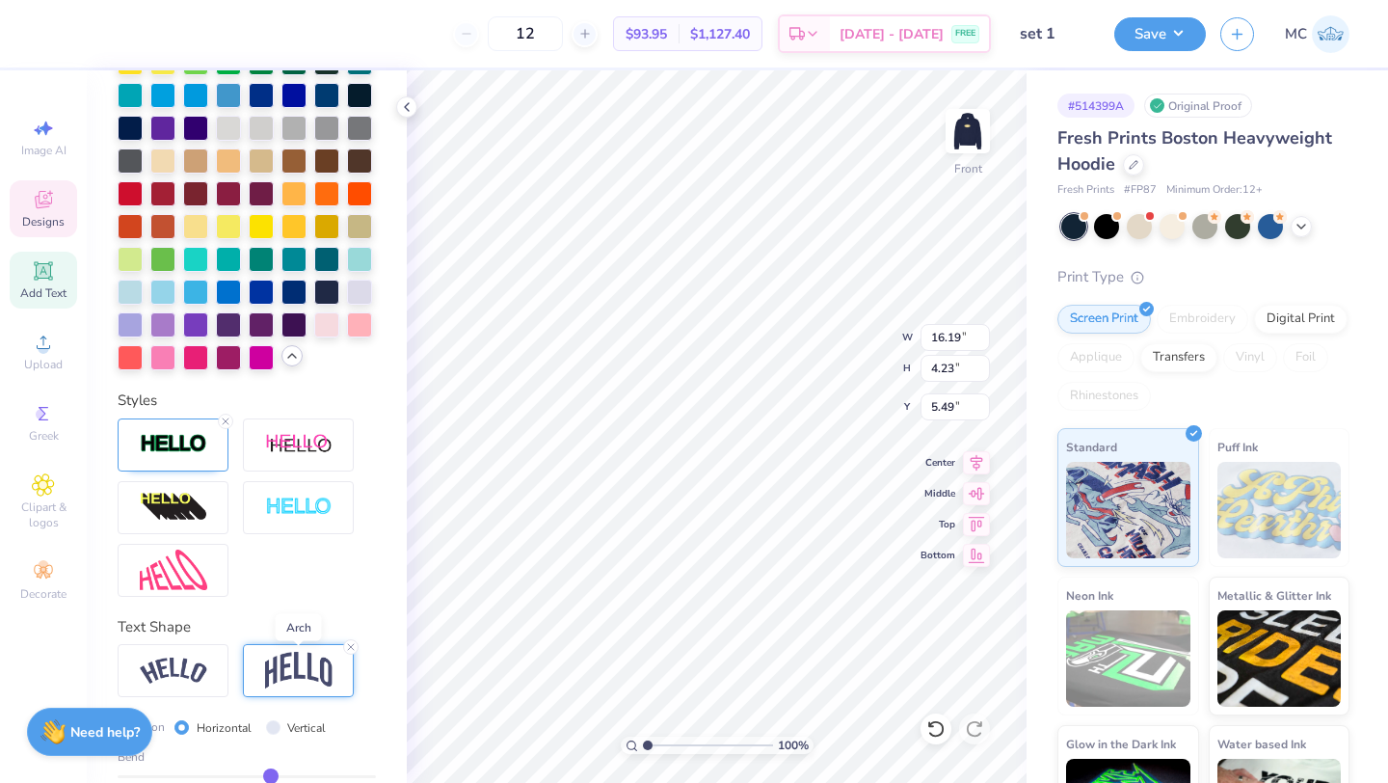
type input "14.78"
type input "4.58"
type input "5.32"
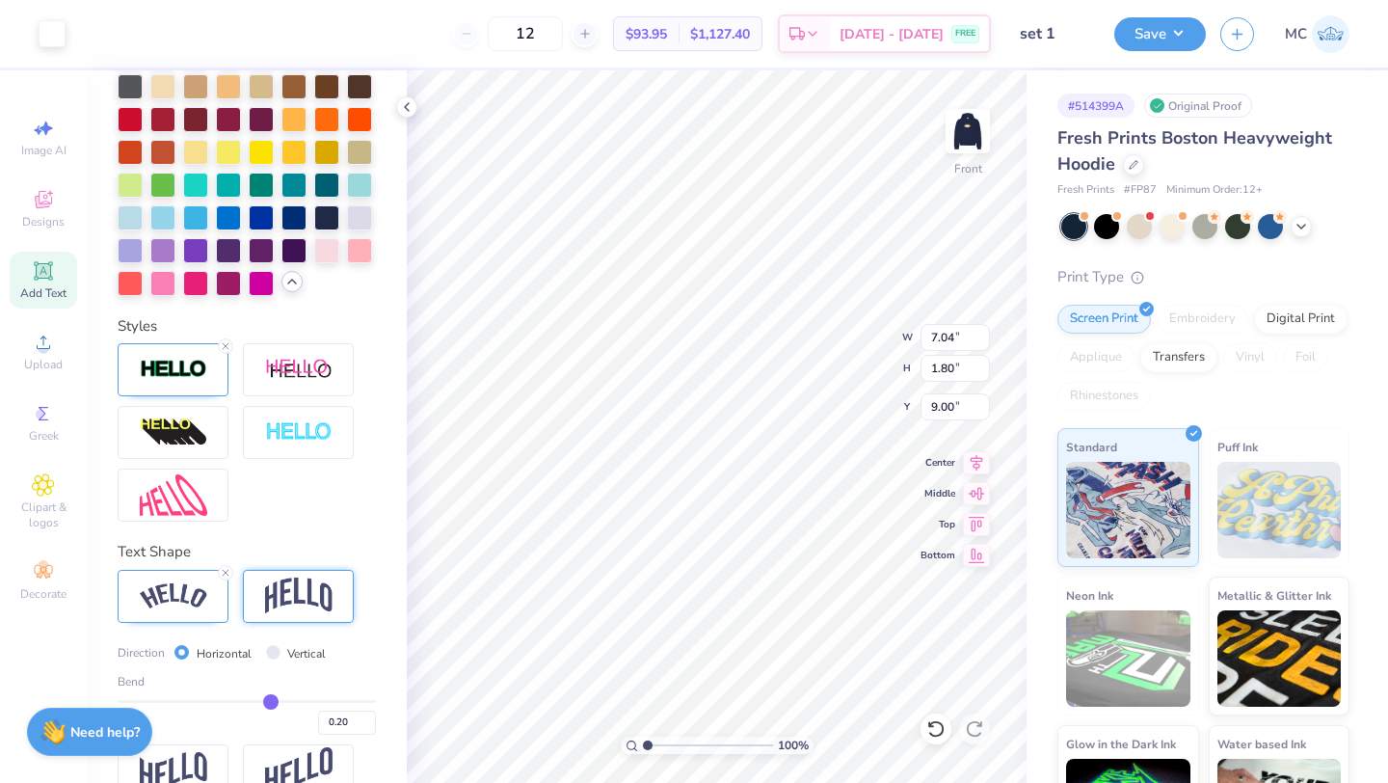
scroll to position [567, 0]
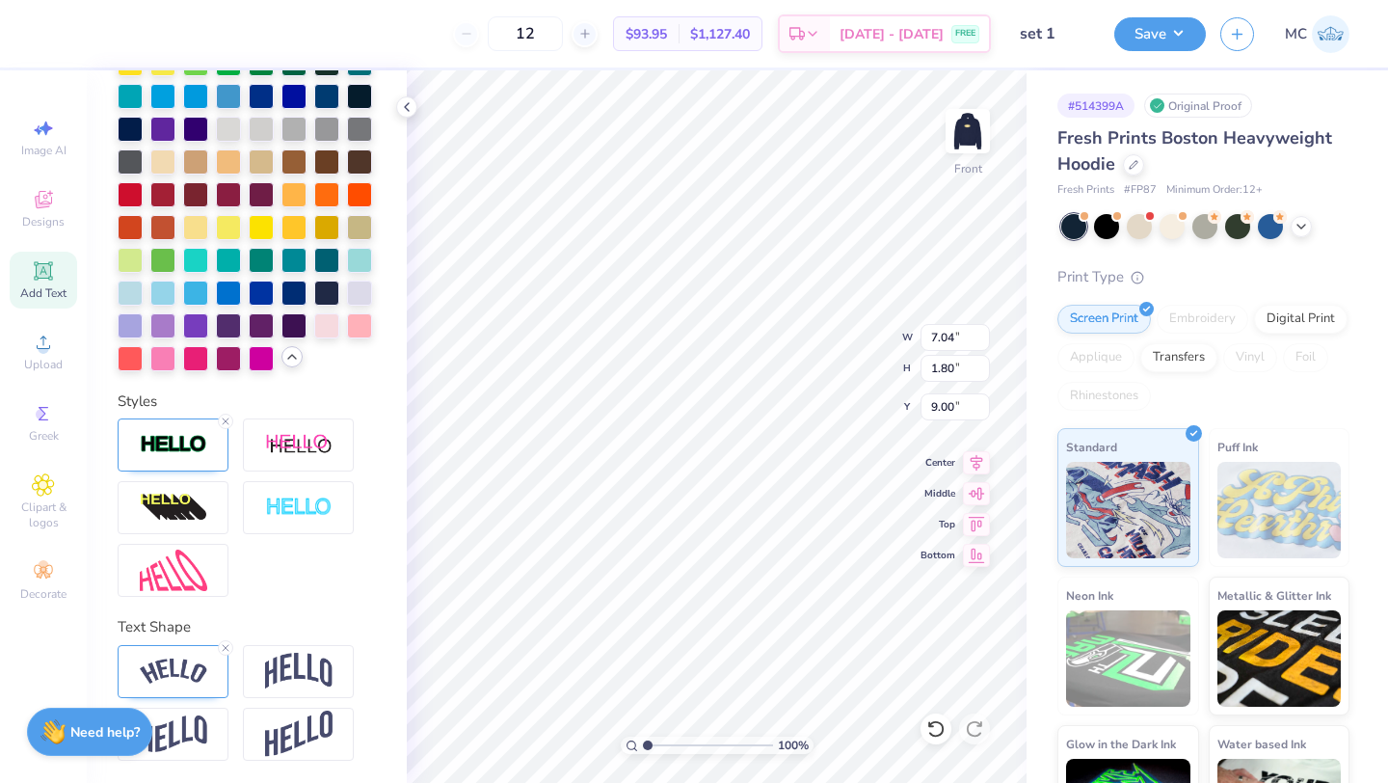
type input "9.32"
click at [227, 648] on icon at bounding box center [226, 648] width 12 height 12
type input "5.89"
type input "0.97"
type input "9.73"
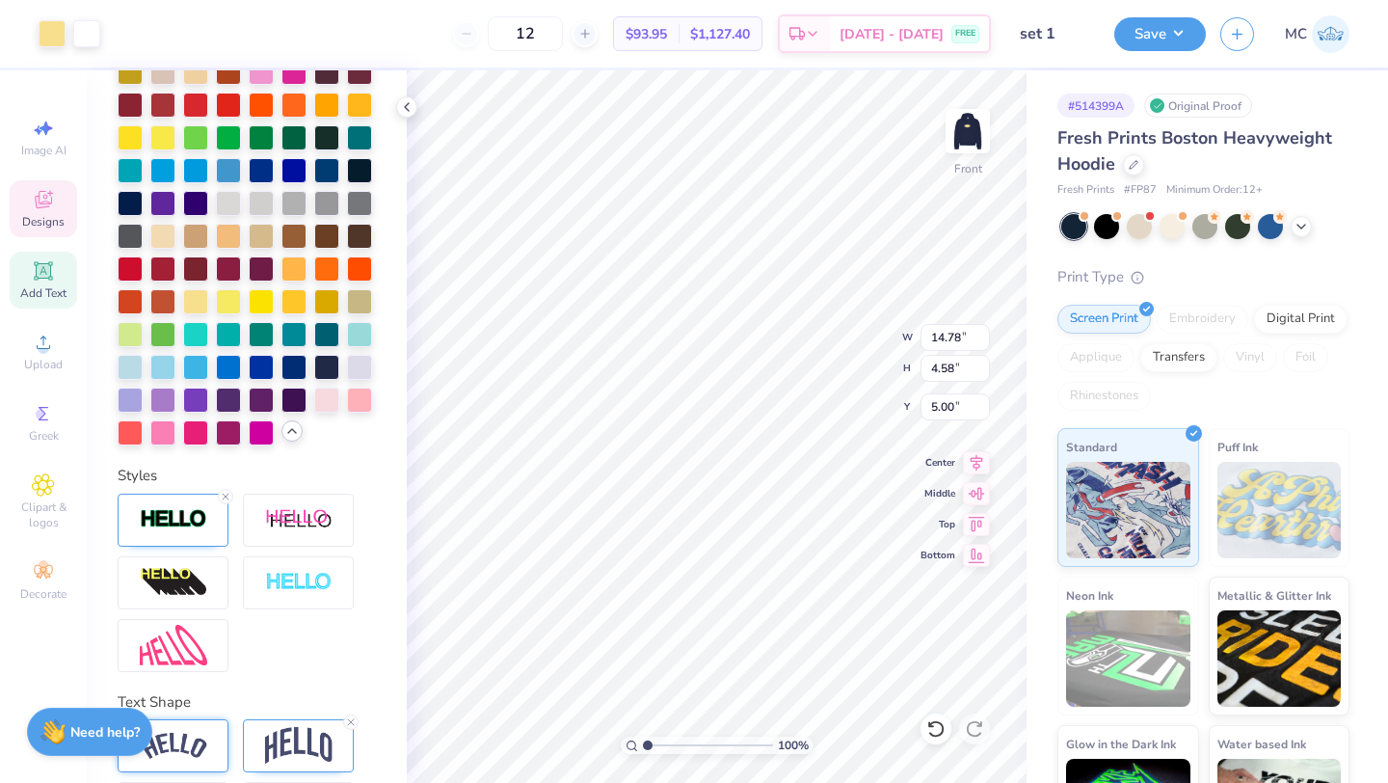
scroll to position [642, 0]
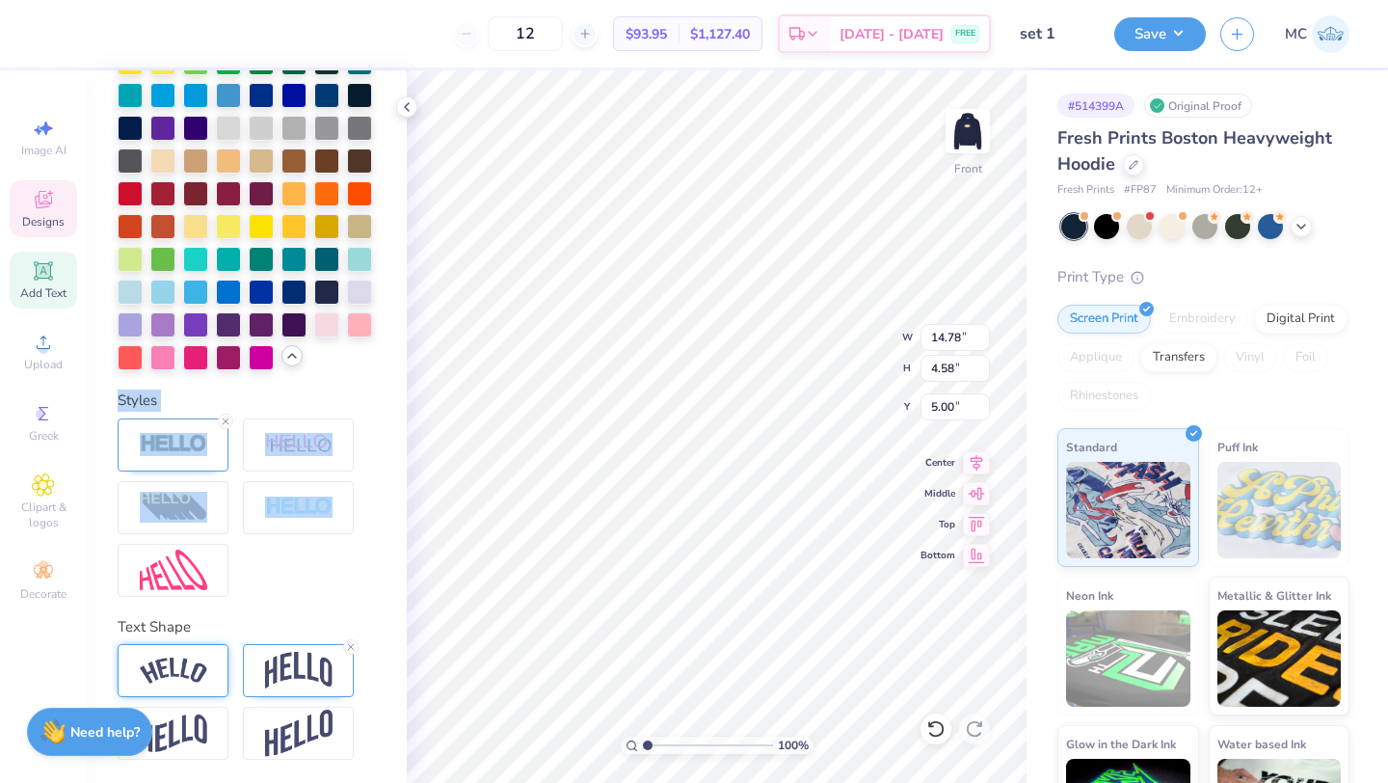
drag, startPoint x: 312, startPoint y: 563, endPoint x: 332, endPoint y: 366, distance: 197.6
click at [332, 365] on div "Personalized Names Personalized Numbers Text Tool Add Font Font NeoContactW01-R…" at bounding box center [247, 426] width 320 height 713
click at [325, 547] on div at bounding box center [247, 507] width 258 height 178
click at [382, 729] on div "Personalized Names Personalized Numbers Text Tool Add Font Font NeoContactW01-R…" at bounding box center [247, 426] width 320 height 713
click at [289, 654] on img at bounding box center [298, 670] width 67 height 37
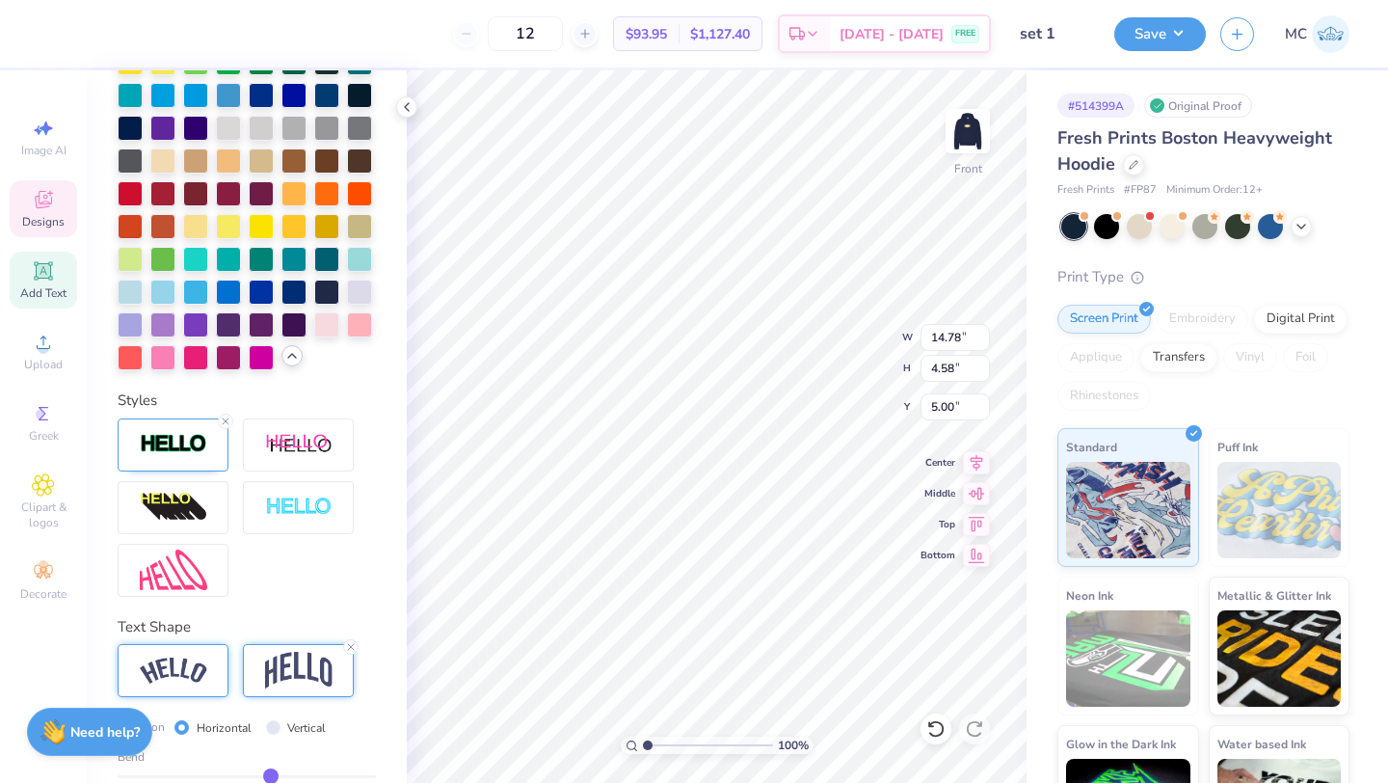
click at [270, 778] on input "range" at bounding box center [247, 776] width 258 height 3
type input "0.21"
type input "4.61"
type input "5.04"
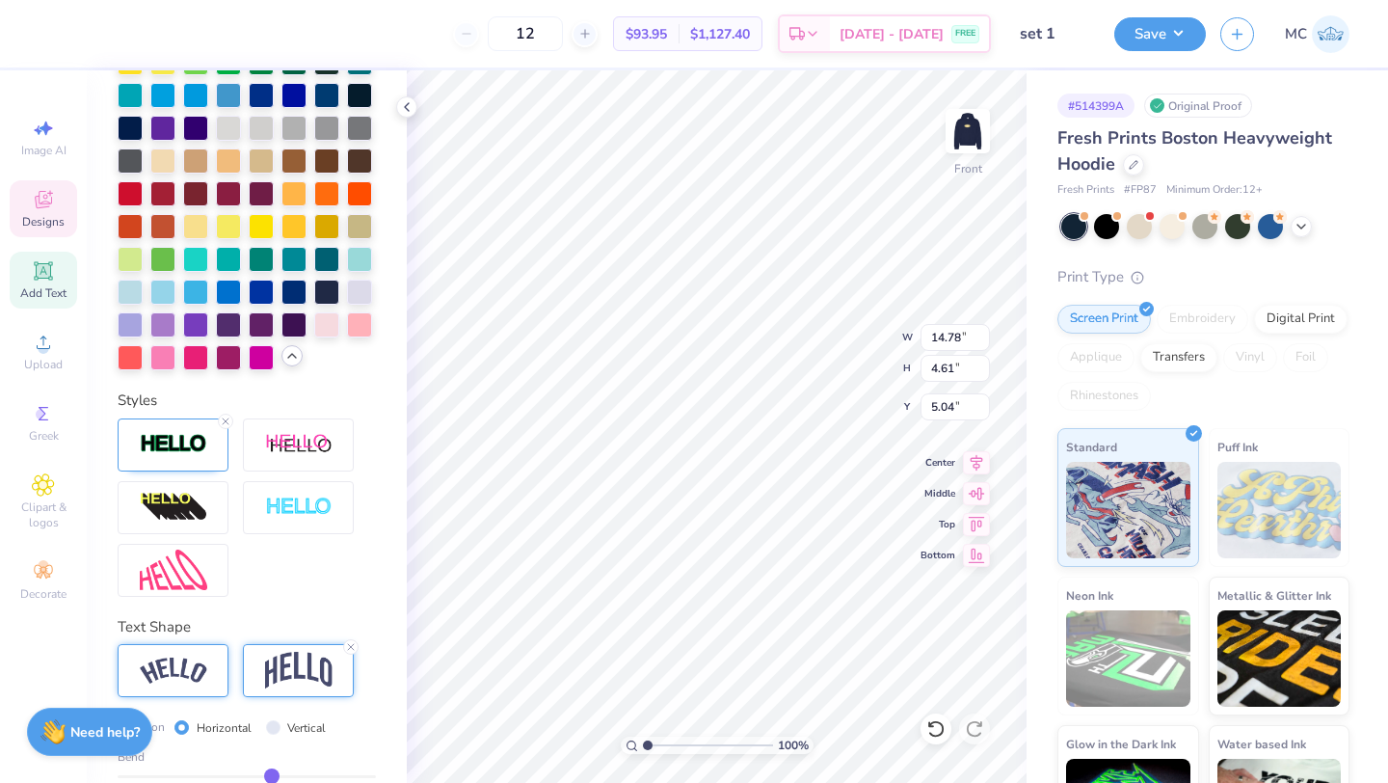
type input "0.22"
type input "4.64"
type input "5.03"
type input "0.23"
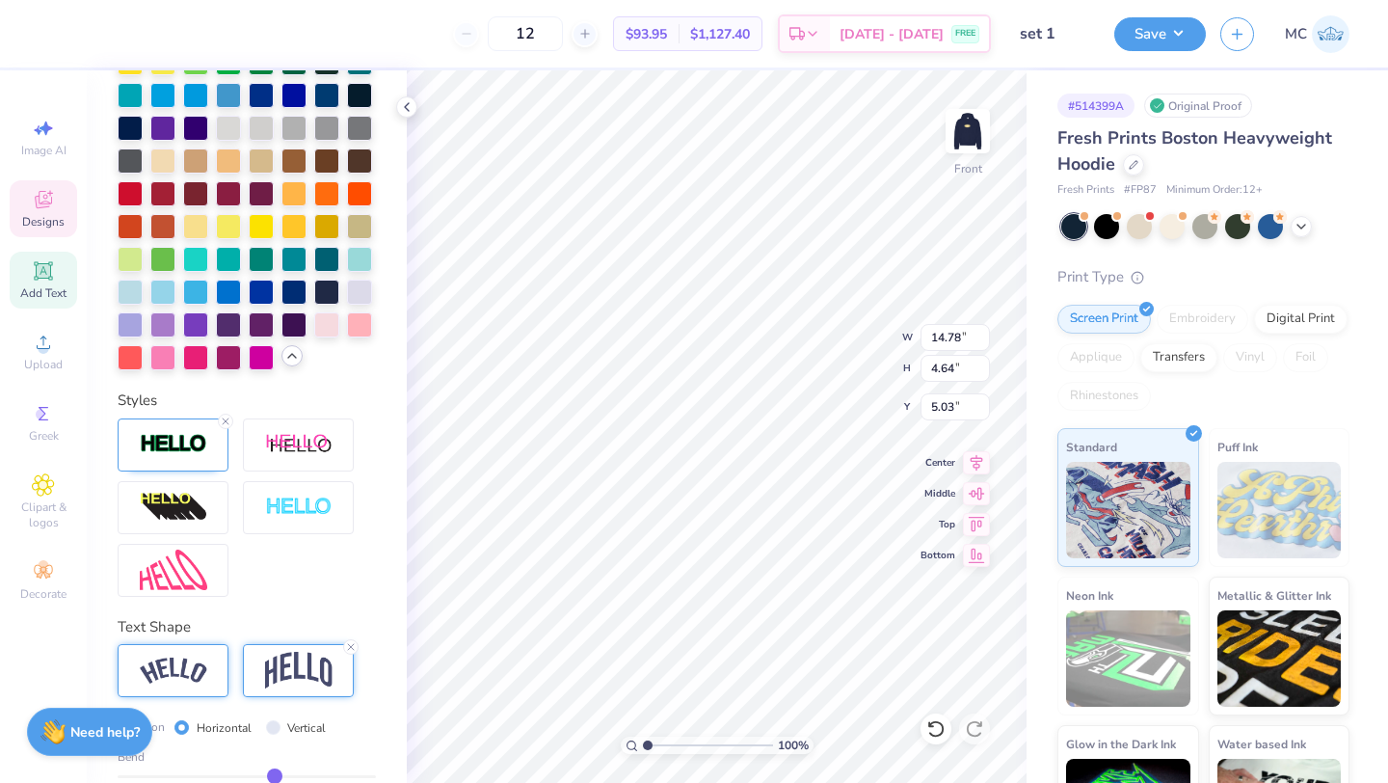
type input "0.23"
type input "4.66"
type input "5.01"
type input "0.24"
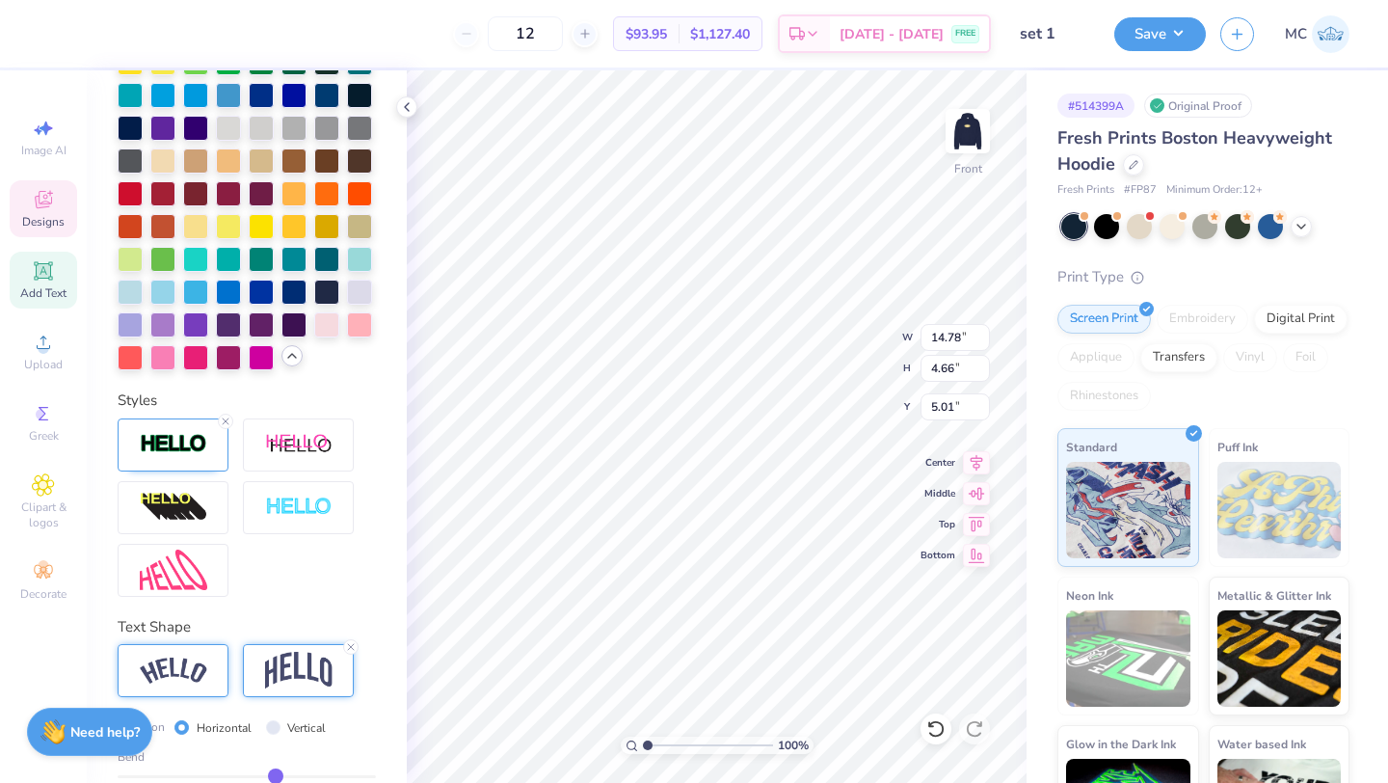
type input "4.69"
type input "5.04"
type input "0.25"
type input "4.72"
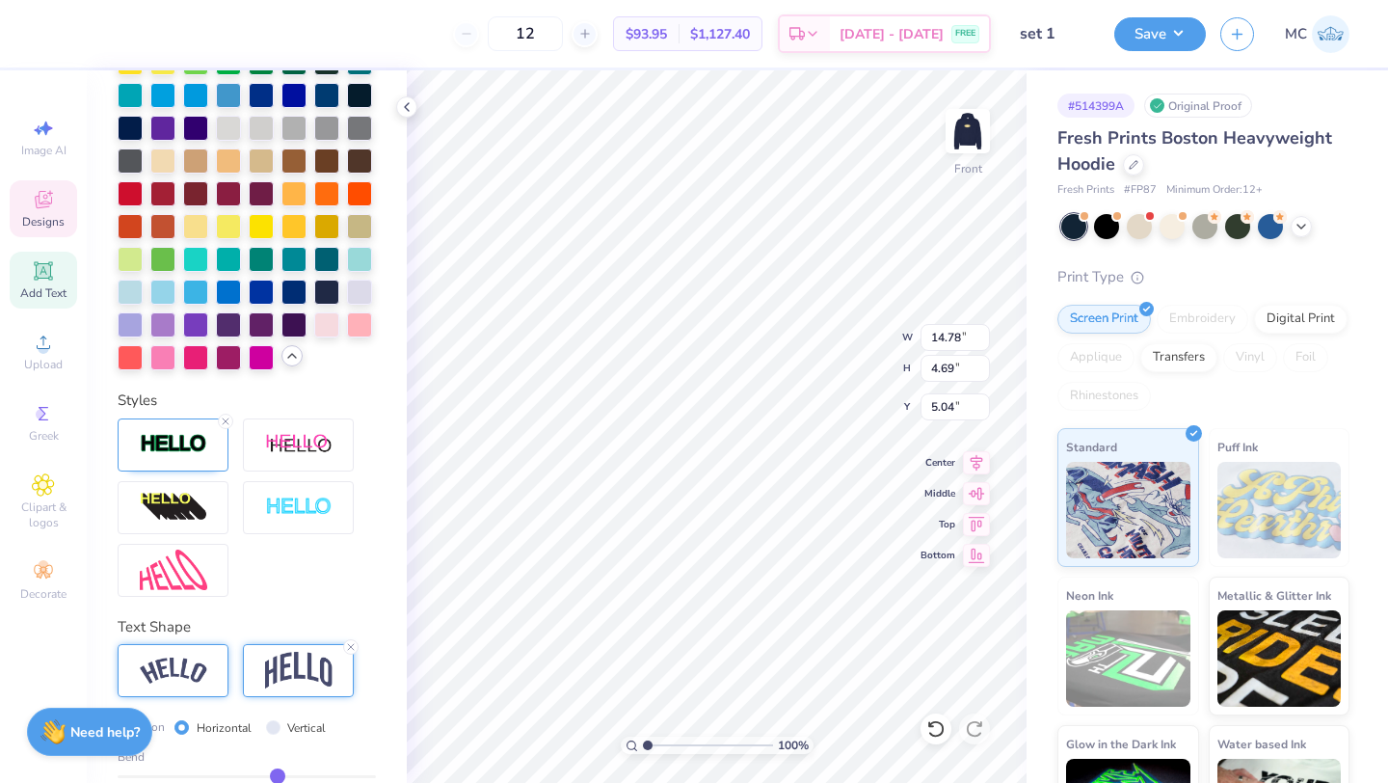
type input "5.03"
type input "0.26"
type input "4.76"
type input "5.00"
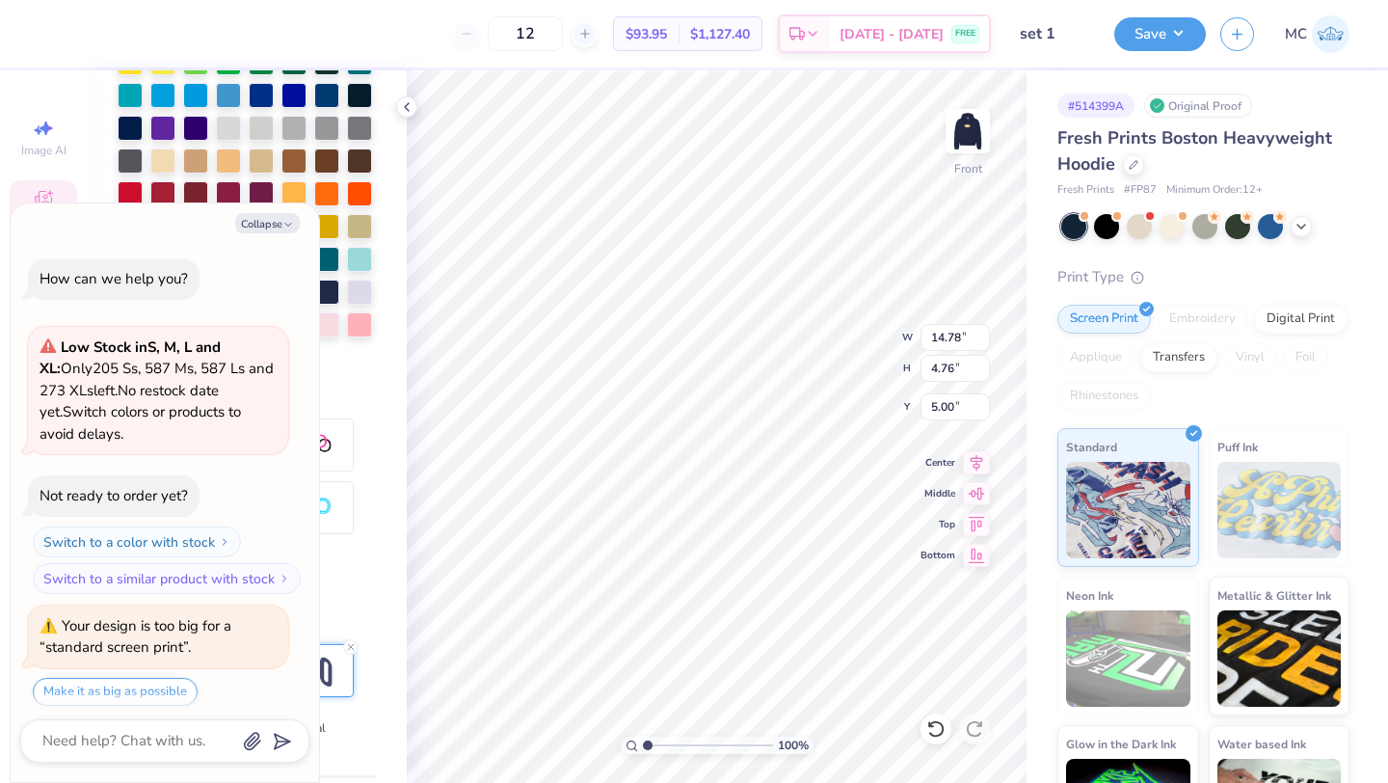
scroll to position [650, 0]
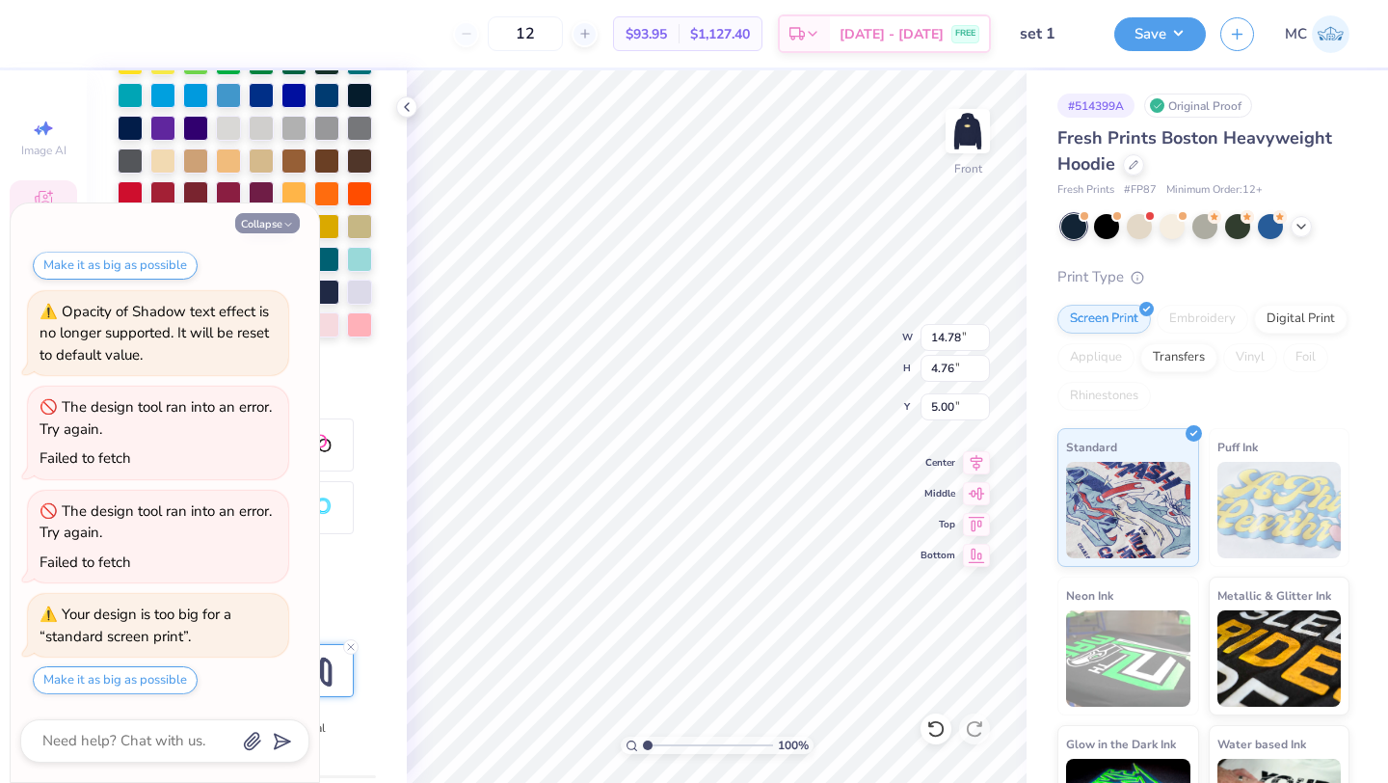
click at [273, 213] on button "Collapse" at bounding box center [267, 223] width 65 height 20
type textarea "x"
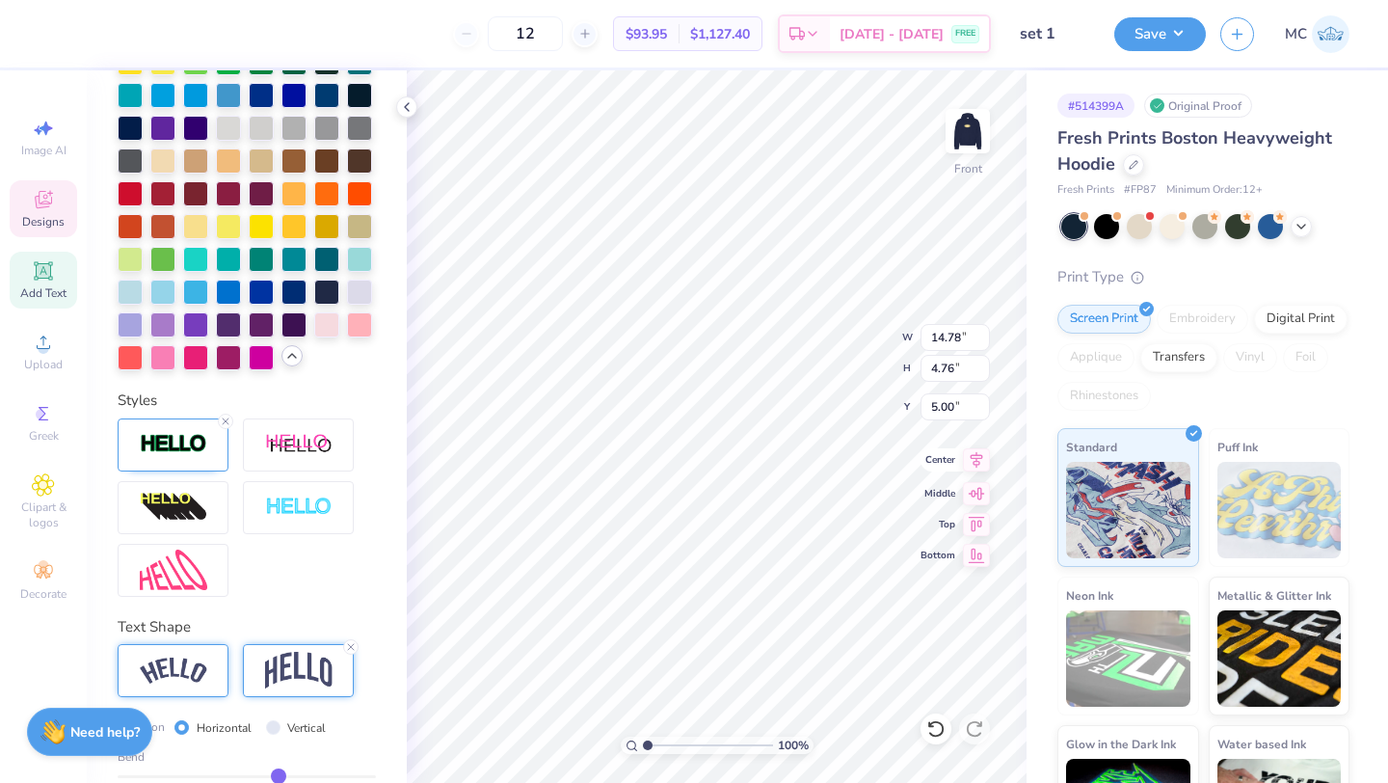
click at [984, 457] on icon at bounding box center [976, 459] width 27 height 23
click at [982, 459] on icon at bounding box center [976, 459] width 27 height 23
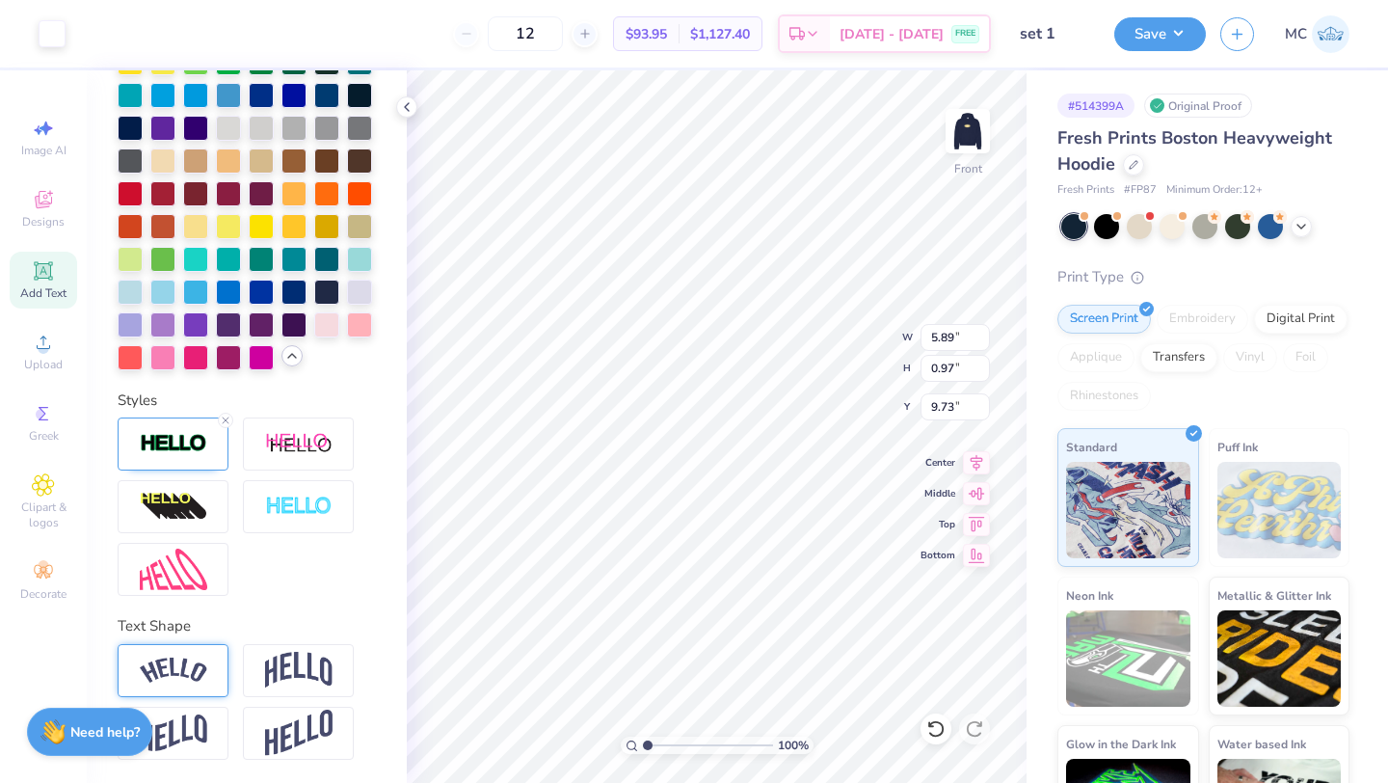
scroll to position [567, 0]
click at [165, 444] on img at bounding box center [173, 445] width 67 height 22
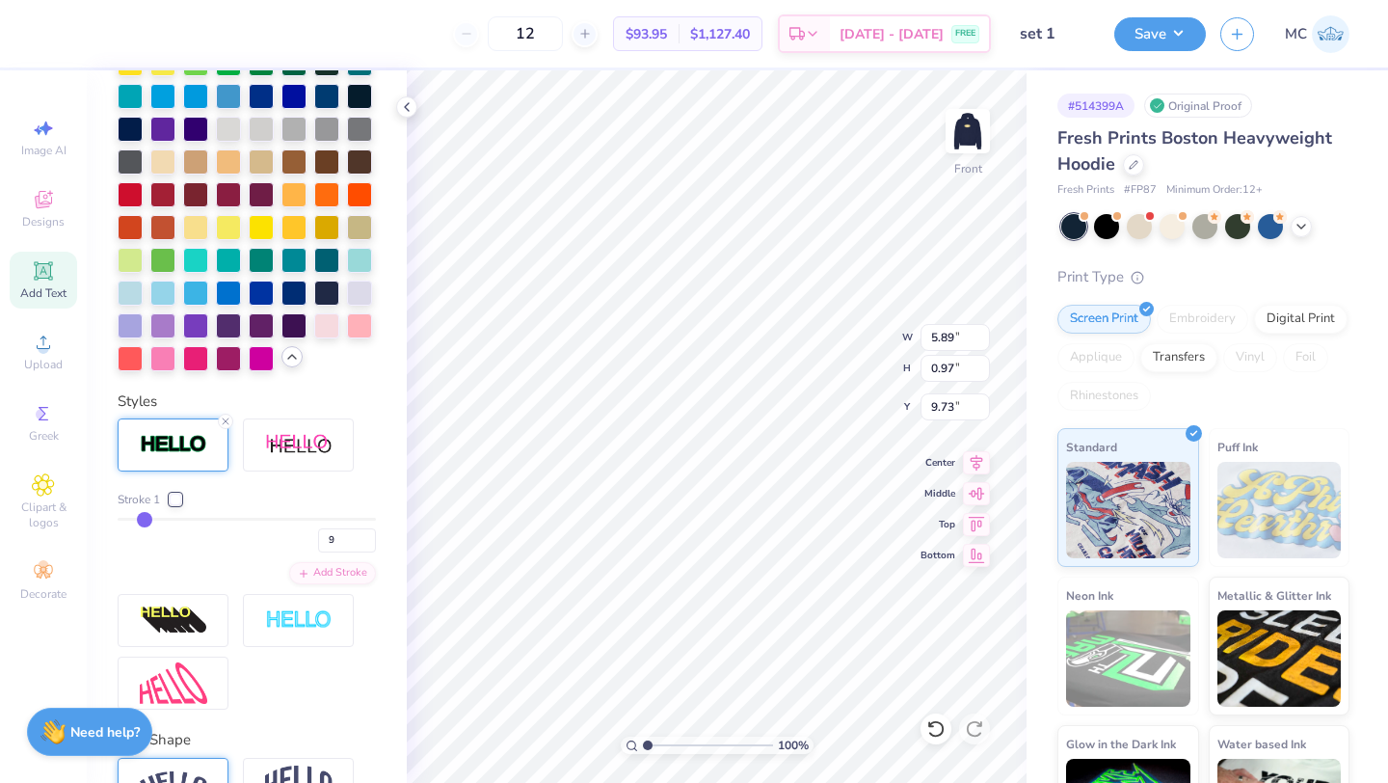
click at [147, 519] on input "range" at bounding box center [247, 519] width 258 height 3
type input "10"
type input "5.90"
type input "0.98"
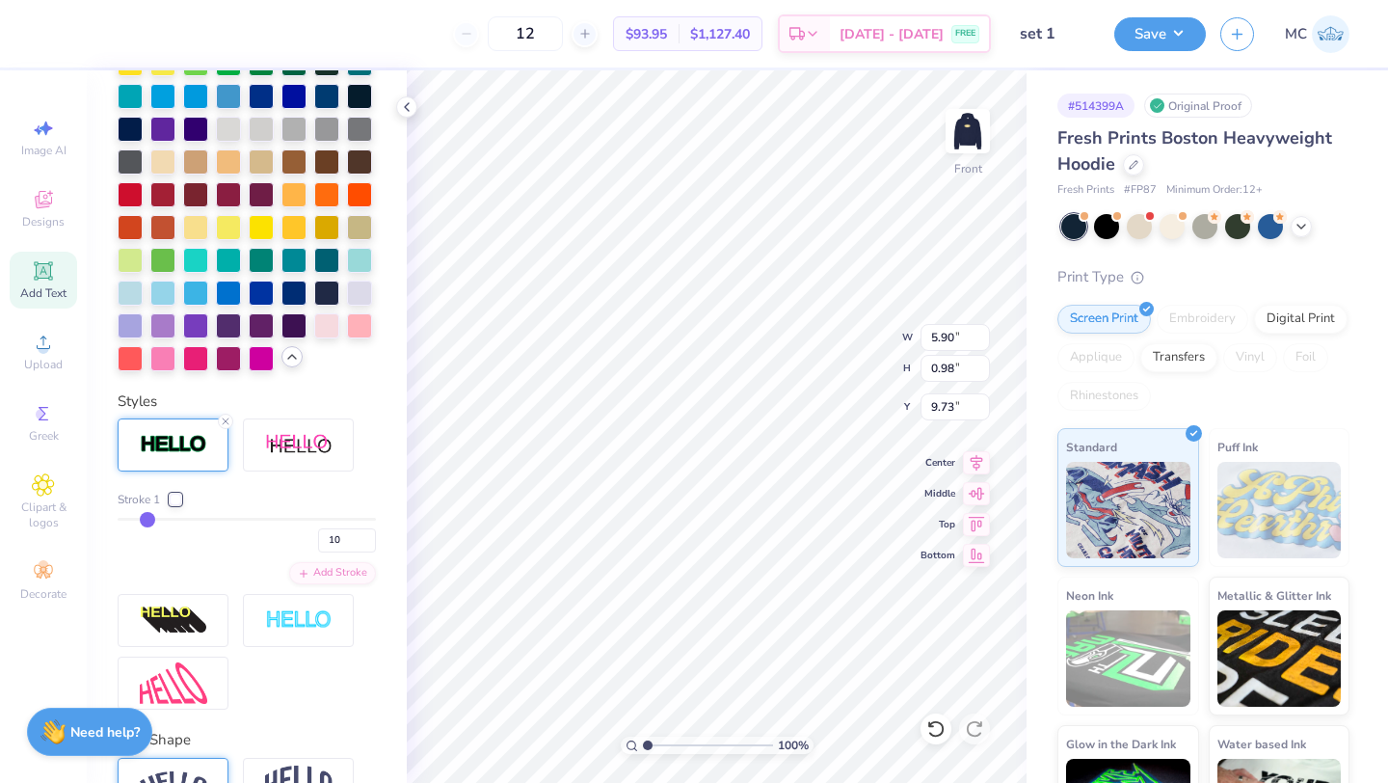
click at [147, 519] on input "range" at bounding box center [247, 519] width 258 height 3
type input "11"
type input "5.92"
type input "1.00"
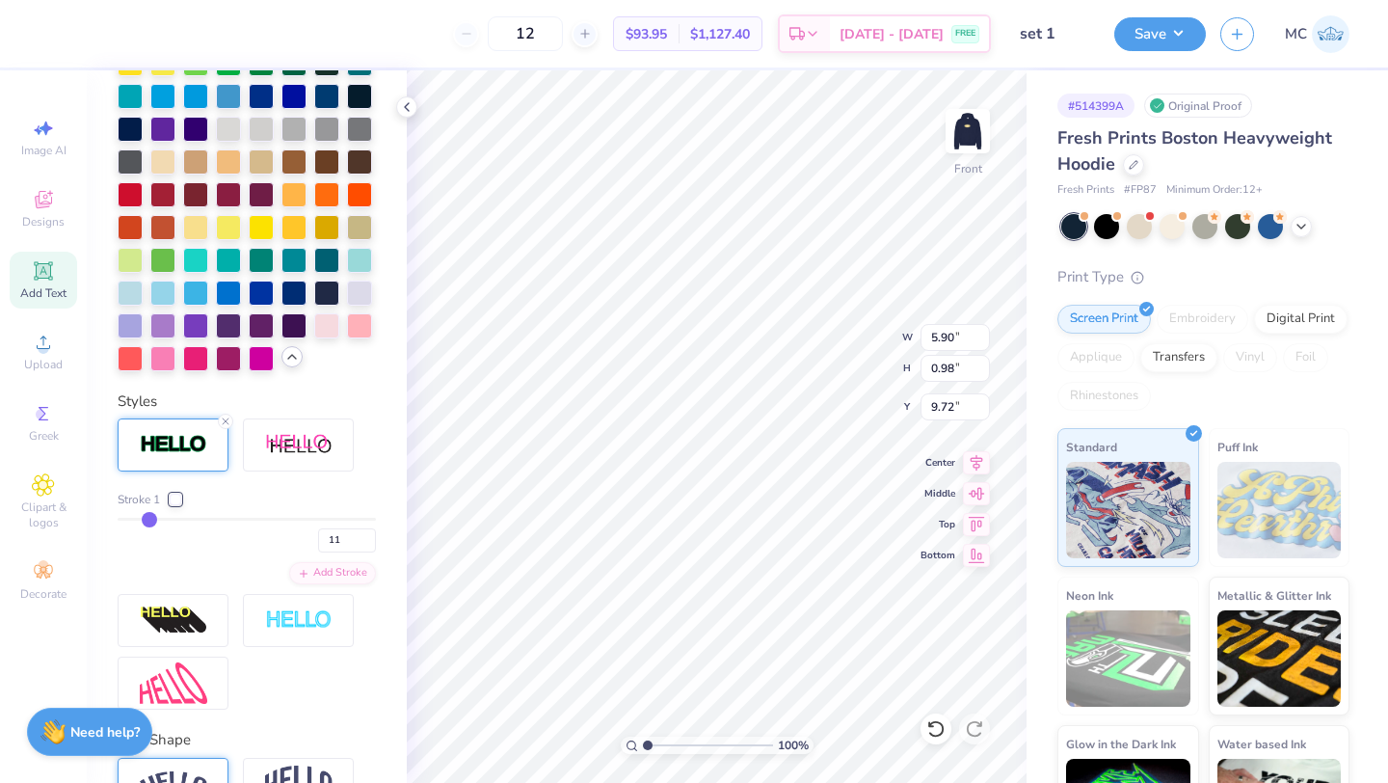
type input "9.72"
click at [147, 519] on input "range" at bounding box center [247, 519] width 258 height 3
type input "10"
type input "9"
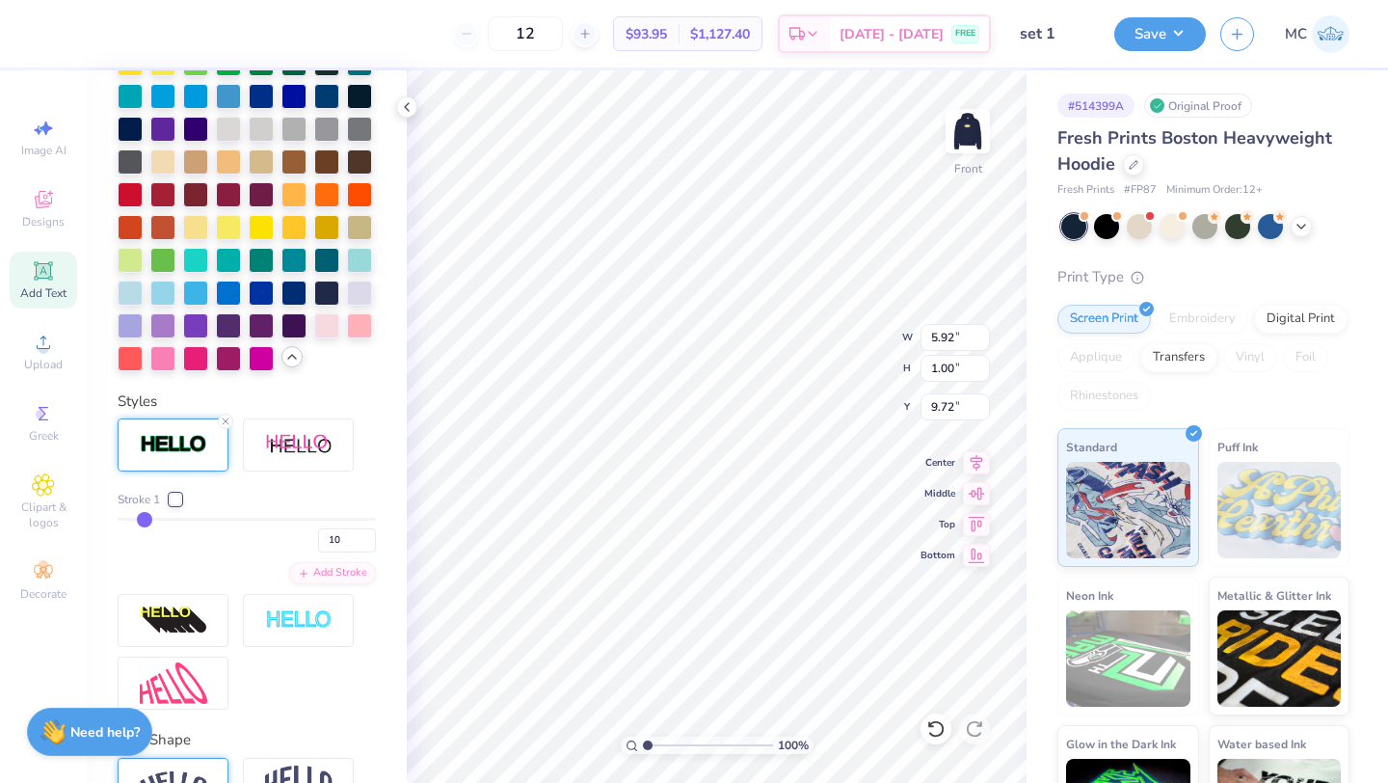
type input "9"
type input "8"
type input "7"
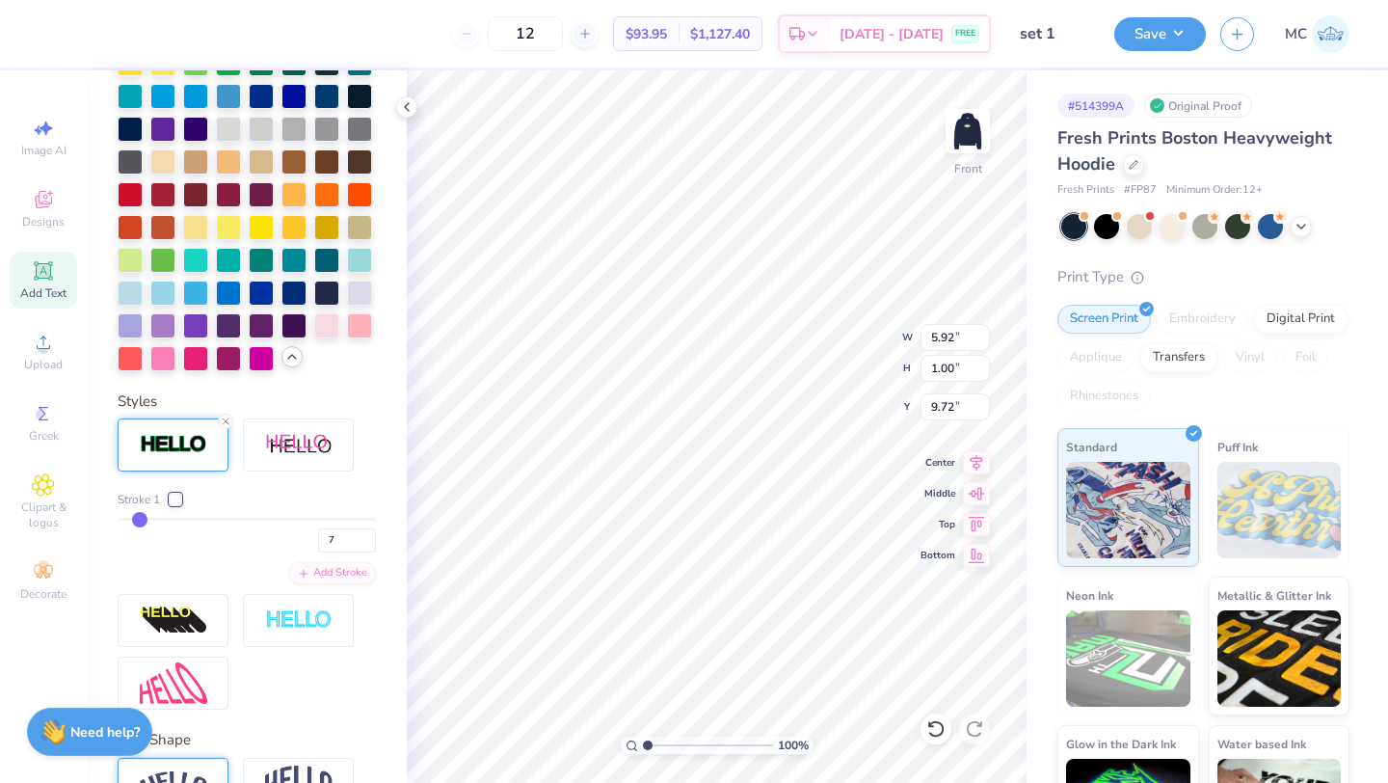
type input "6"
type input "5.84"
type input "0.92"
type input "9.76"
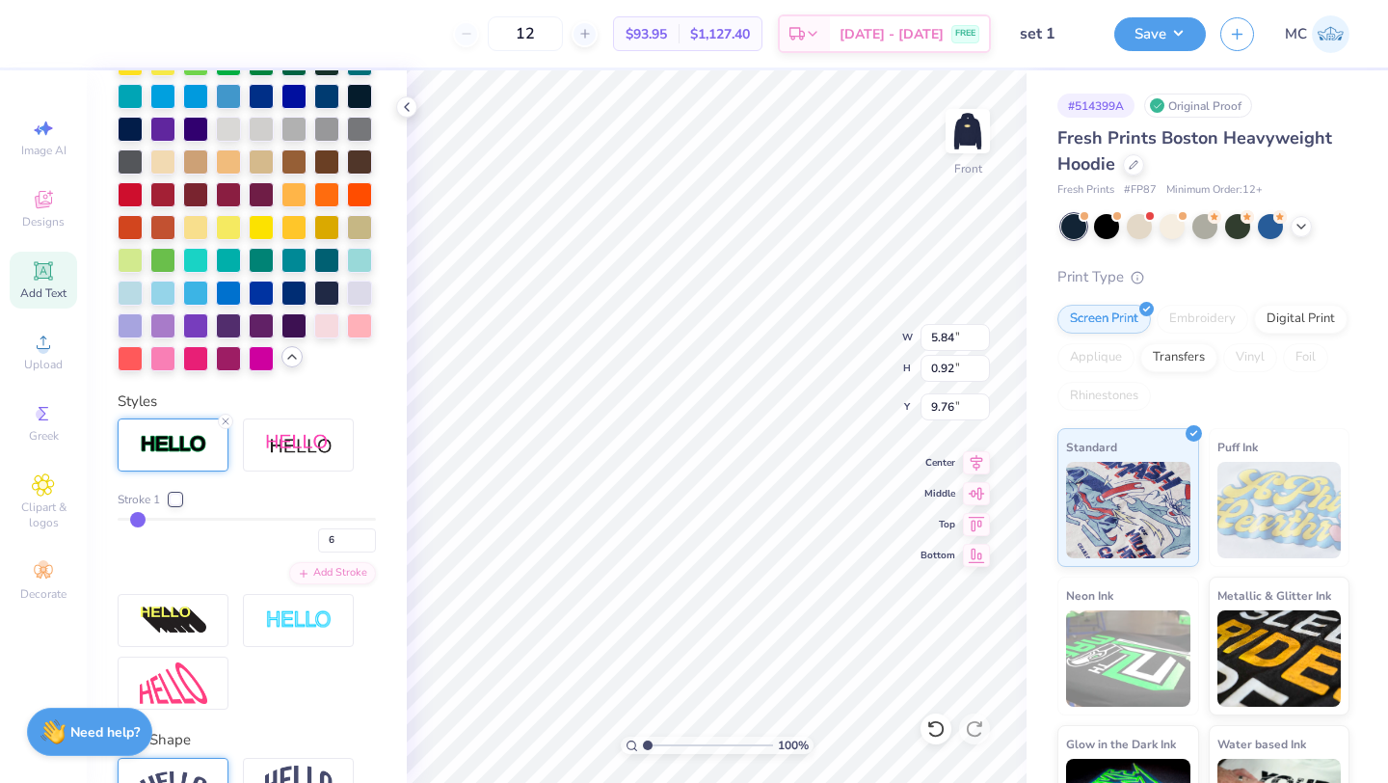
type input "10"
click at [147, 519] on input "range" at bounding box center [247, 519] width 258 height 3
type input "9"
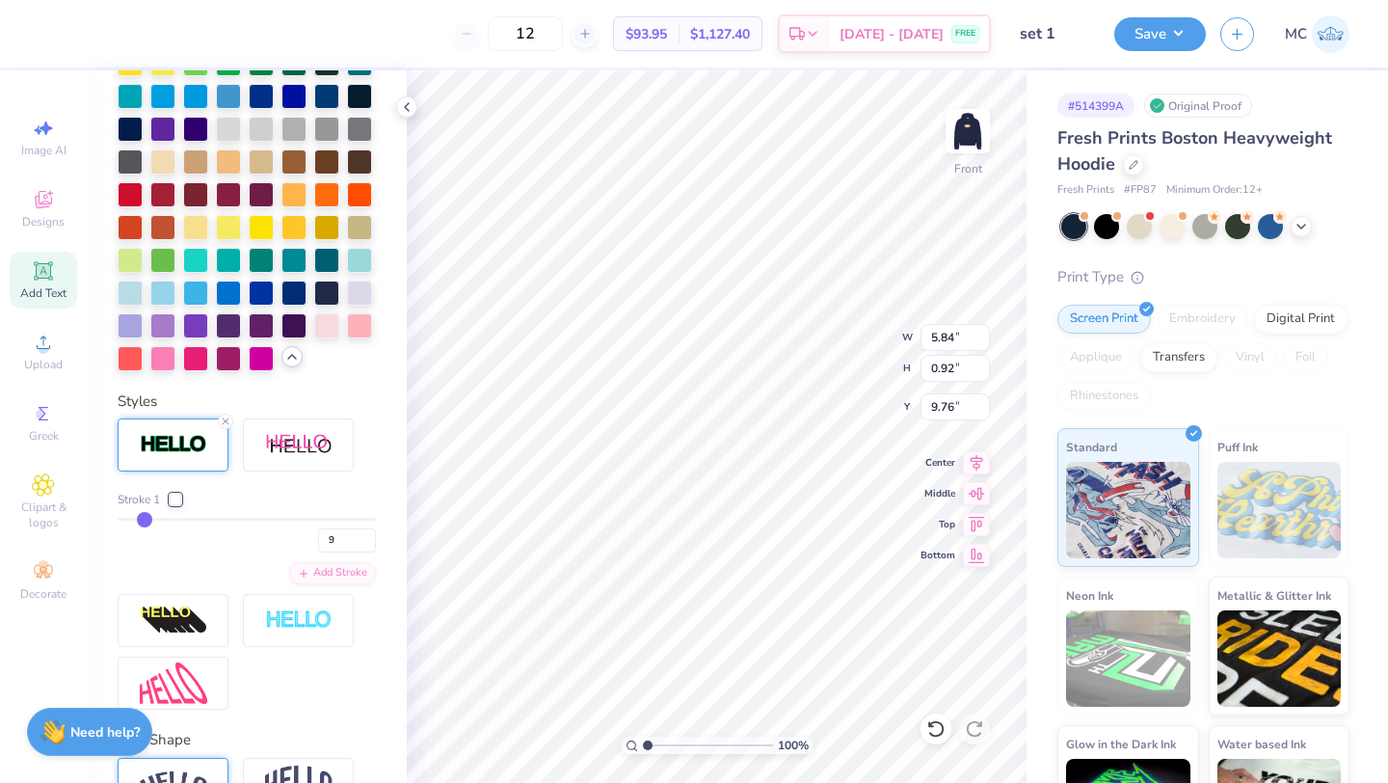
type input "8"
type input "7"
type input "5.86"
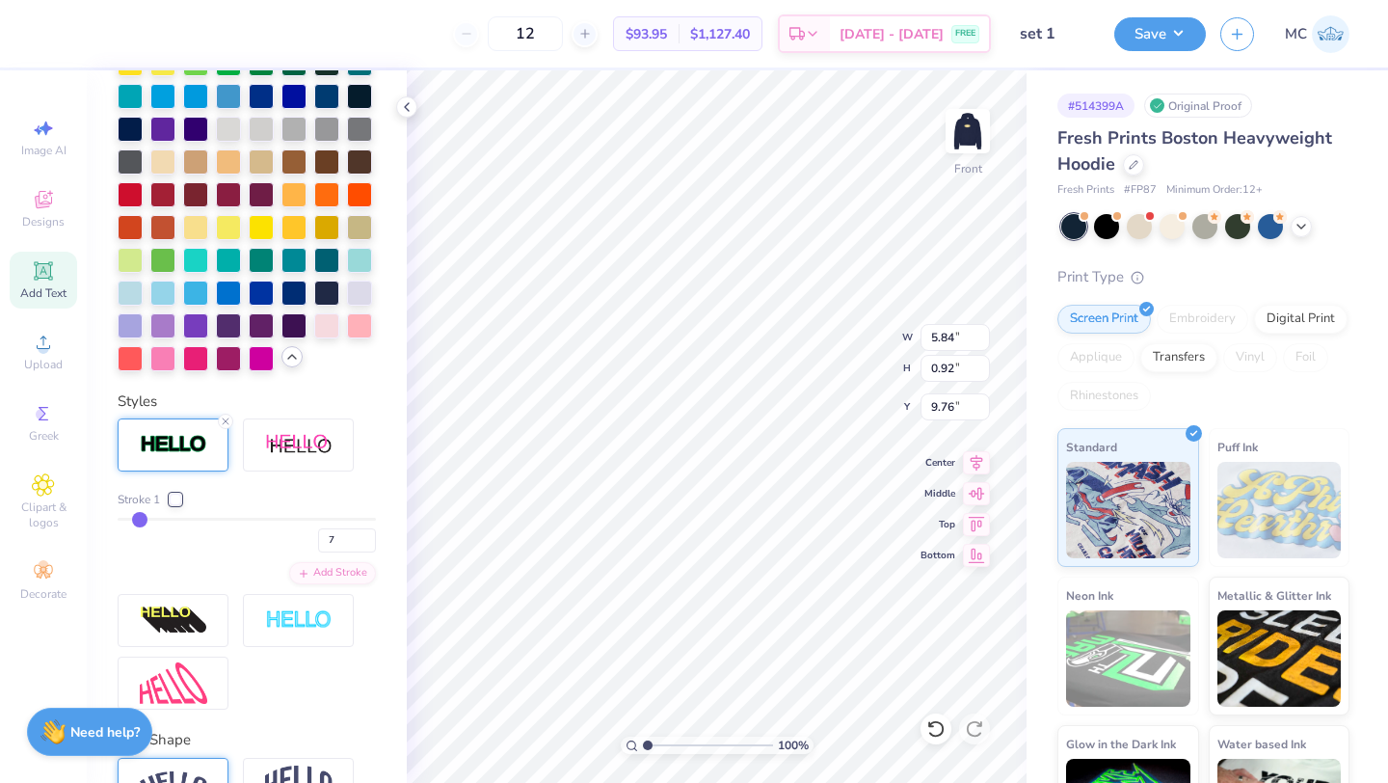
type input "0.94"
type input "9.75"
click at [147, 519] on input "range" at bounding box center [247, 519] width 258 height 3
type input "6"
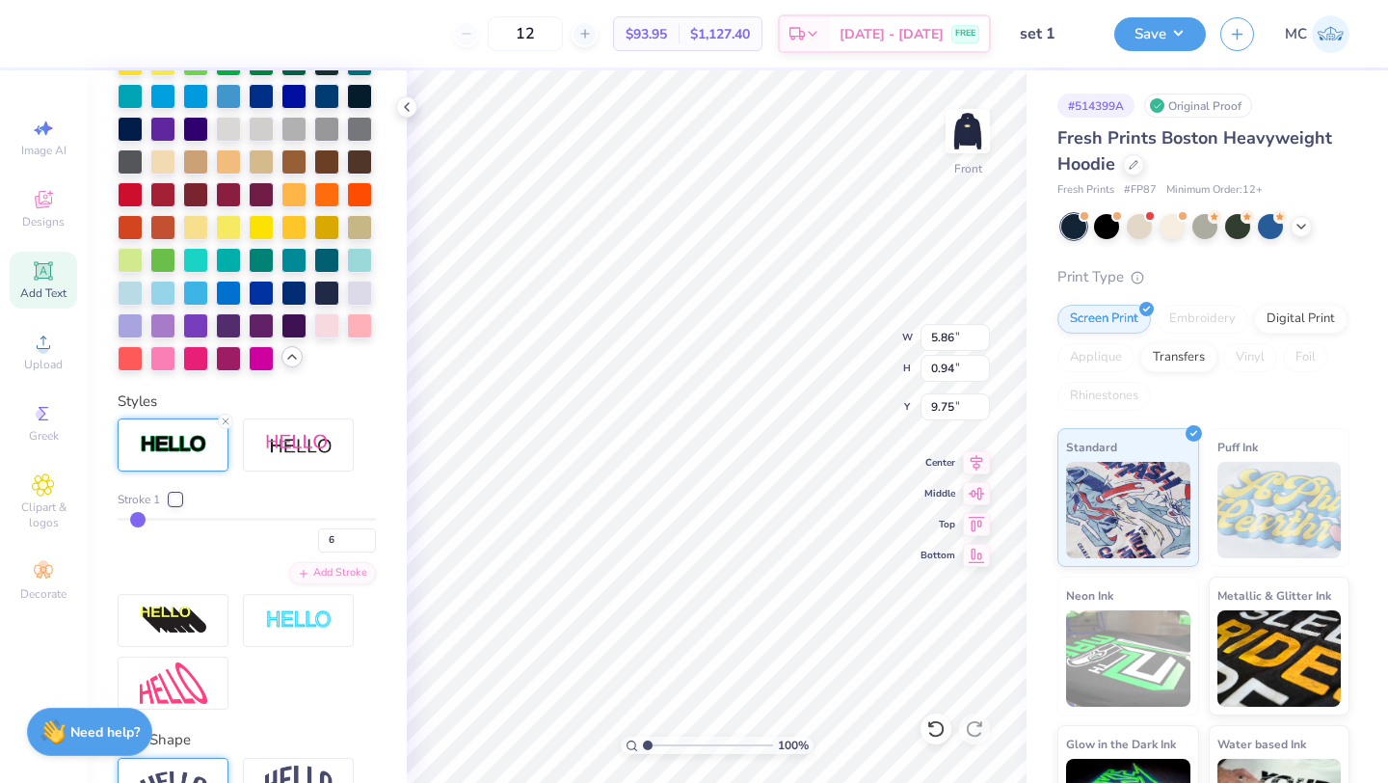
type input "5.84"
type input "0.92"
type input "9.76"
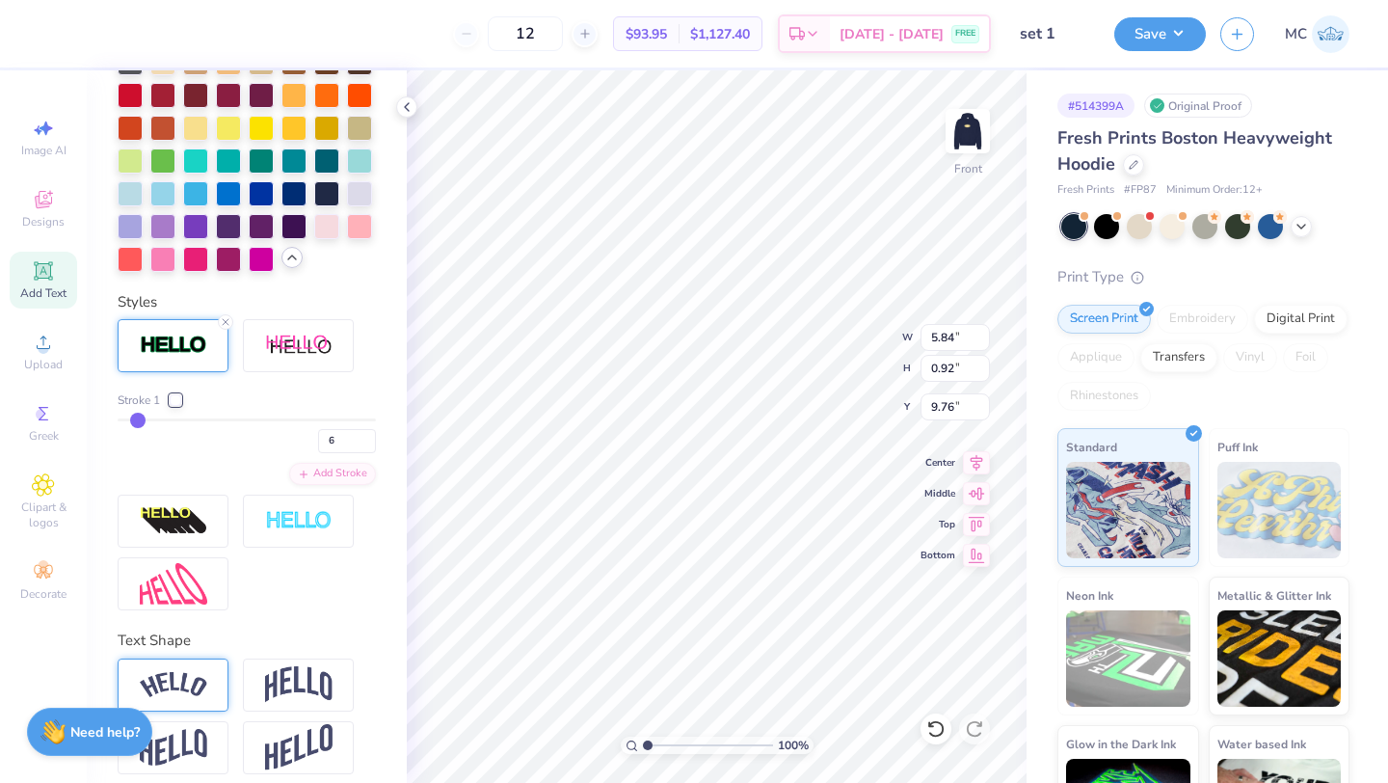
scroll to position [680, 0]
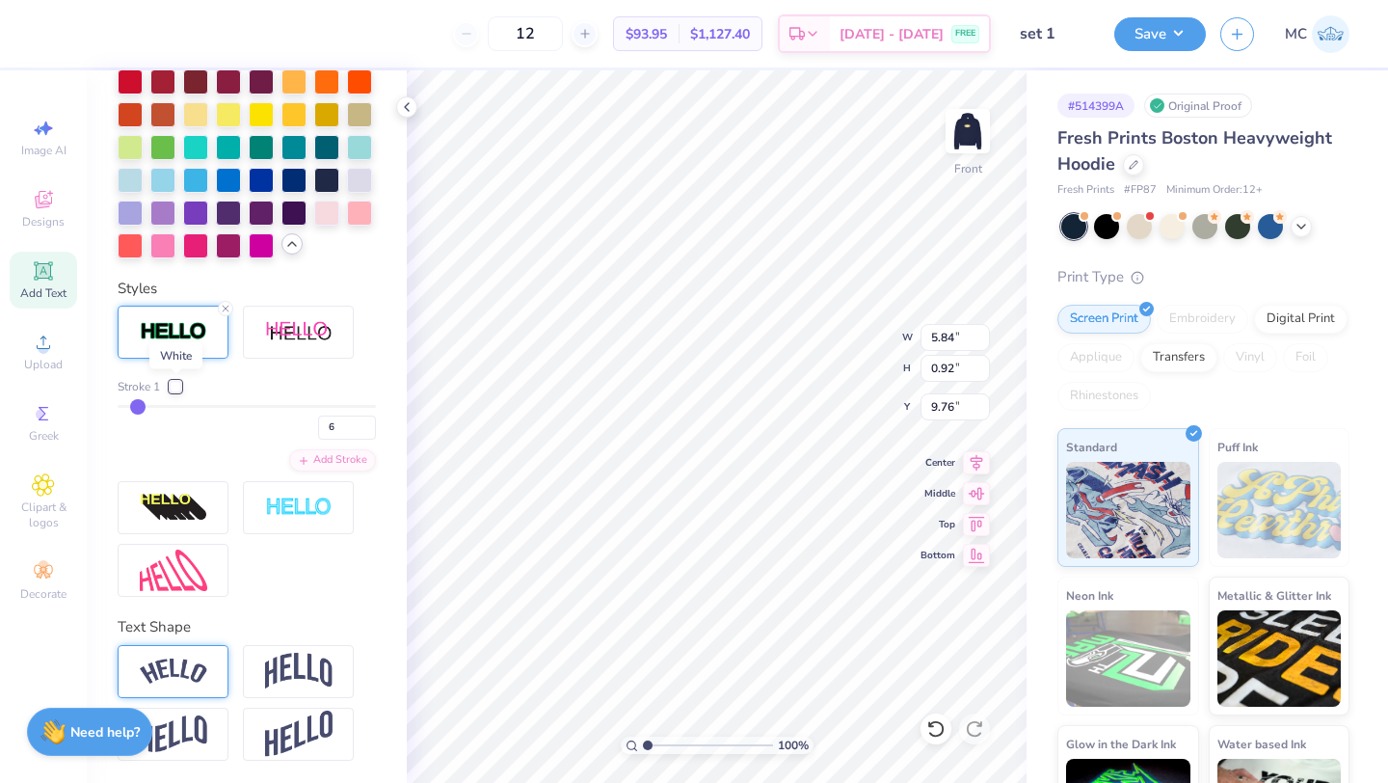
click at [175, 387] on div at bounding box center [176, 387] width 12 height 12
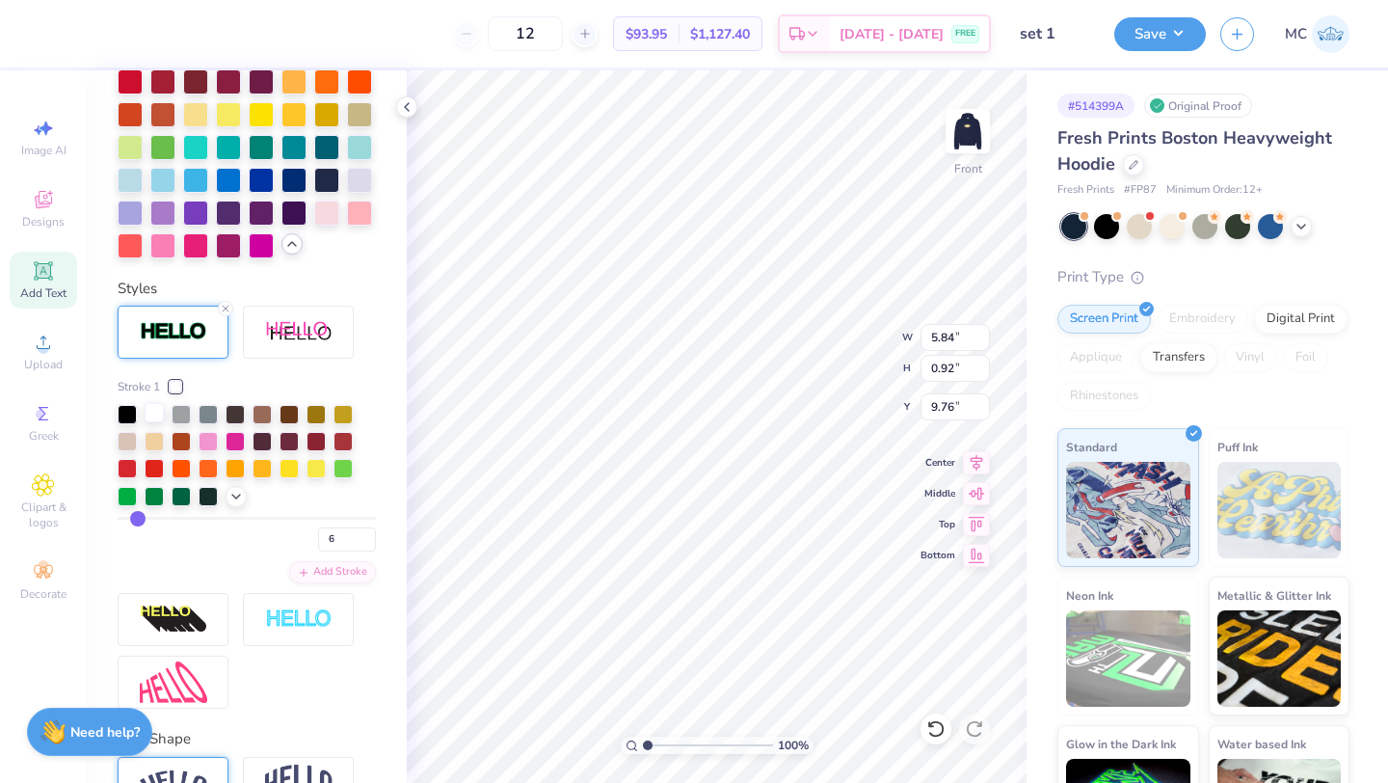
click at [153, 413] on div at bounding box center [154, 412] width 19 height 19
click at [228, 384] on div "Stroke 1" at bounding box center [247, 386] width 258 height 17
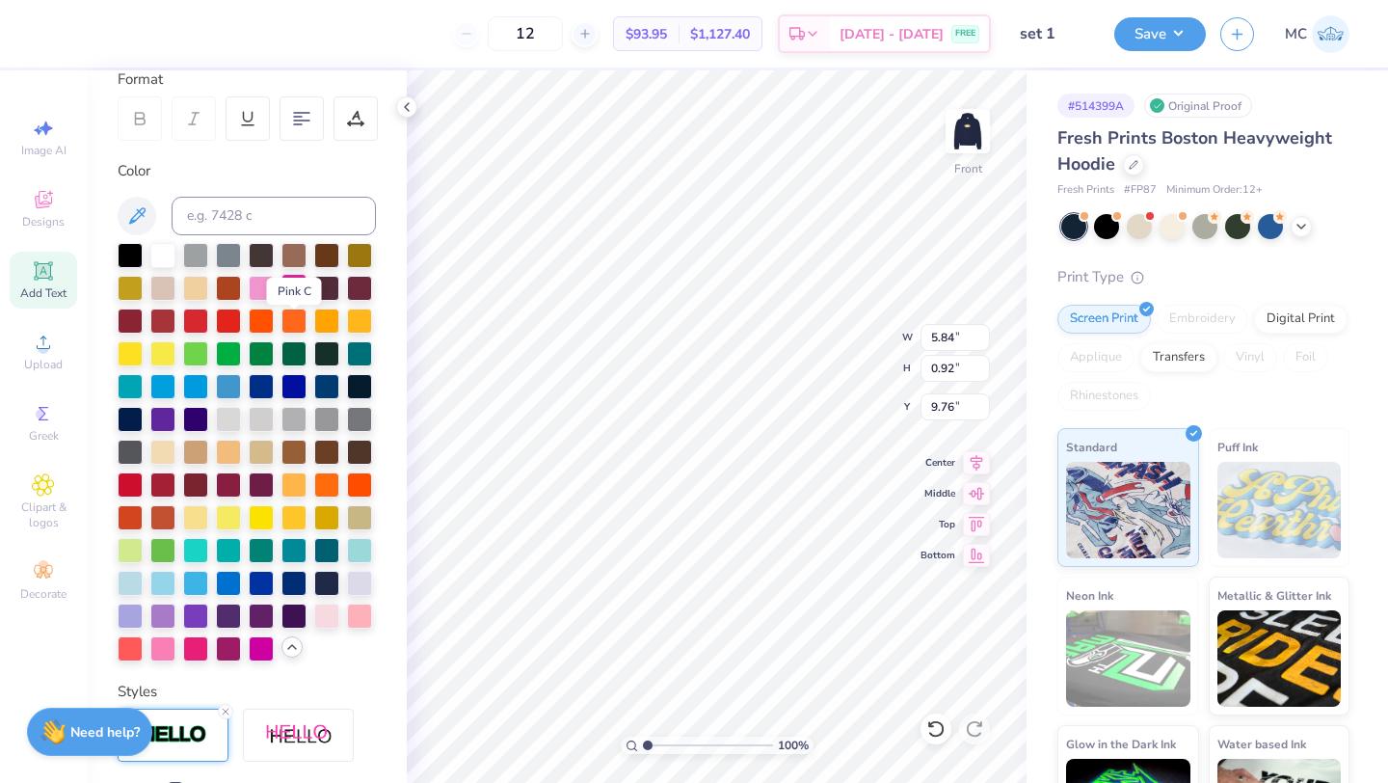
scroll to position [278, 0]
click at [202, 514] on div at bounding box center [195, 514] width 25 height 25
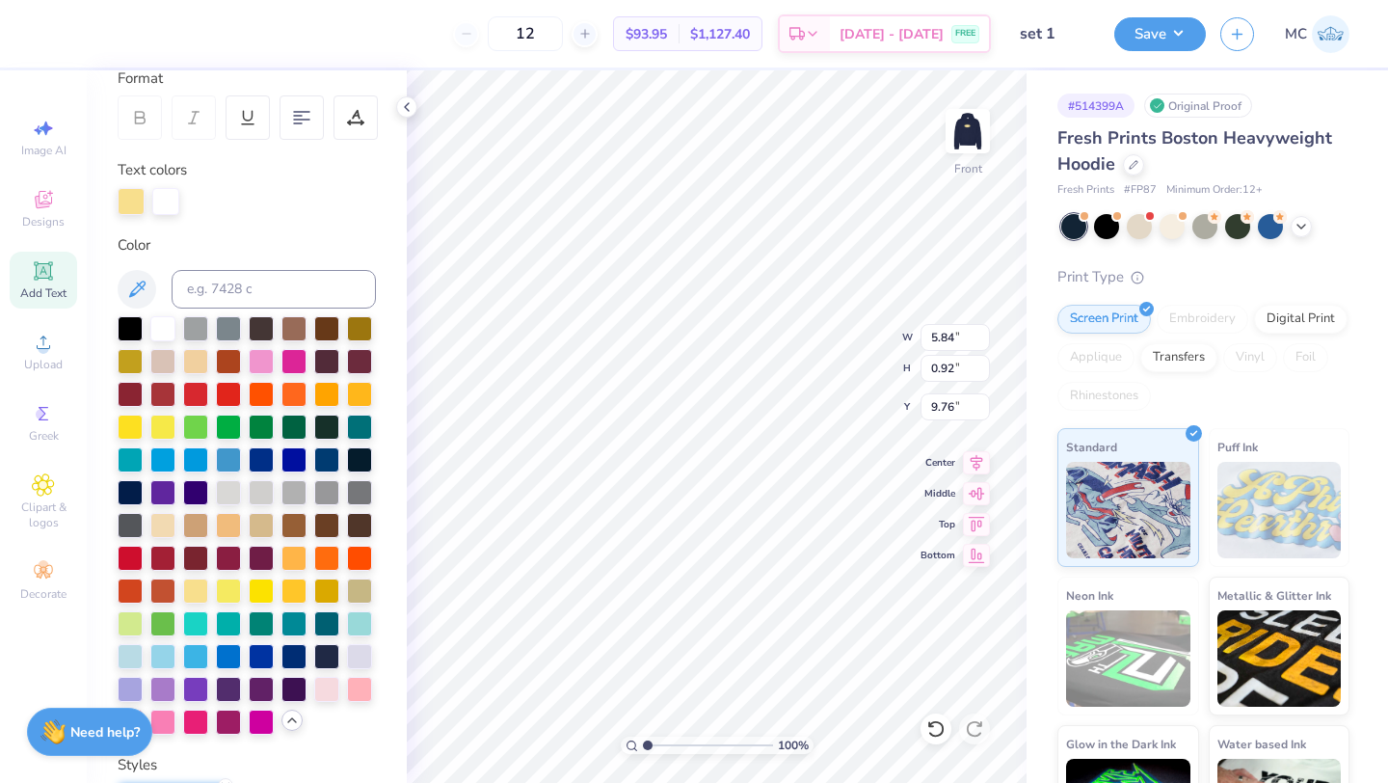
click at [130, 208] on div at bounding box center [131, 201] width 27 height 27
click at [167, 204] on div at bounding box center [165, 201] width 27 height 27
click at [255, 210] on div at bounding box center [247, 201] width 258 height 27
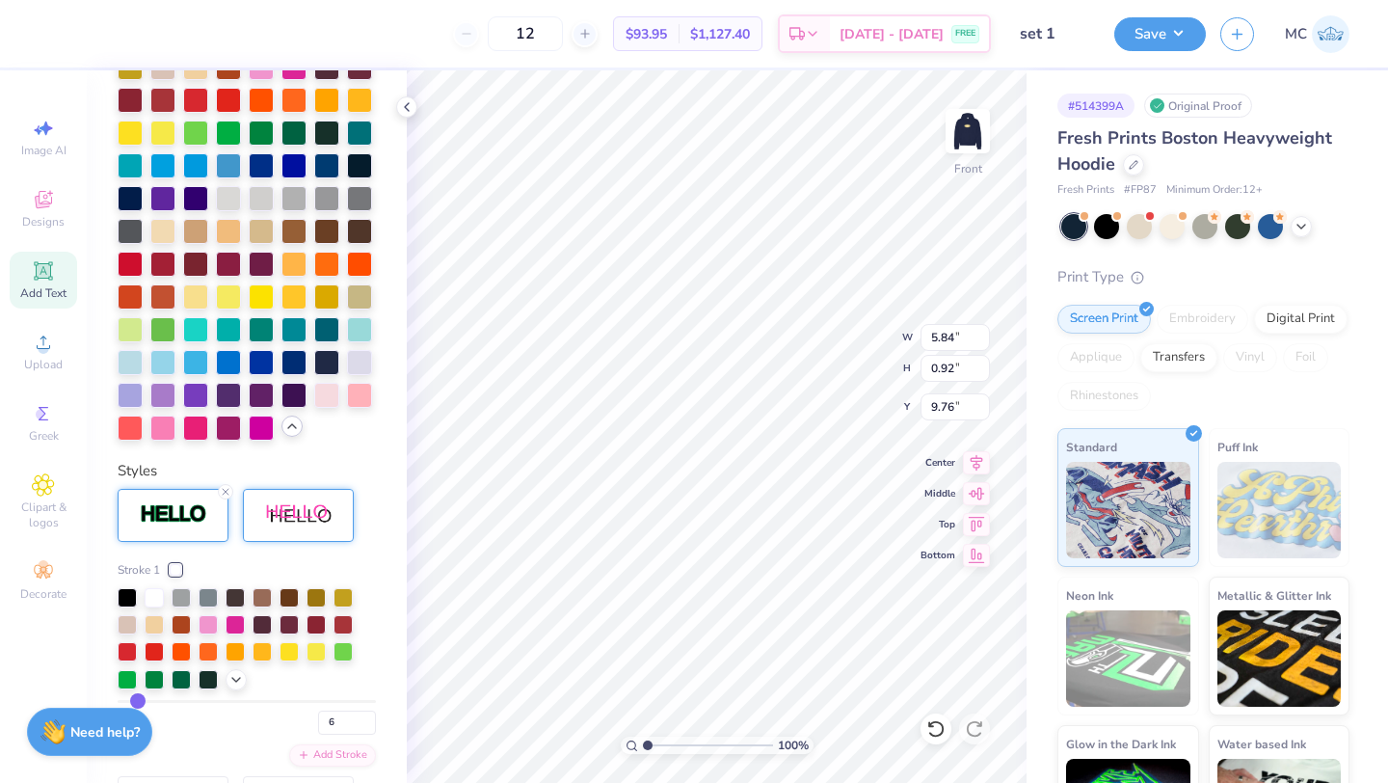
scroll to position [578, 0]
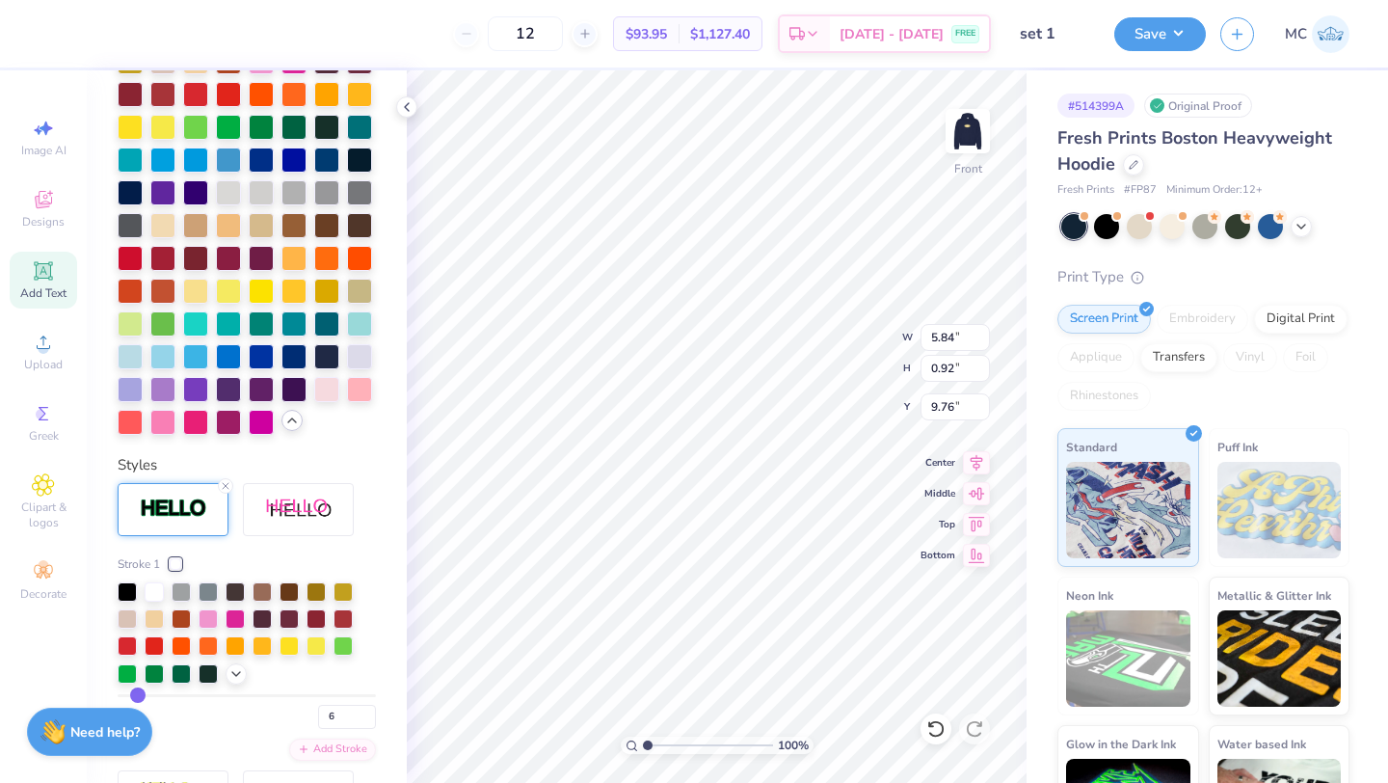
drag, startPoint x: 227, startPoint y: 483, endPoint x: 281, endPoint y: 413, distance: 88.7
click at [227, 483] on line at bounding box center [226, 486] width 6 height 6
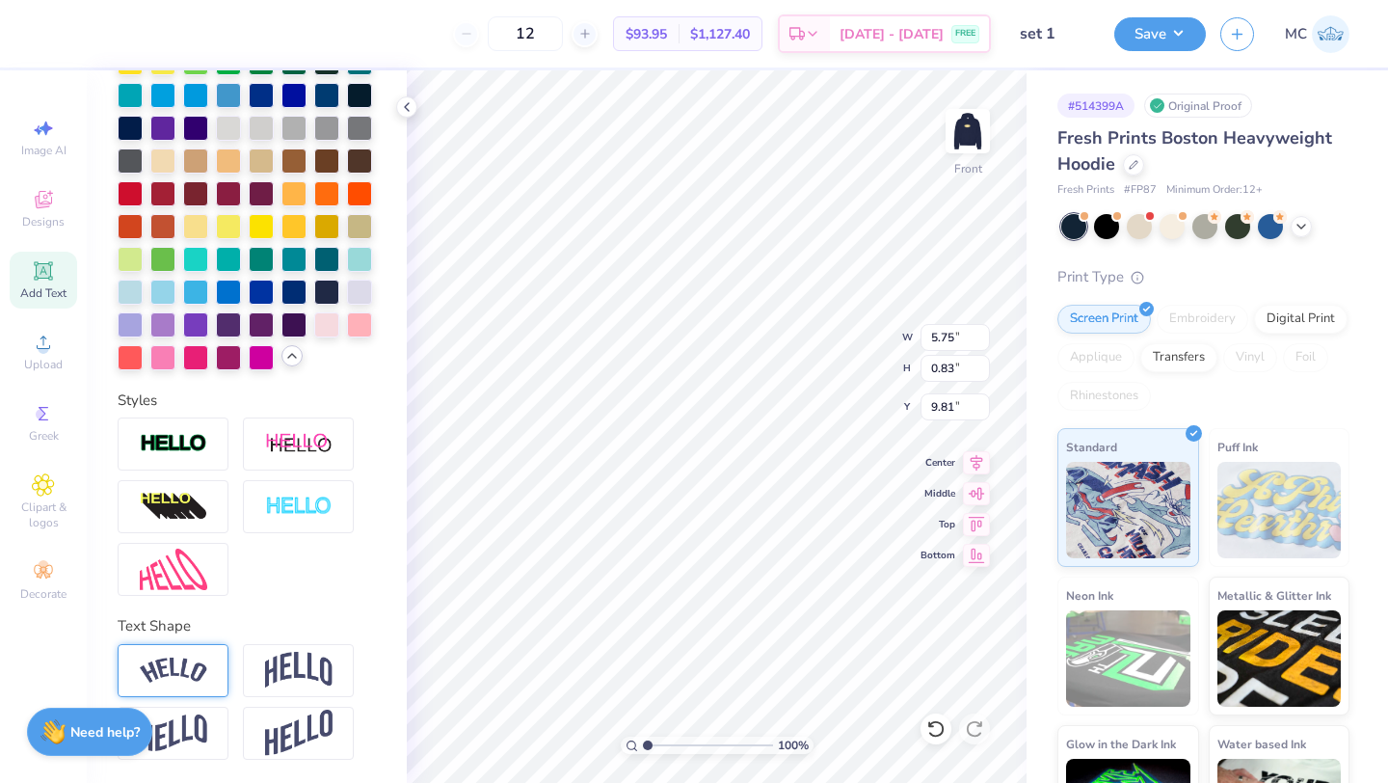
type input "5.75"
type input "0.83"
type input "9.81"
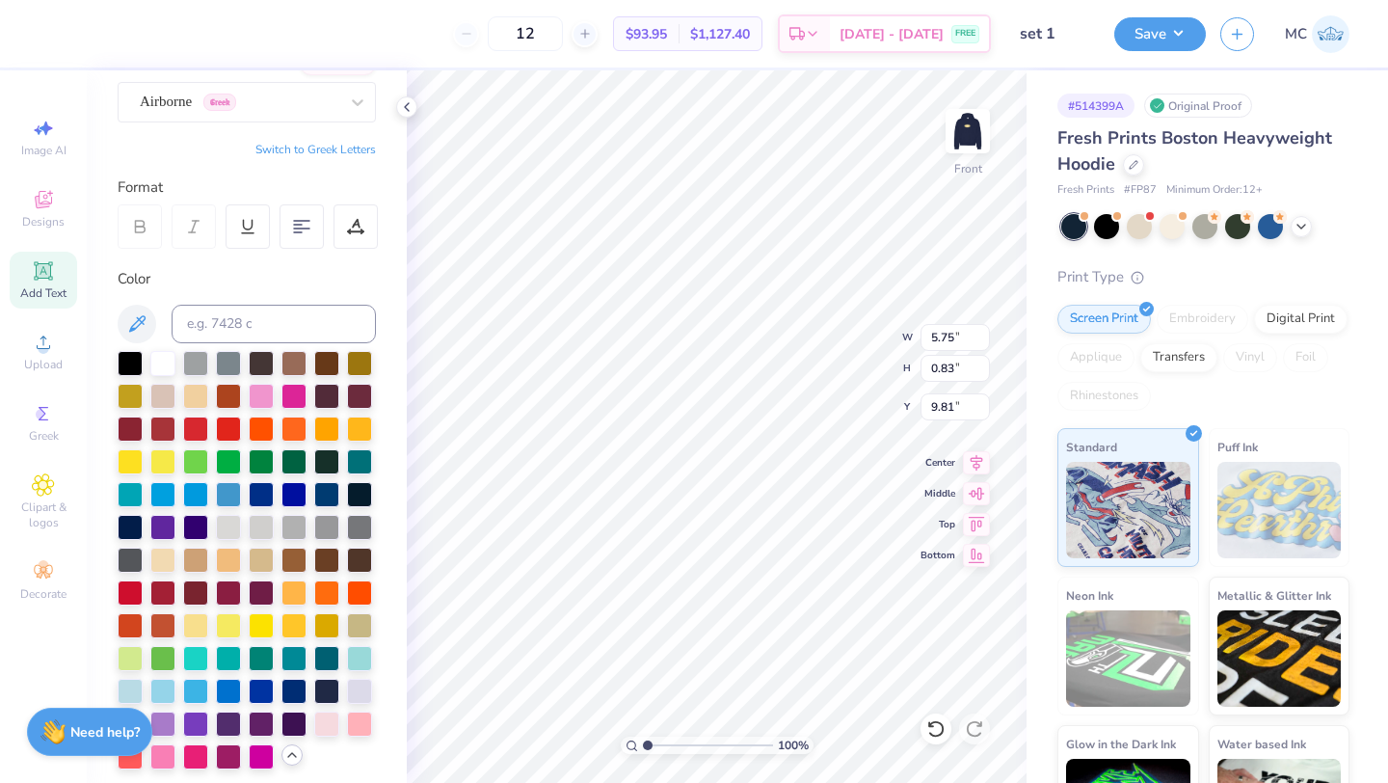
scroll to position [176, 0]
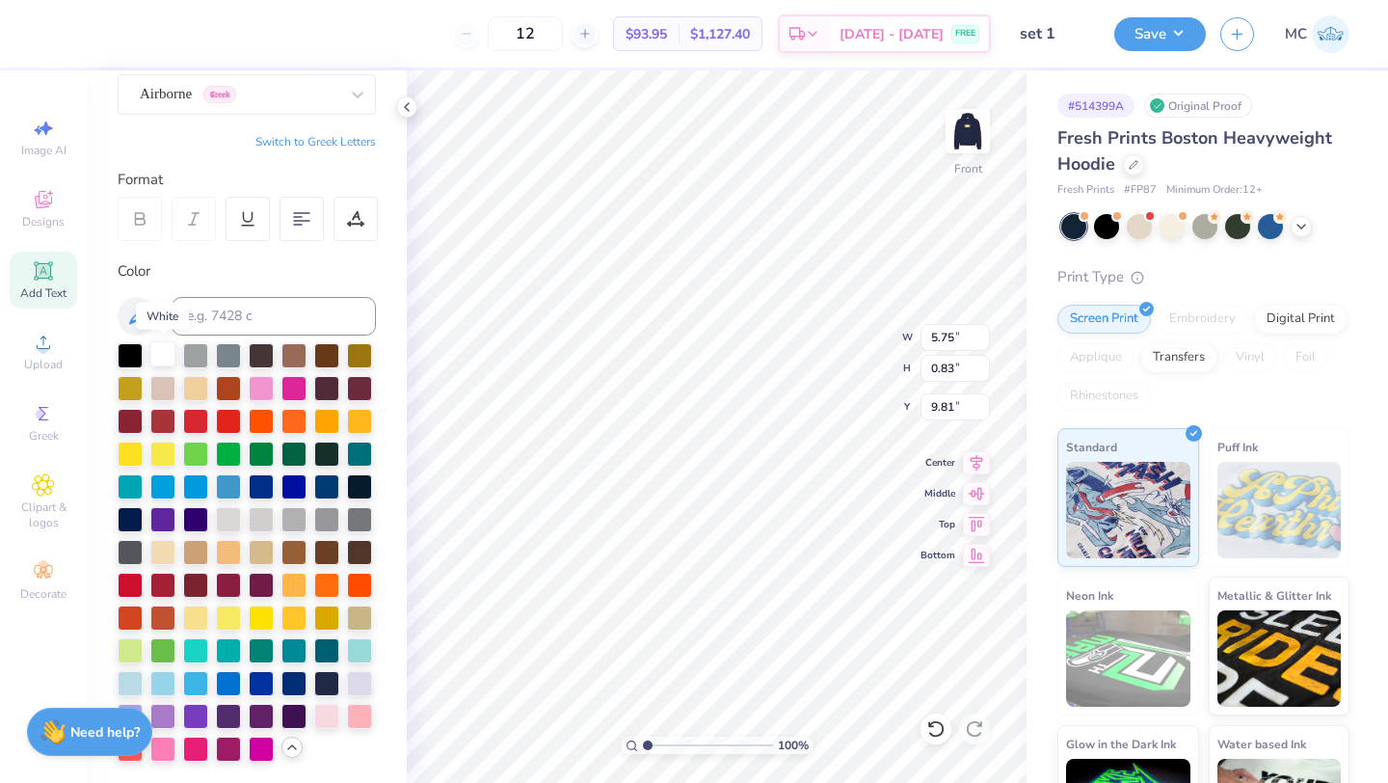
click at [162, 349] on div at bounding box center [162, 353] width 25 height 25
type textarea "Fall 2025"
type input "4.87"
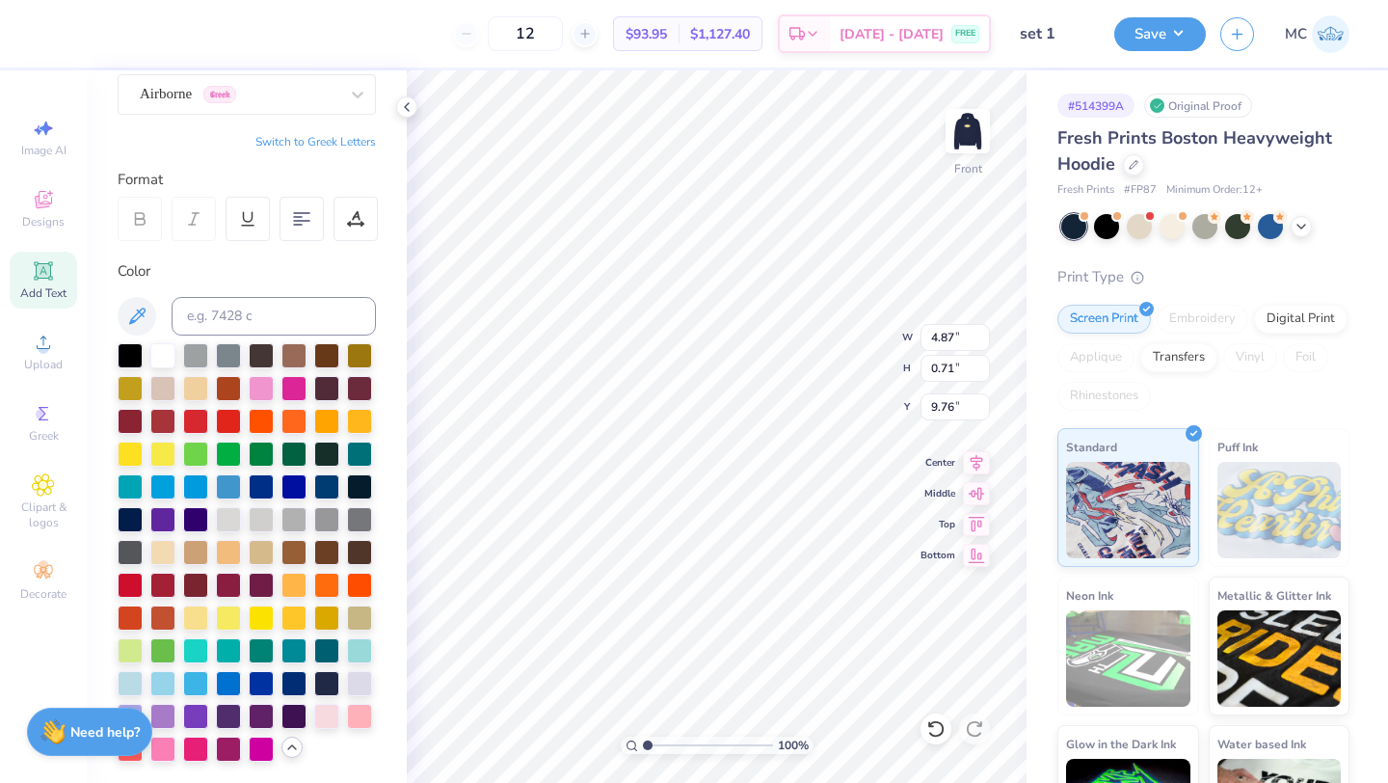
type input "0.71"
click at [975, 458] on icon at bounding box center [977, 460] width 13 height 16
click at [972, 138] on img at bounding box center [968, 131] width 77 height 77
click at [977, 460] on icon at bounding box center [977, 460] width 13 height 16
click at [969, 117] on img at bounding box center [968, 131] width 77 height 77
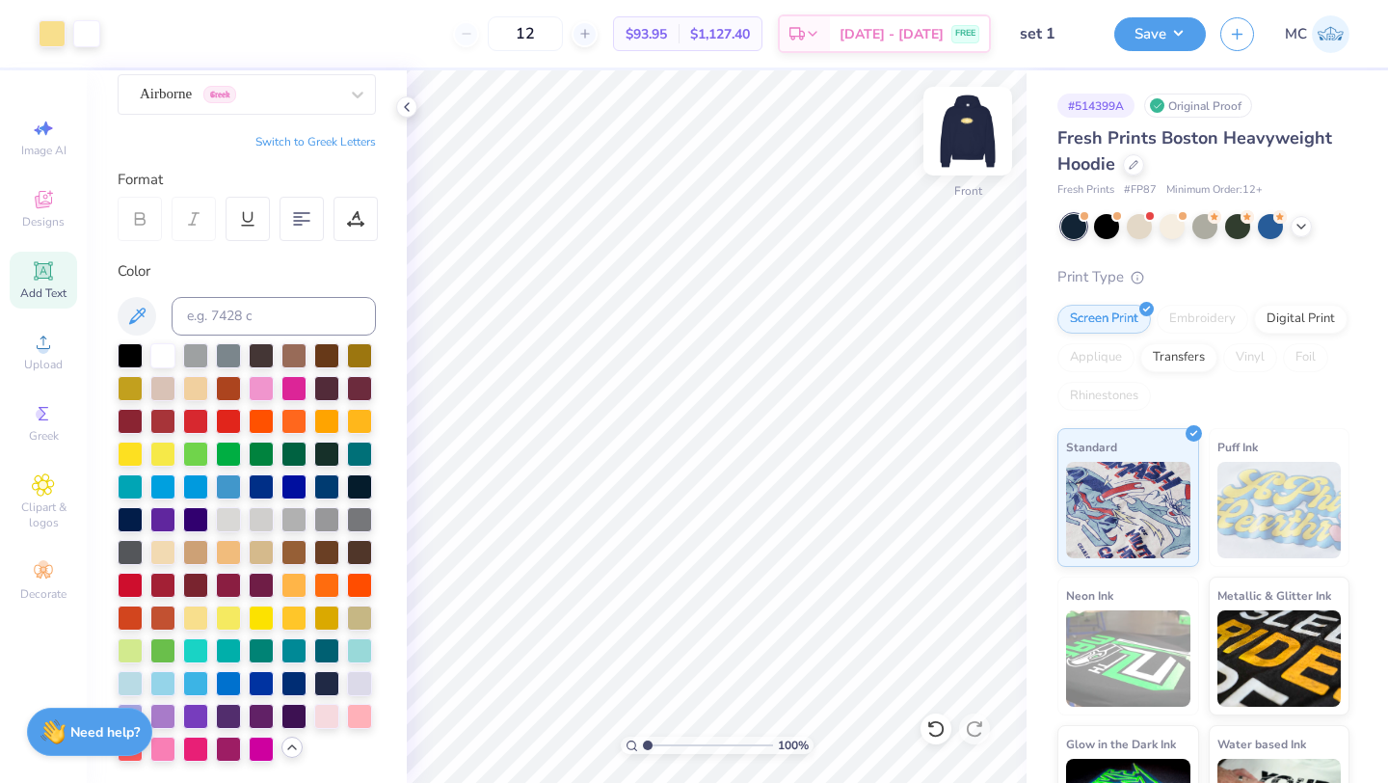
click at [969, 118] on img at bounding box center [968, 131] width 77 height 77
type input "5.06"
type input "2.48"
type input "4.61"
type input "2.26"
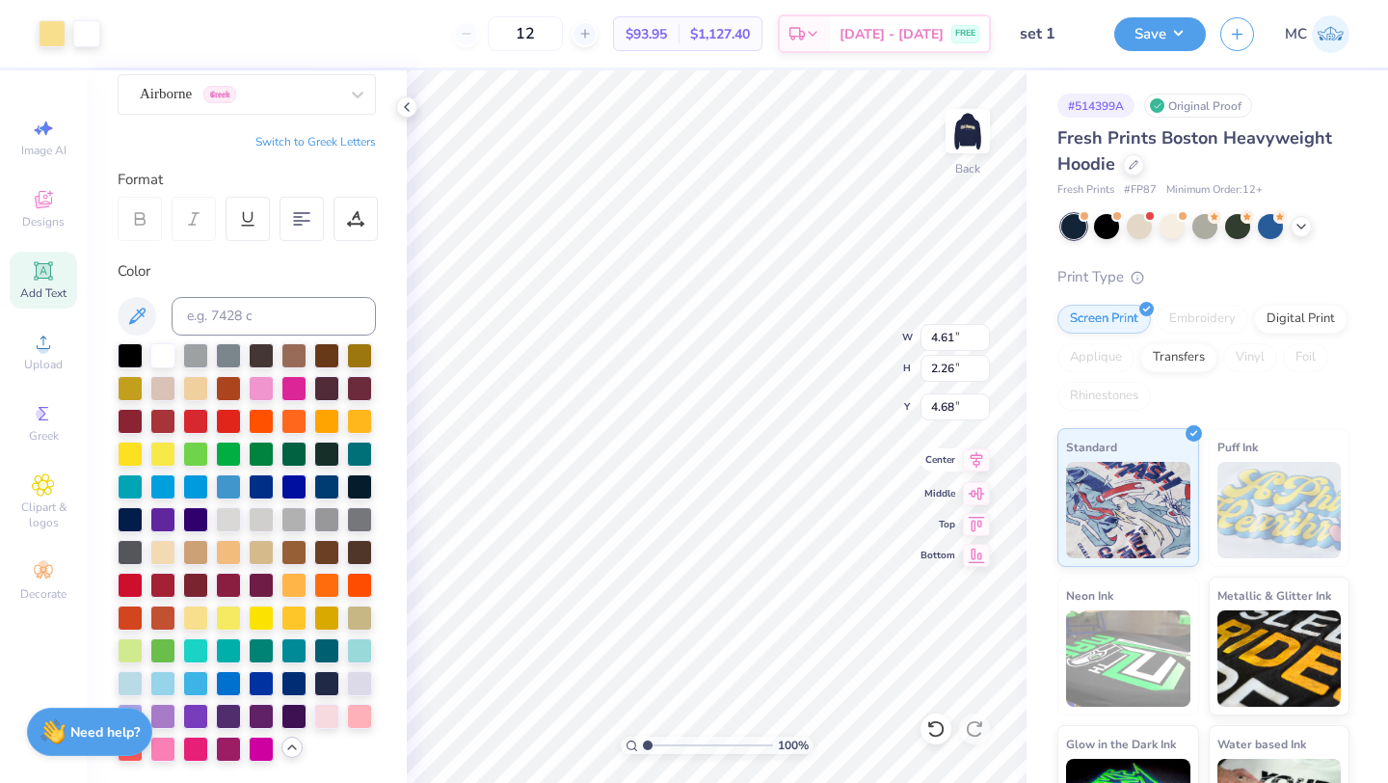
click at [976, 457] on icon at bounding box center [976, 459] width 27 height 23
click at [971, 136] on img at bounding box center [968, 131] width 77 height 77
click at [971, 121] on img at bounding box center [968, 131] width 77 height 77
type input "5.37"
click at [975, 466] on icon at bounding box center [976, 459] width 27 height 23
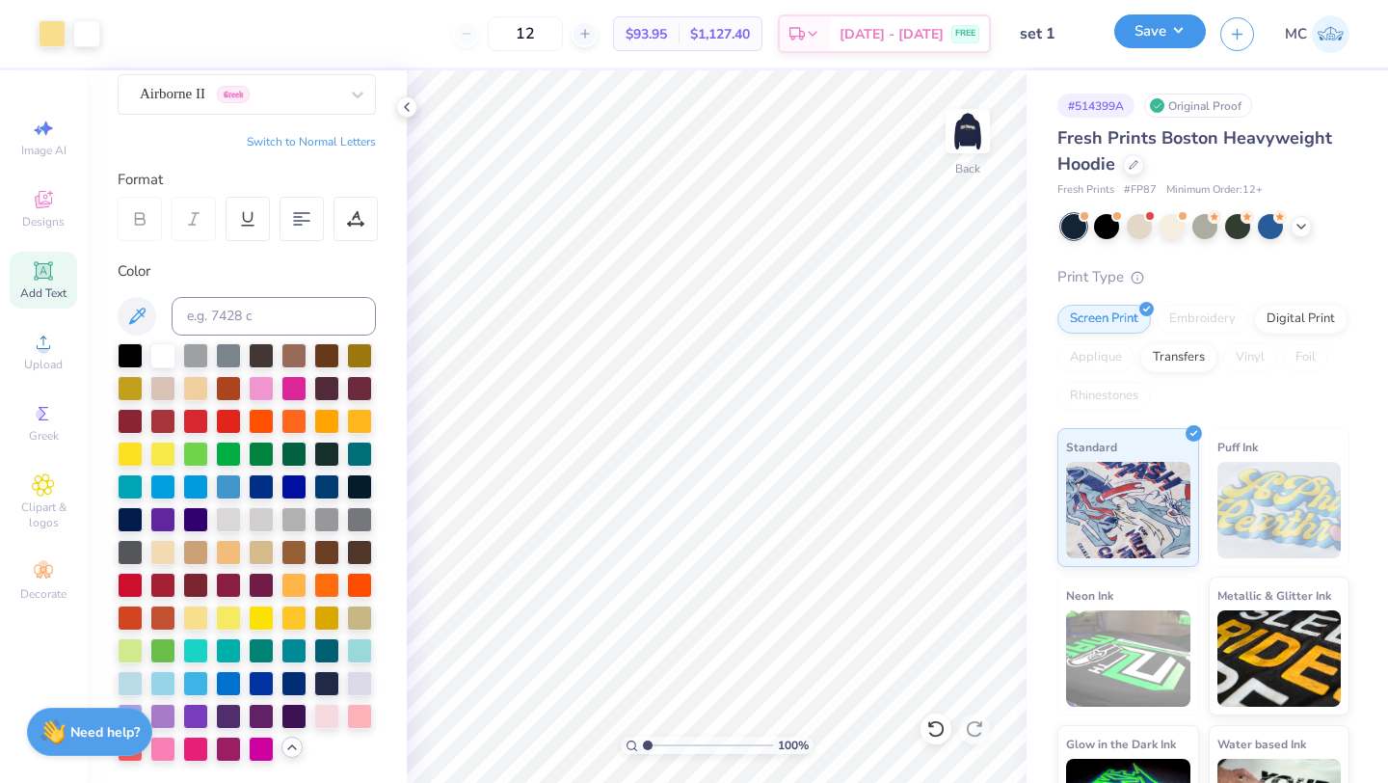
click at [1165, 30] on button "Save" at bounding box center [1161, 31] width 92 height 34
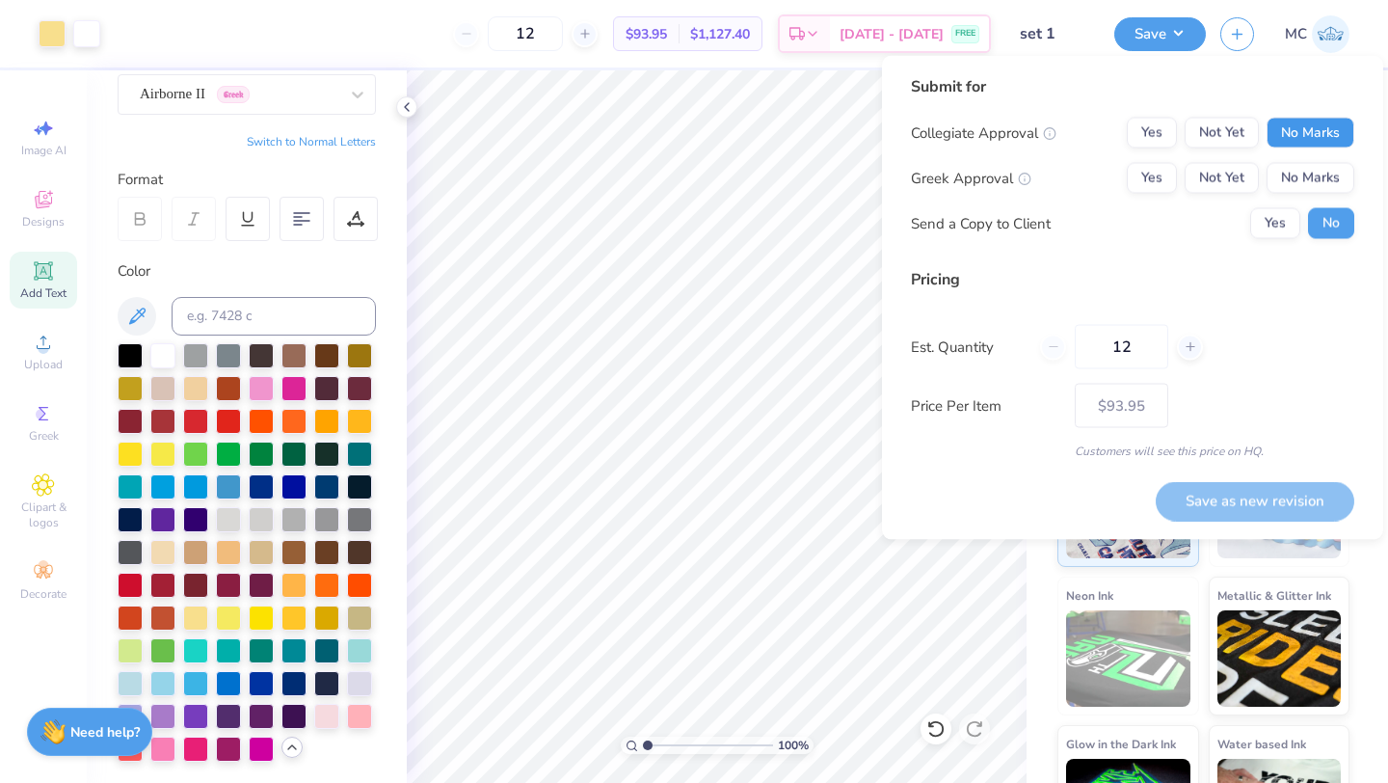
click at [1317, 124] on button "No Marks" at bounding box center [1311, 133] width 88 height 31
click at [1161, 171] on button "Yes" at bounding box center [1152, 178] width 50 height 31
click at [1272, 222] on button "Yes" at bounding box center [1276, 223] width 50 height 31
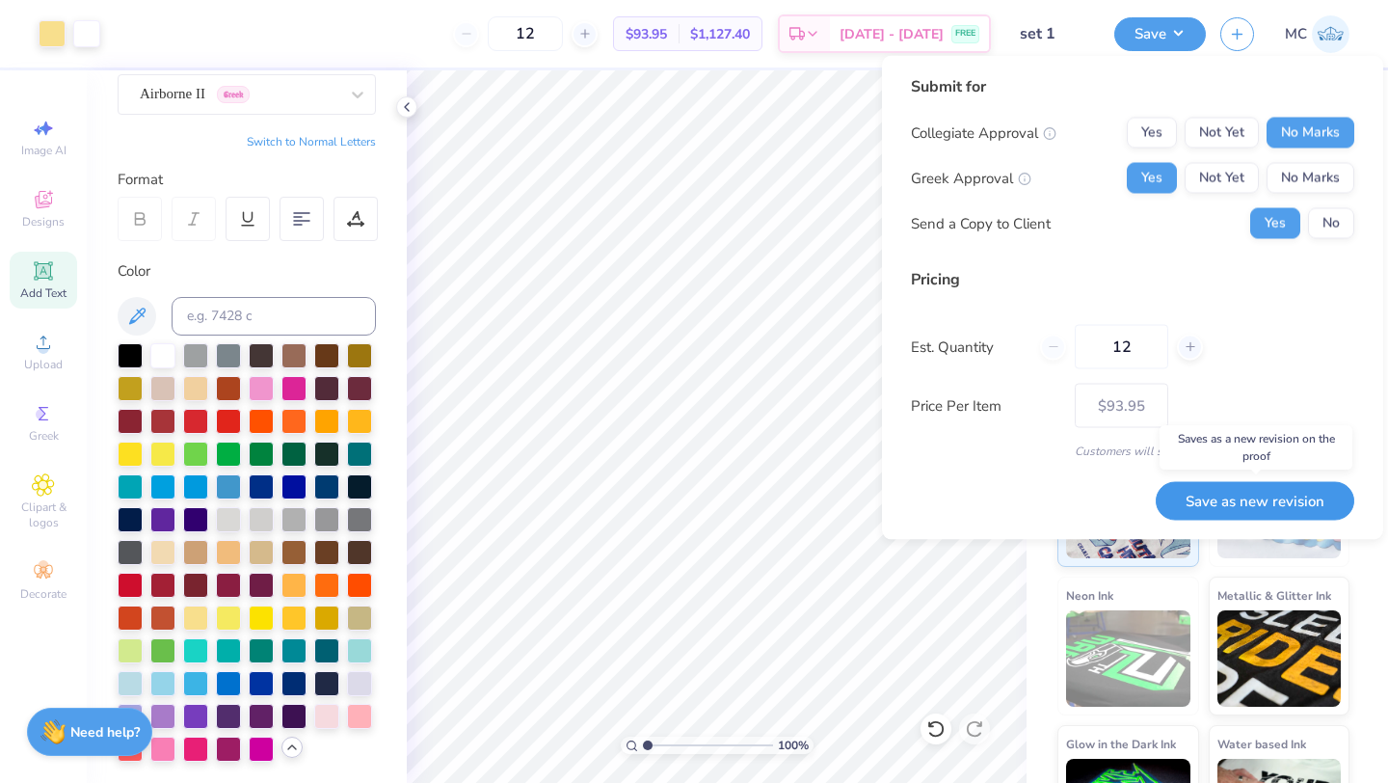
click at [1244, 495] on button "Save as new revision" at bounding box center [1255, 501] width 199 height 40
type input "$93.95"
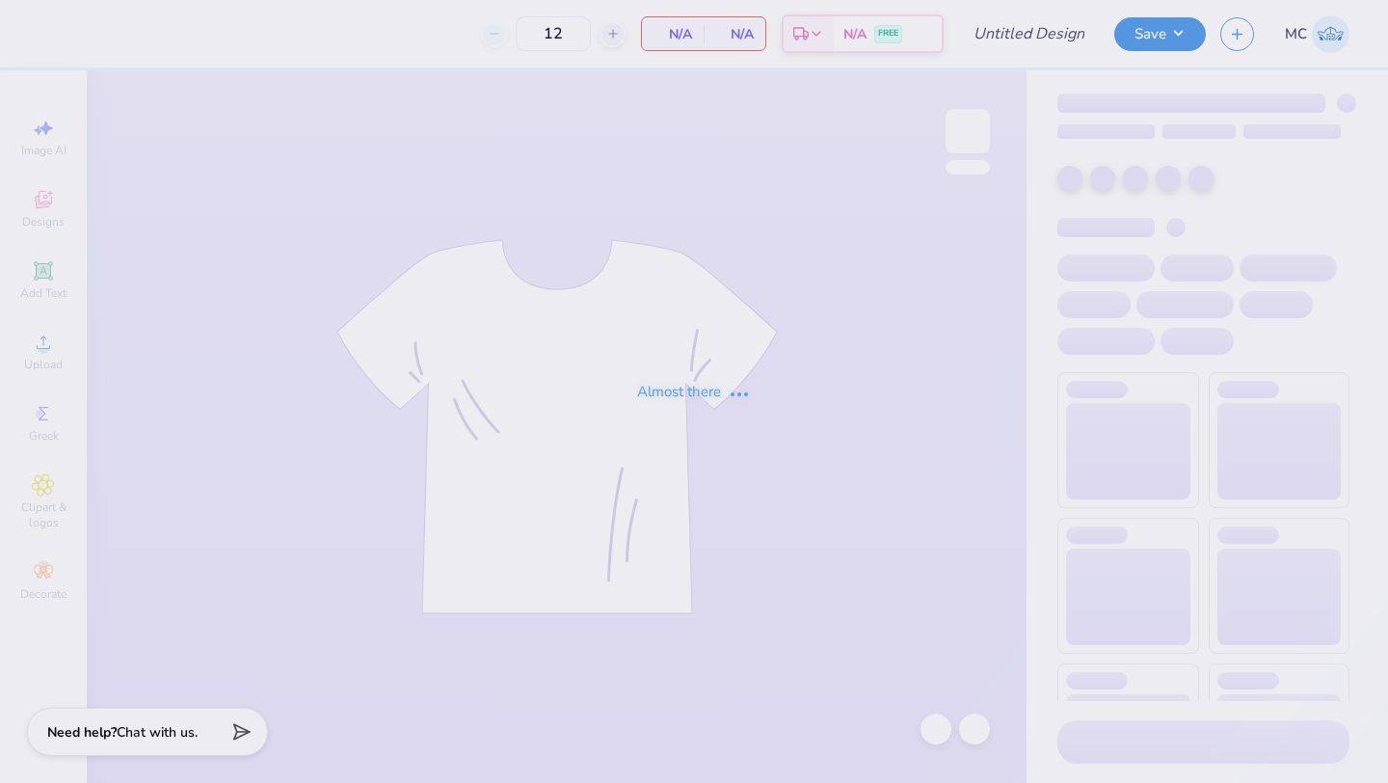
type input "set 1"
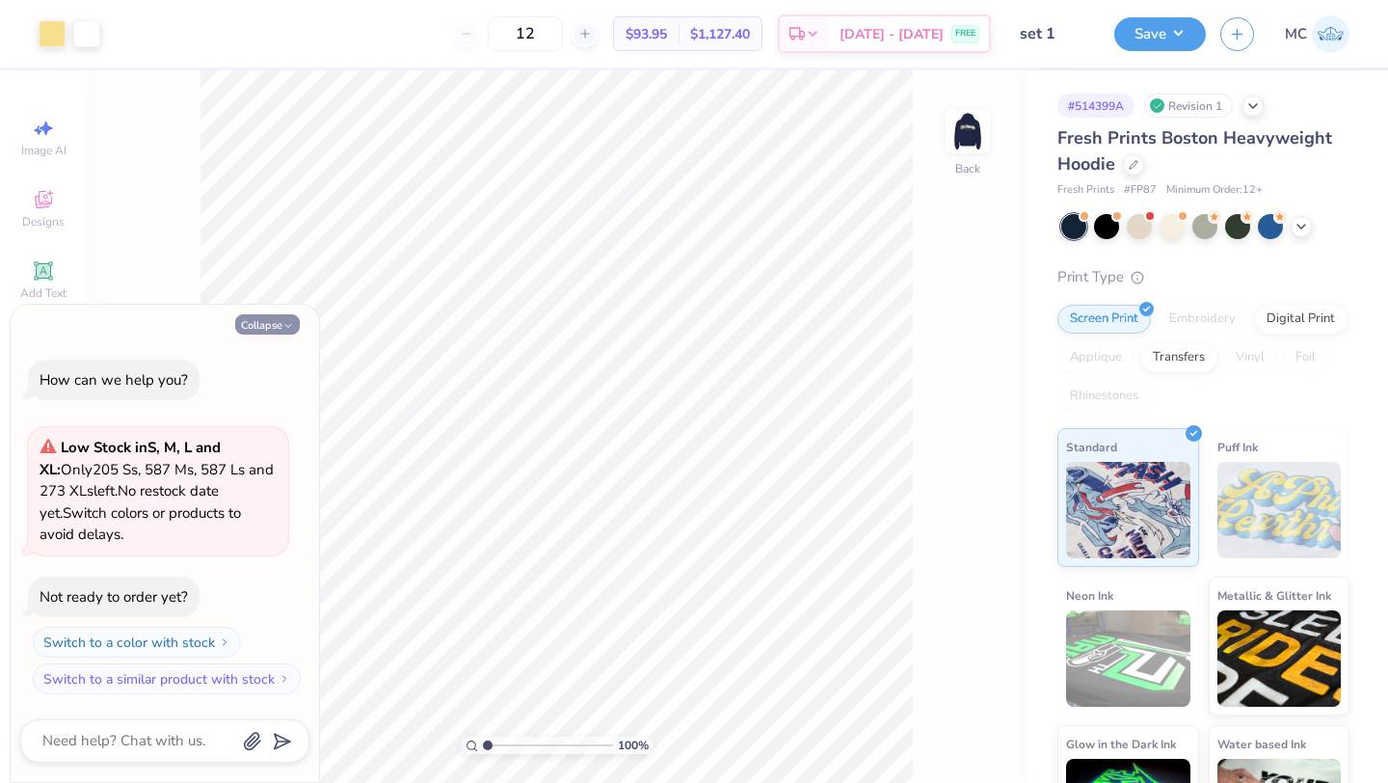
click at [290, 327] on icon "button" at bounding box center [289, 326] width 12 height 12
type textarea "x"
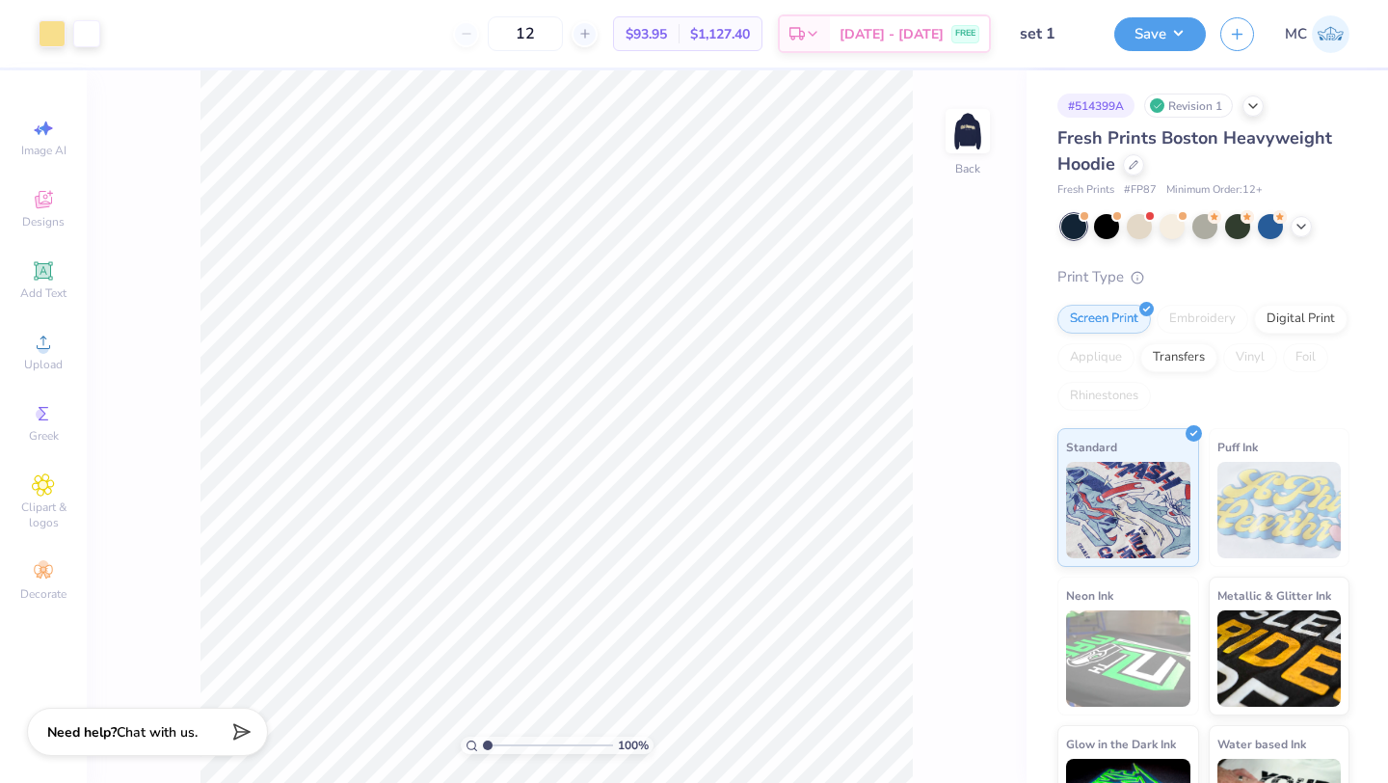
click at [1253, 229] on div at bounding box center [1206, 226] width 288 height 25
click at [1239, 229] on div at bounding box center [1238, 224] width 25 height 25
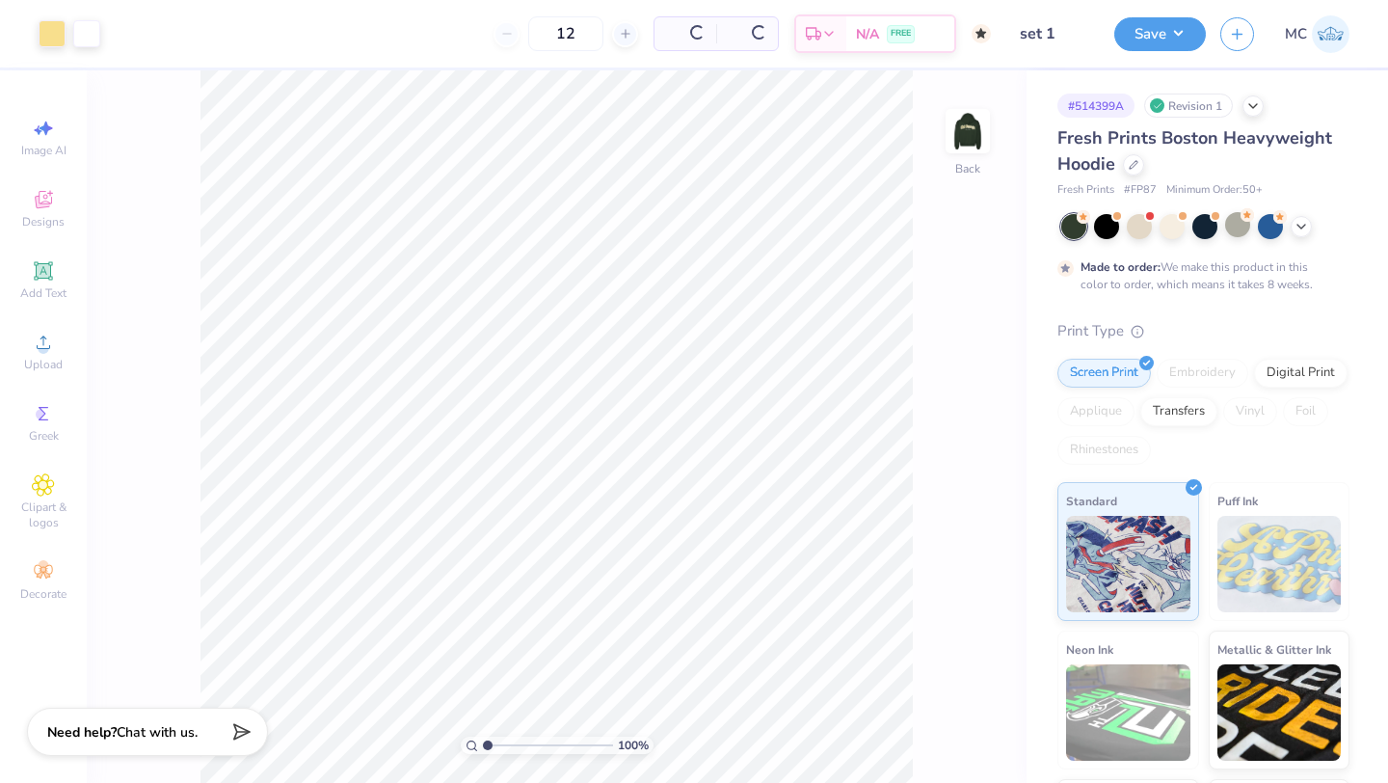
type input "50"
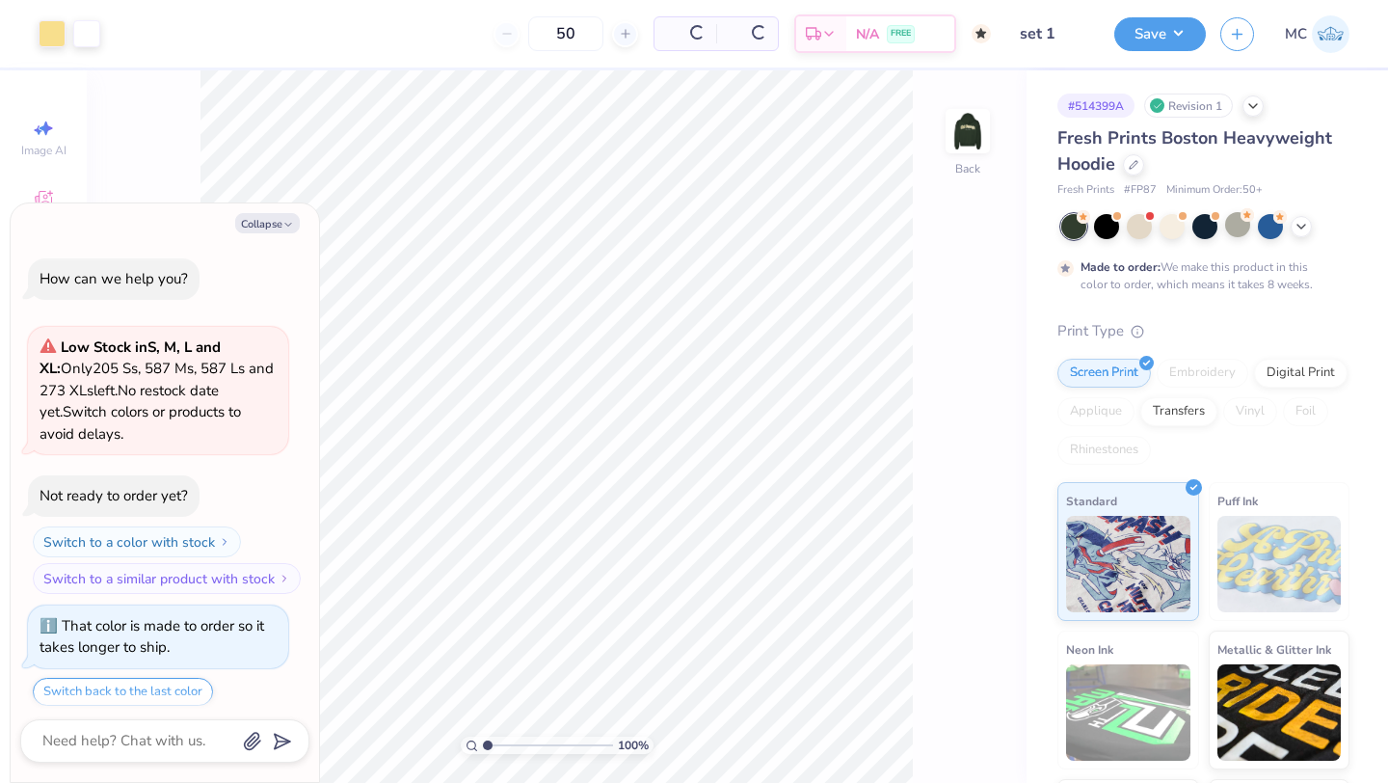
scroll to position [59, 0]
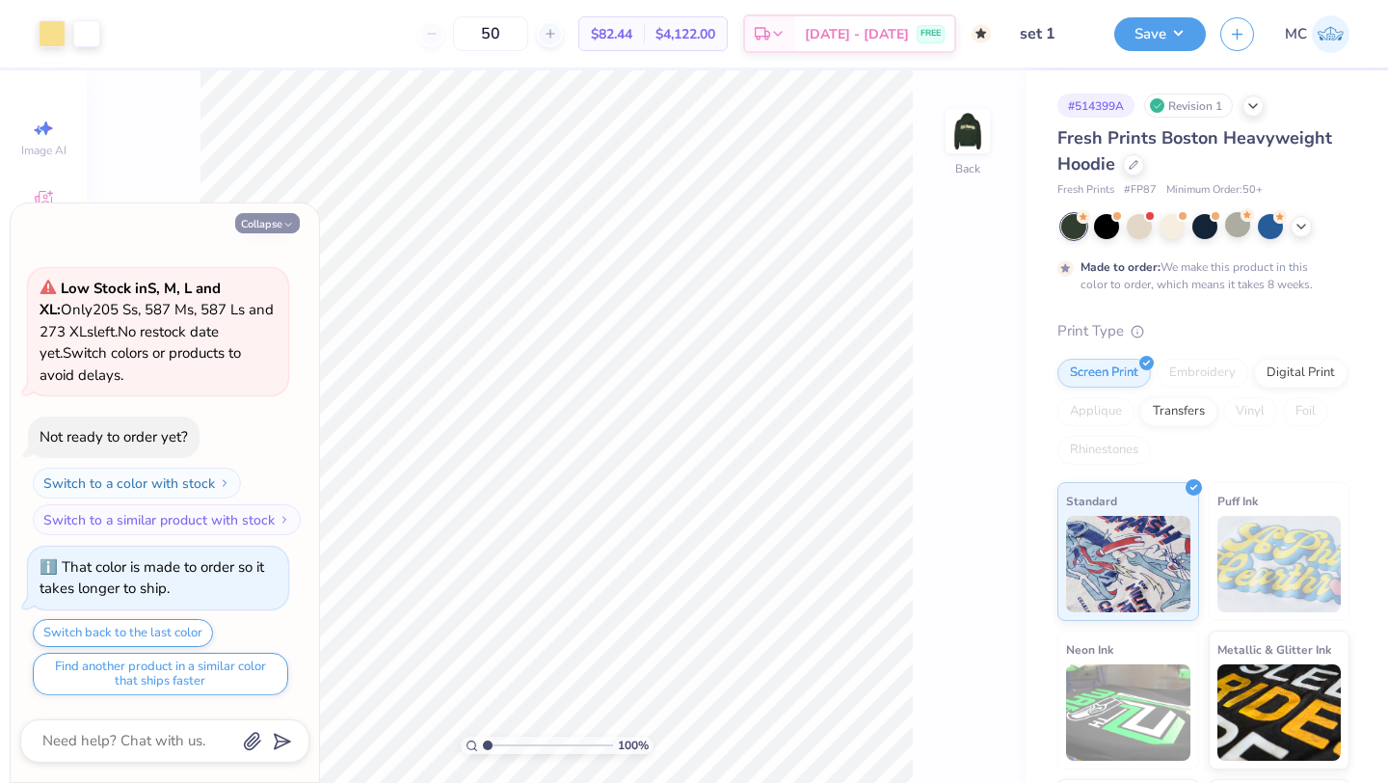
click at [286, 221] on icon "button" at bounding box center [289, 225] width 12 height 12
type textarea "x"
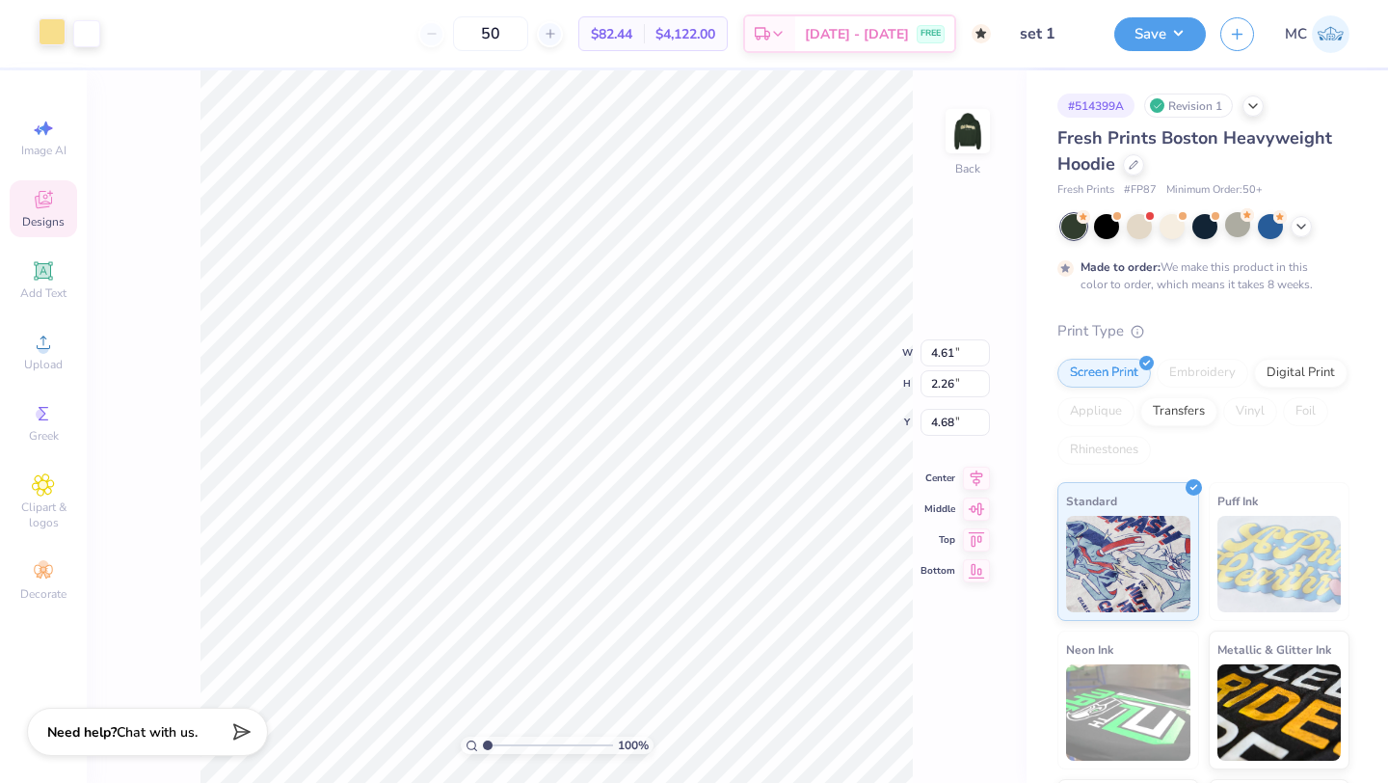
click at [48, 39] on div at bounding box center [52, 31] width 27 height 27
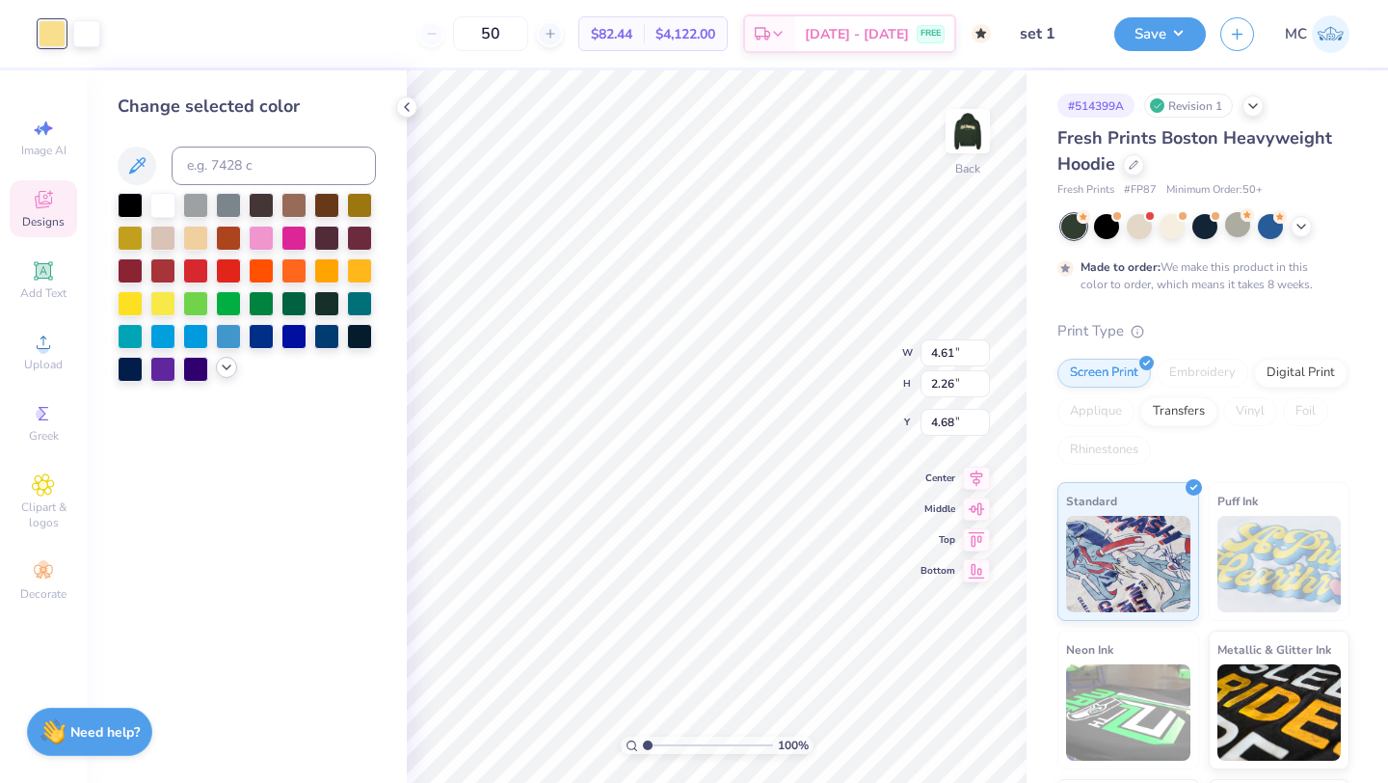
click at [226, 366] on icon at bounding box center [226, 367] width 15 height 15
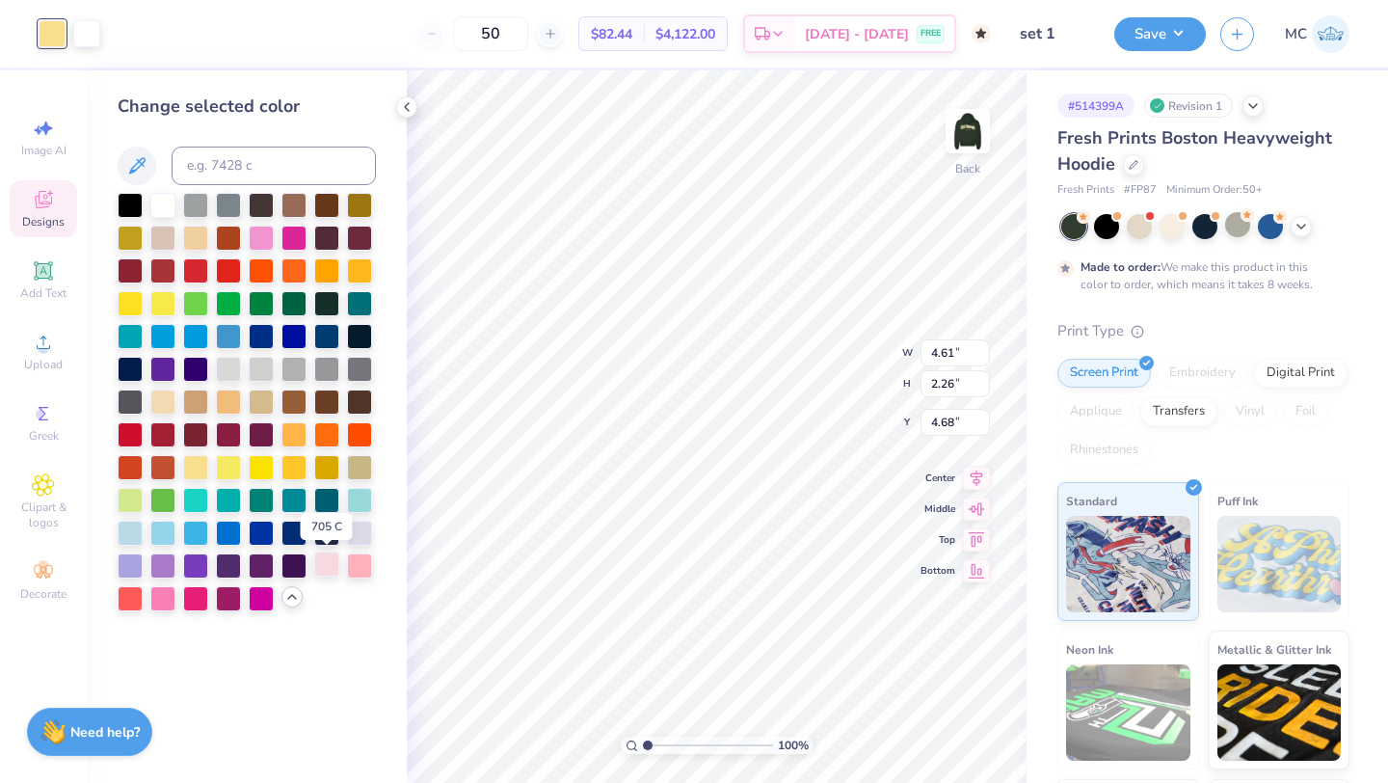
click at [322, 571] on div at bounding box center [326, 564] width 25 height 25
click at [364, 497] on div at bounding box center [359, 498] width 25 height 25
click at [128, 500] on div at bounding box center [130, 498] width 25 height 25
click at [158, 205] on div at bounding box center [162, 203] width 25 height 25
click at [942, 731] on icon at bounding box center [936, 728] width 16 height 17
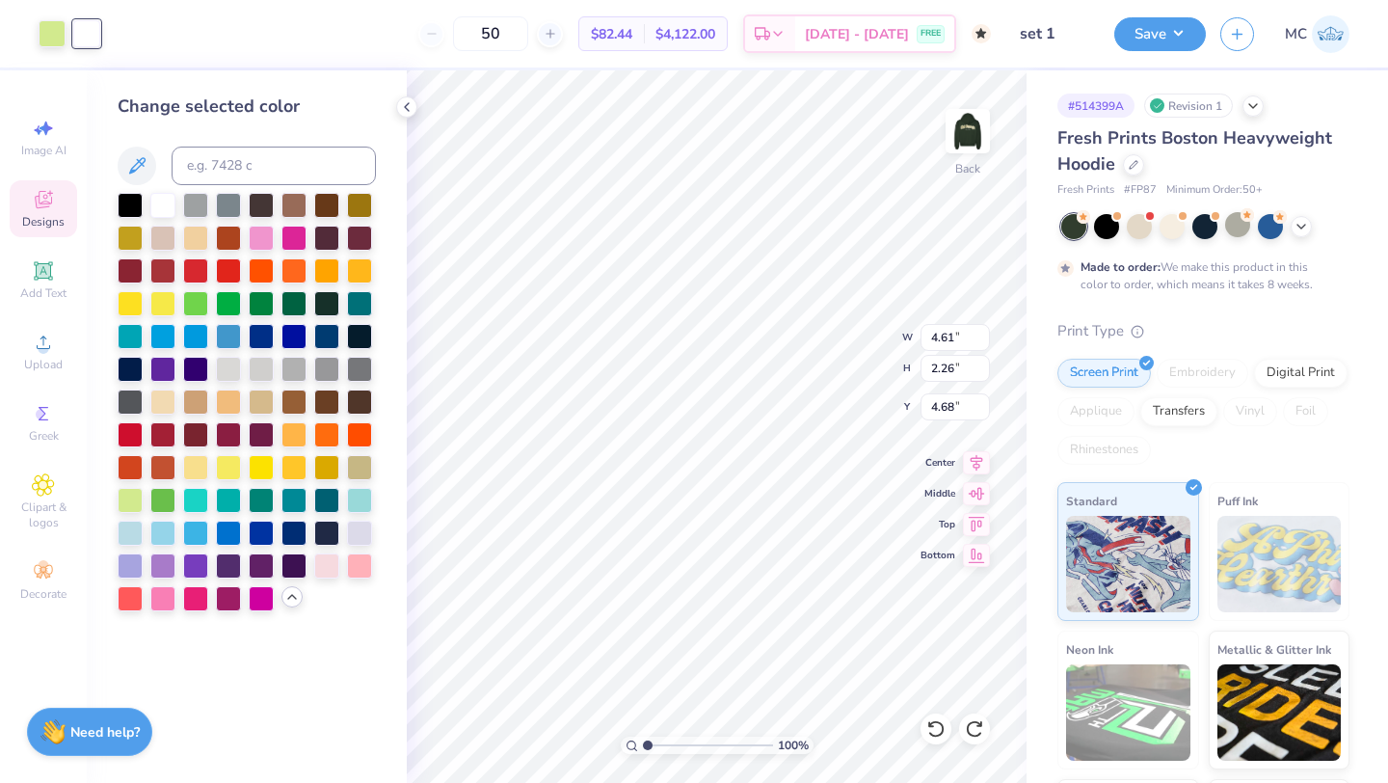
click at [87, 25] on div at bounding box center [86, 33] width 27 height 27
click at [137, 204] on div at bounding box center [130, 203] width 25 height 25
click at [164, 204] on div at bounding box center [162, 203] width 25 height 25
click at [49, 37] on div at bounding box center [52, 31] width 27 height 27
click at [91, 45] on div at bounding box center [86, 31] width 27 height 27
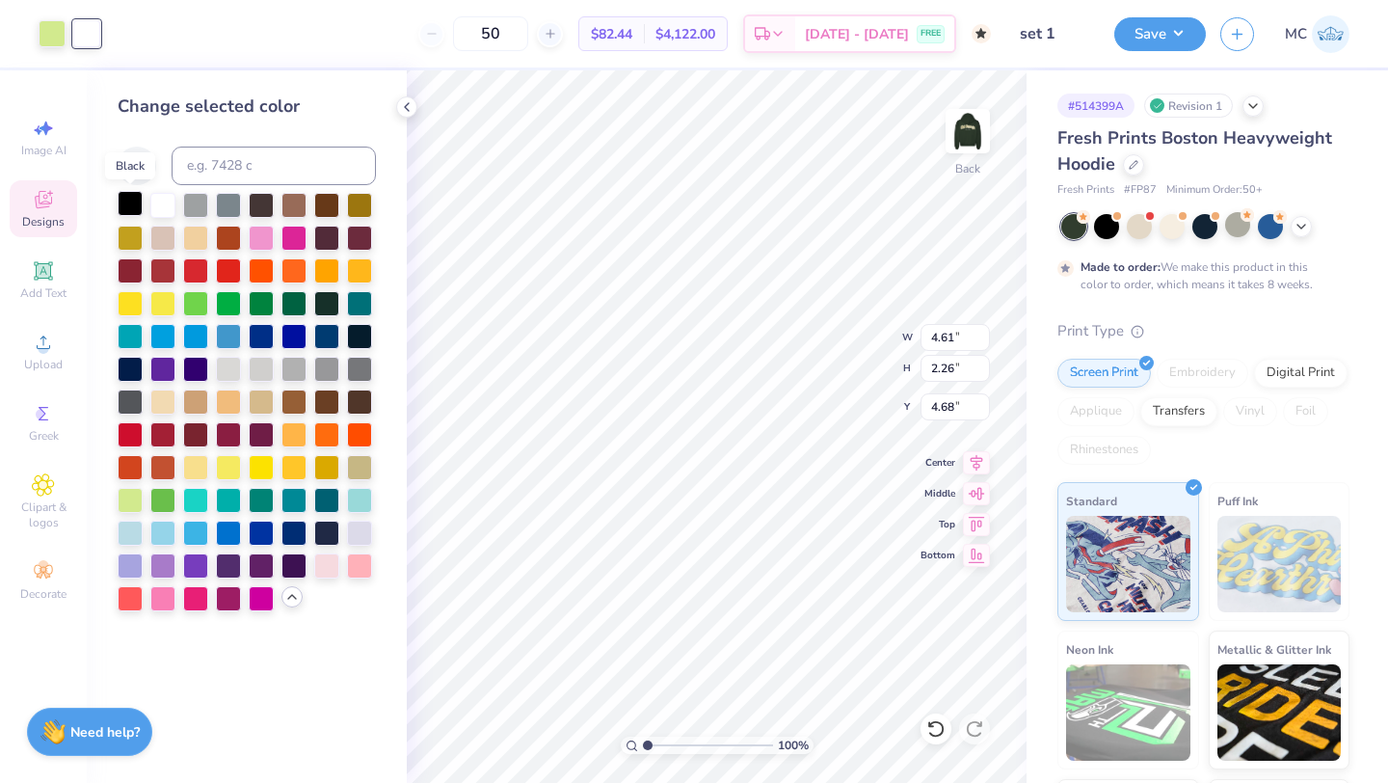
click at [130, 207] on div at bounding box center [130, 203] width 25 height 25
click at [47, 39] on div at bounding box center [52, 31] width 27 height 27
click at [164, 206] on div at bounding box center [162, 203] width 25 height 25
click at [88, 34] on div at bounding box center [86, 31] width 27 height 27
click at [933, 725] on icon at bounding box center [936, 728] width 19 height 19
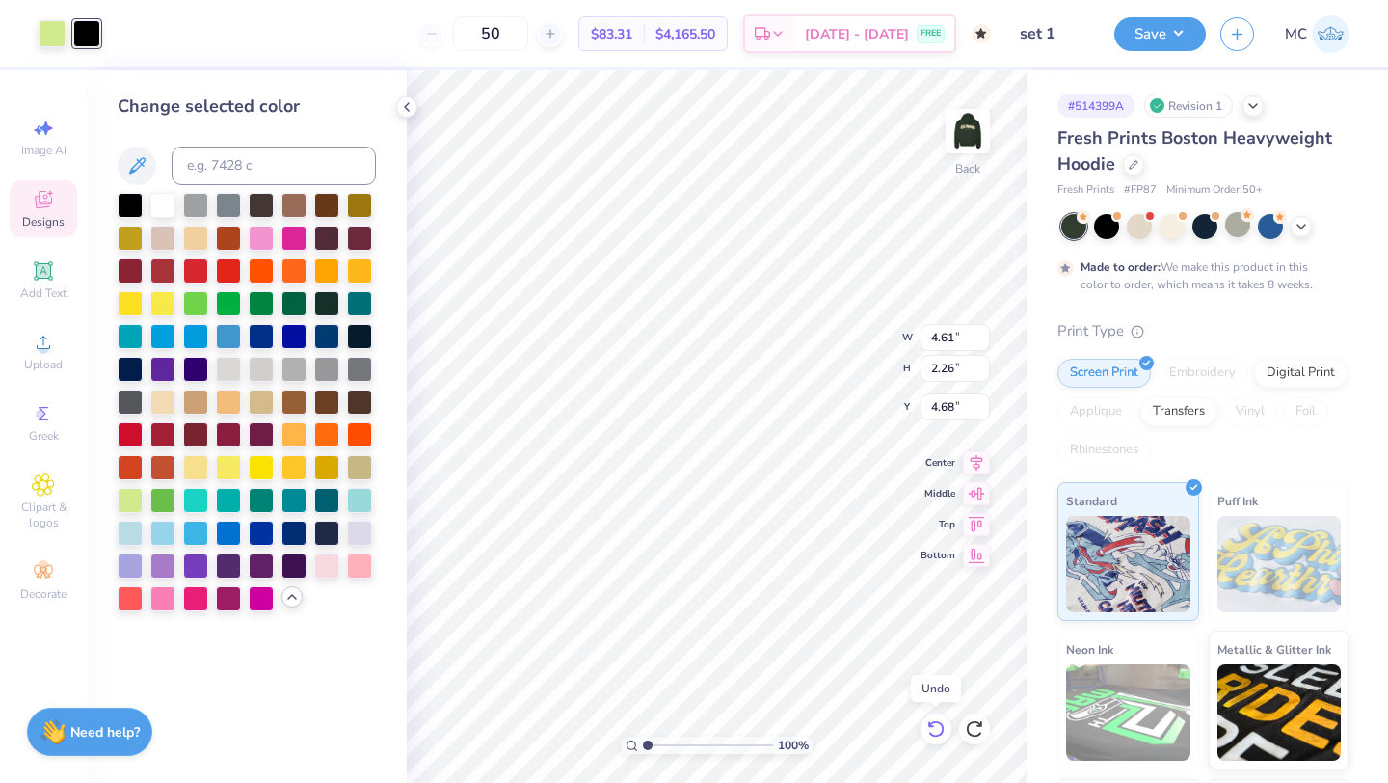
click at [933, 725] on icon at bounding box center [936, 728] width 19 height 19
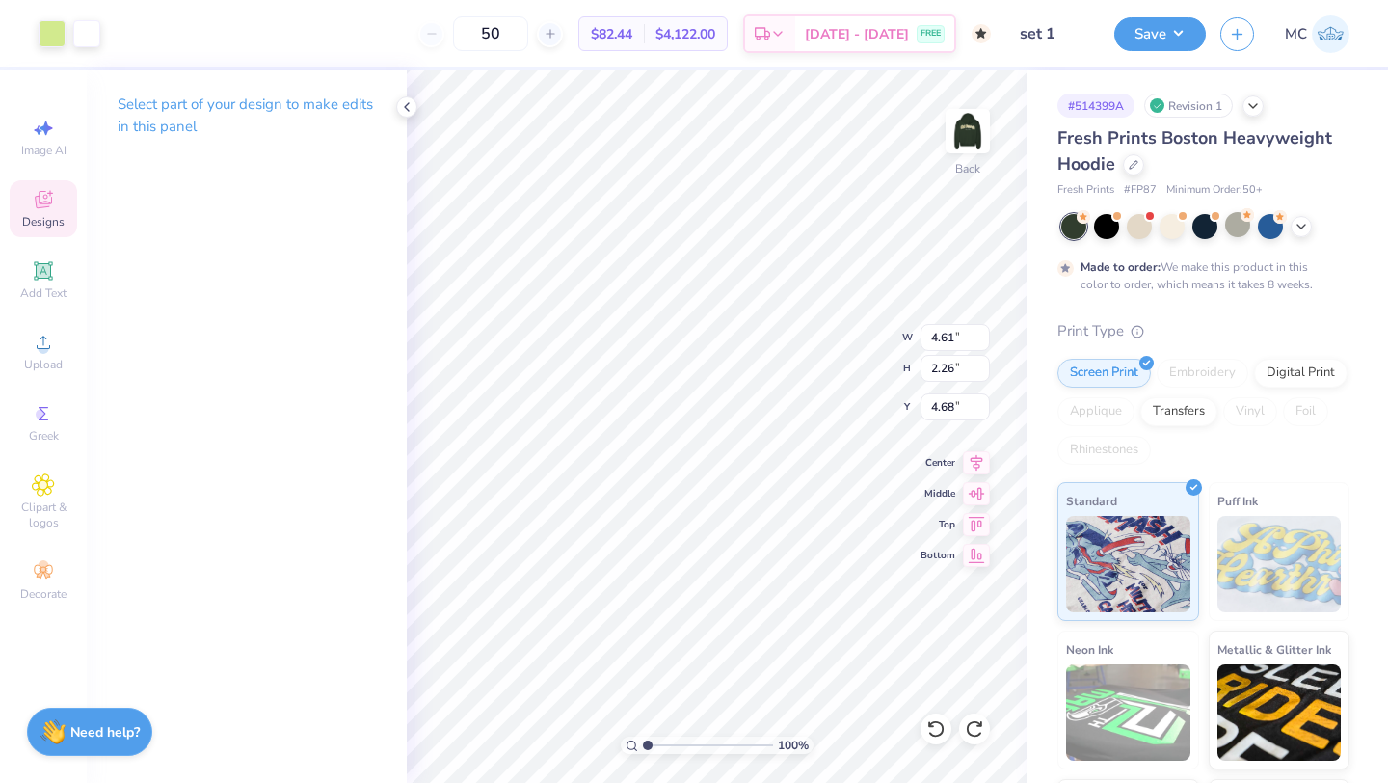
type input "1.34"
type input "0.87"
type input "5.37"
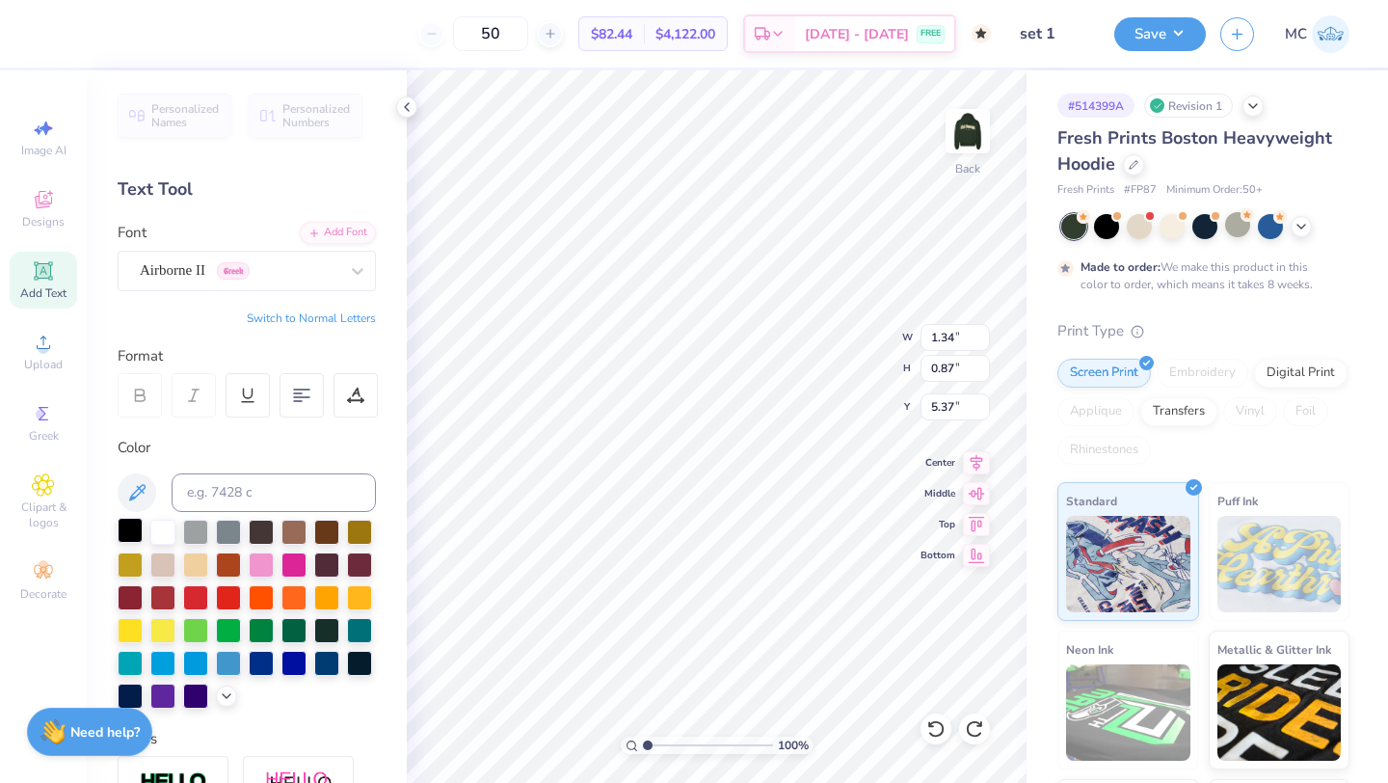
click at [135, 524] on div at bounding box center [130, 530] width 25 height 25
click at [48, 35] on div at bounding box center [52, 31] width 27 height 27
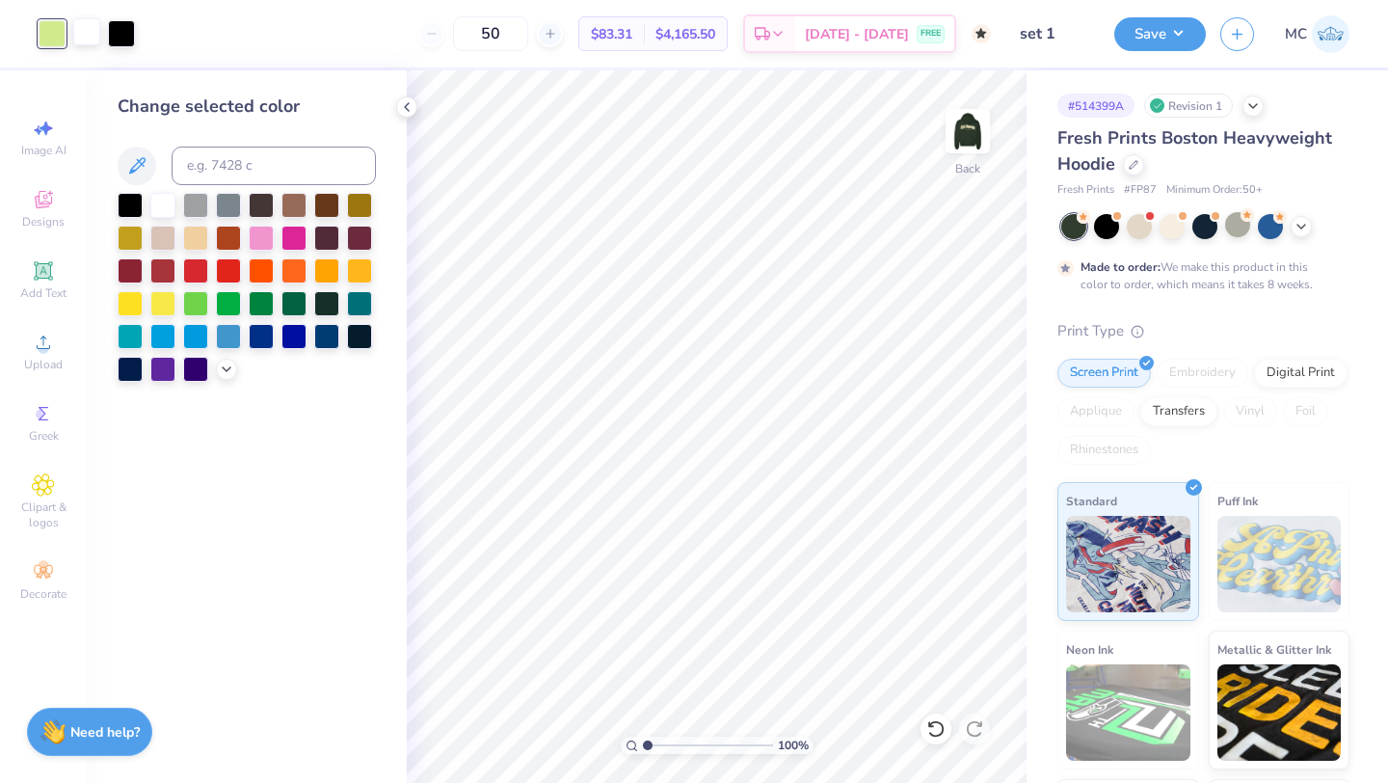
click at [92, 43] on div at bounding box center [86, 31] width 27 height 27
click at [126, 203] on div at bounding box center [130, 203] width 25 height 25
click at [43, 37] on div at bounding box center [52, 31] width 27 height 27
click at [161, 204] on div at bounding box center [162, 203] width 25 height 25
click at [404, 104] on icon at bounding box center [406, 106] width 15 height 15
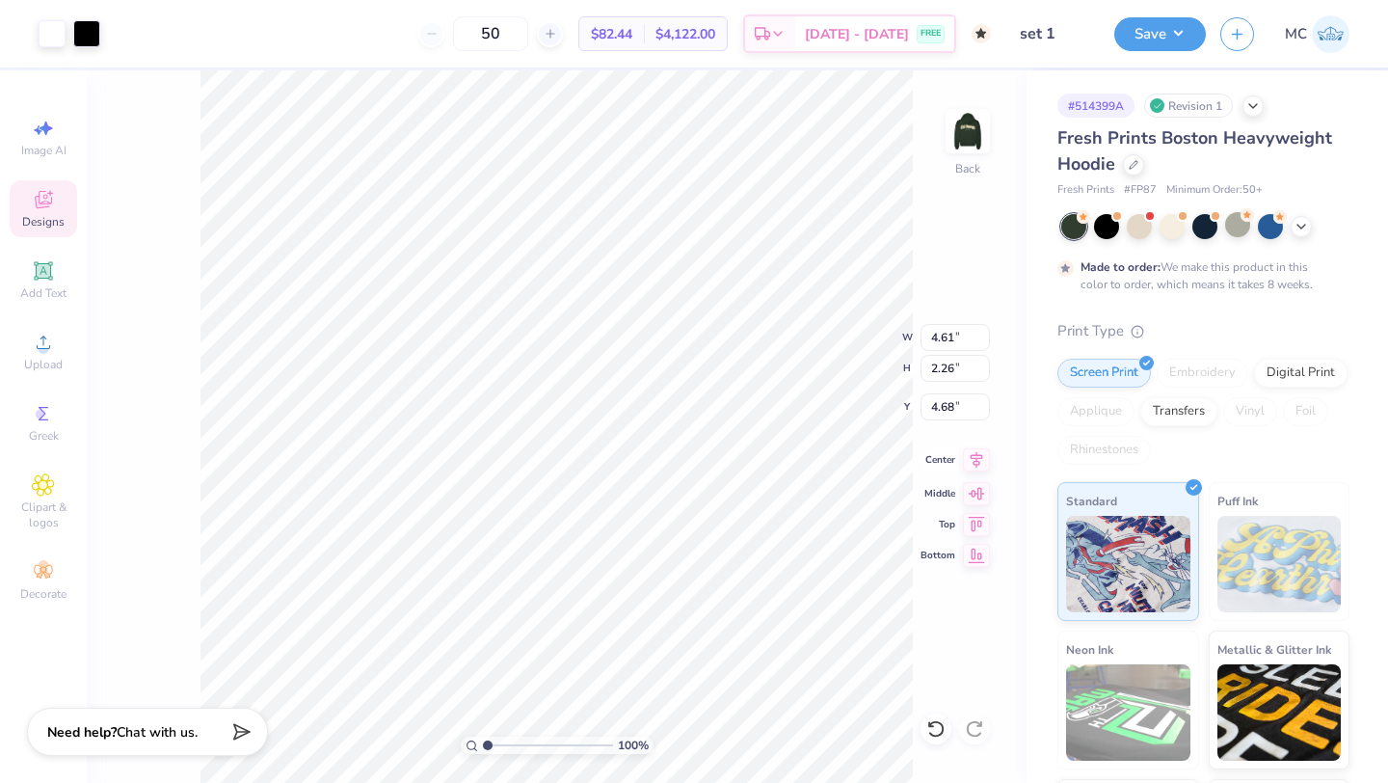
click at [961, 460] on div "Center" at bounding box center [955, 459] width 69 height 23
click at [973, 460] on icon at bounding box center [976, 459] width 27 height 23
click at [55, 36] on div at bounding box center [52, 31] width 27 height 27
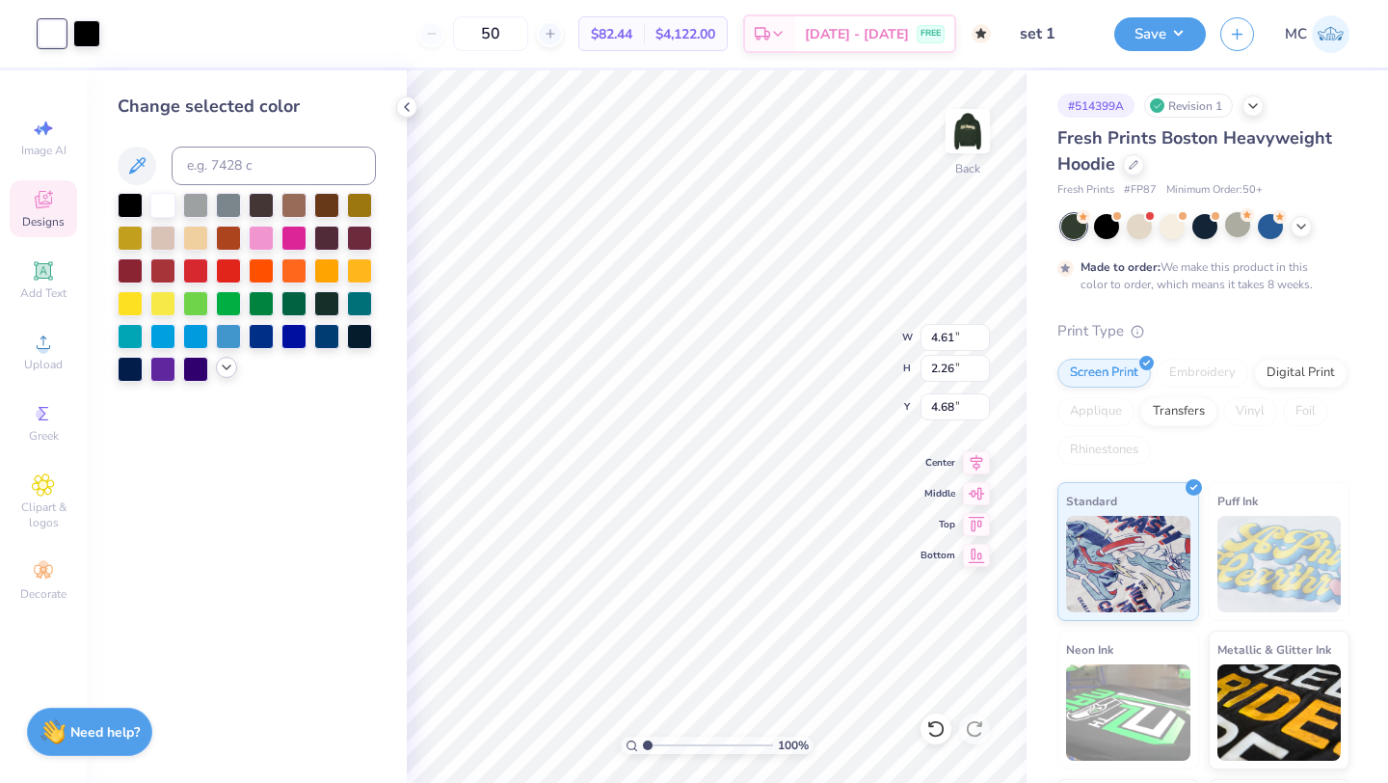
click at [223, 371] on icon at bounding box center [226, 367] width 15 height 15
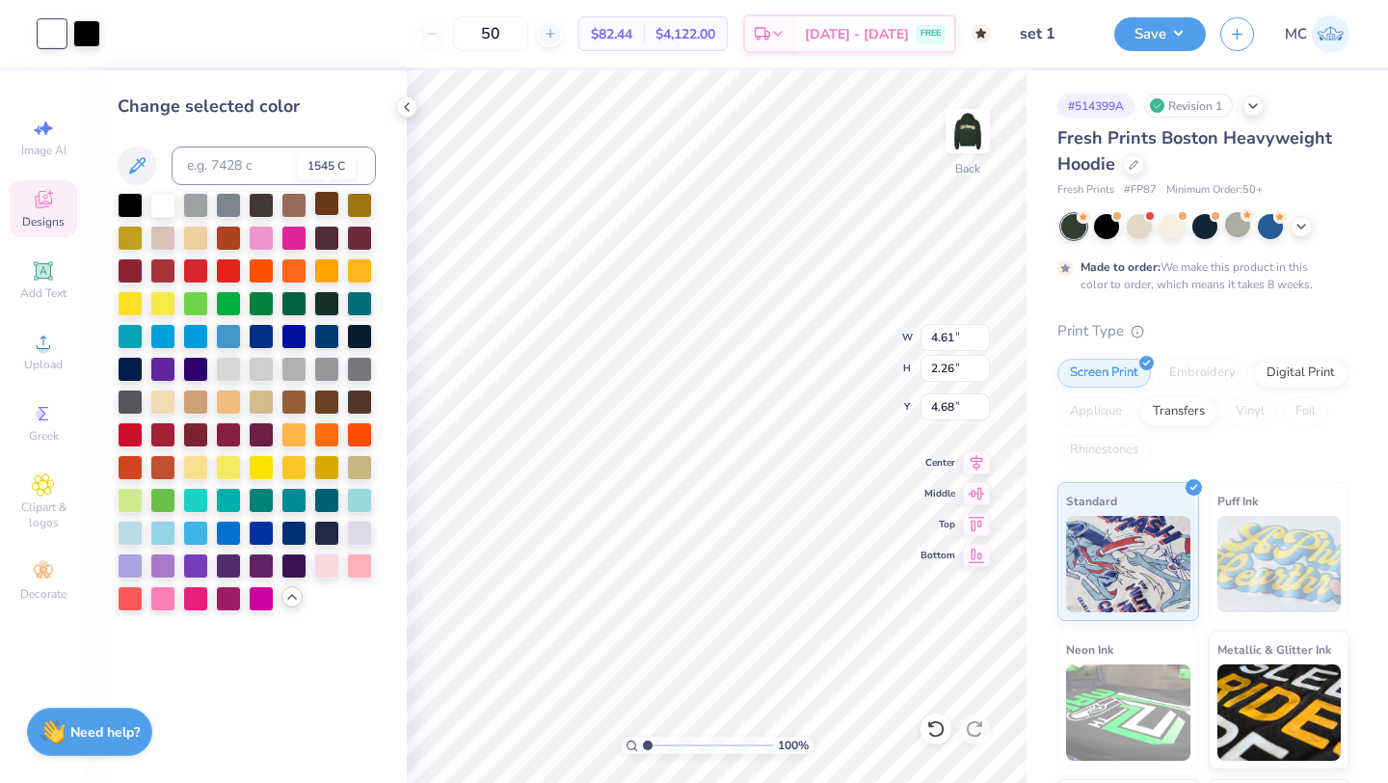
click at [330, 207] on div at bounding box center [326, 203] width 25 height 25
click at [190, 207] on div at bounding box center [195, 203] width 25 height 25
click at [257, 240] on div at bounding box center [261, 236] width 25 height 25
click at [195, 465] on div at bounding box center [195, 465] width 25 height 25
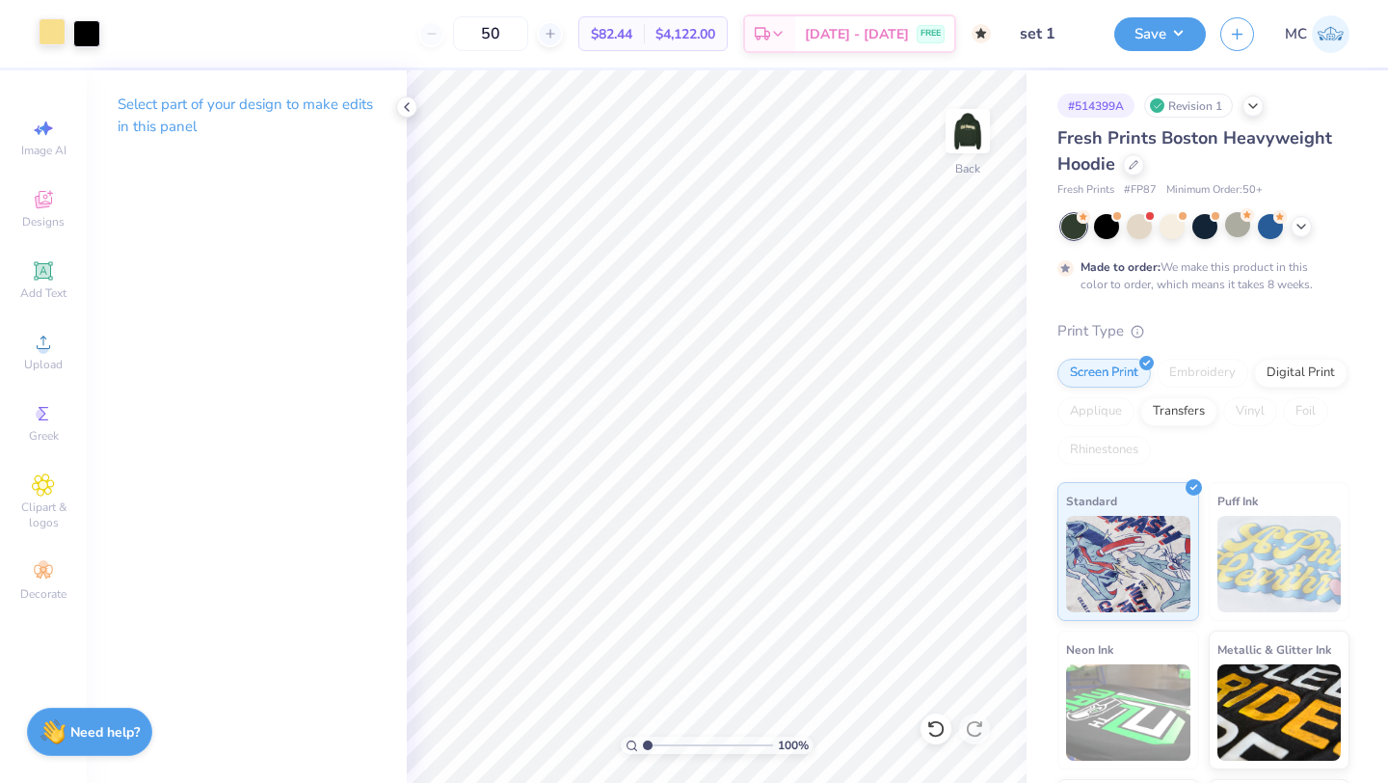
click at [51, 38] on div at bounding box center [52, 31] width 27 height 27
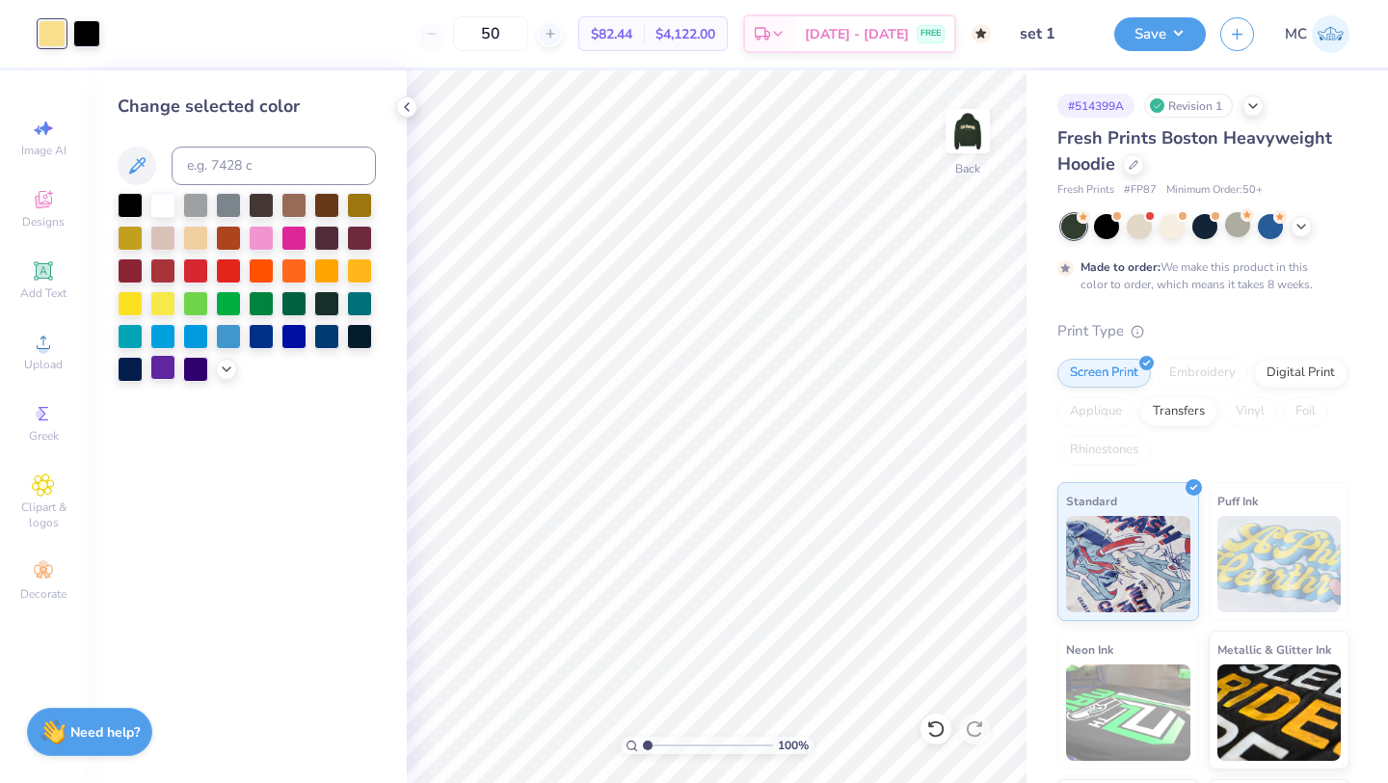
click at [152, 369] on div at bounding box center [162, 367] width 25 height 25
click at [223, 368] on icon at bounding box center [226, 367] width 15 height 15
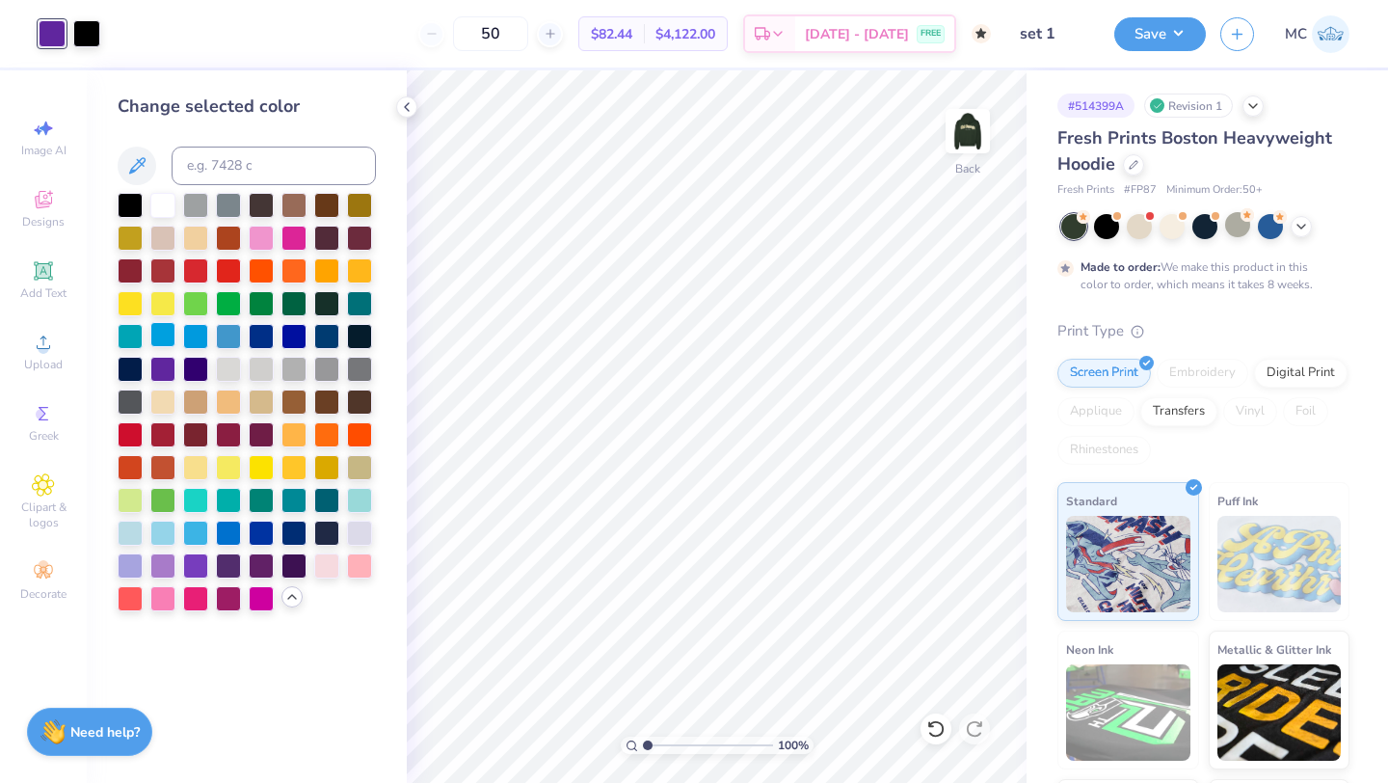
click at [154, 340] on div at bounding box center [162, 334] width 25 height 25
click at [358, 532] on div at bounding box center [359, 531] width 25 height 25
click at [128, 559] on div at bounding box center [130, 564] width 25 height 25
click at [326, 568] on div at bounding box center [326, 564] width 25 height 25
click at [363, 568] on div at bounding box center [359, 564] width 25 height 25
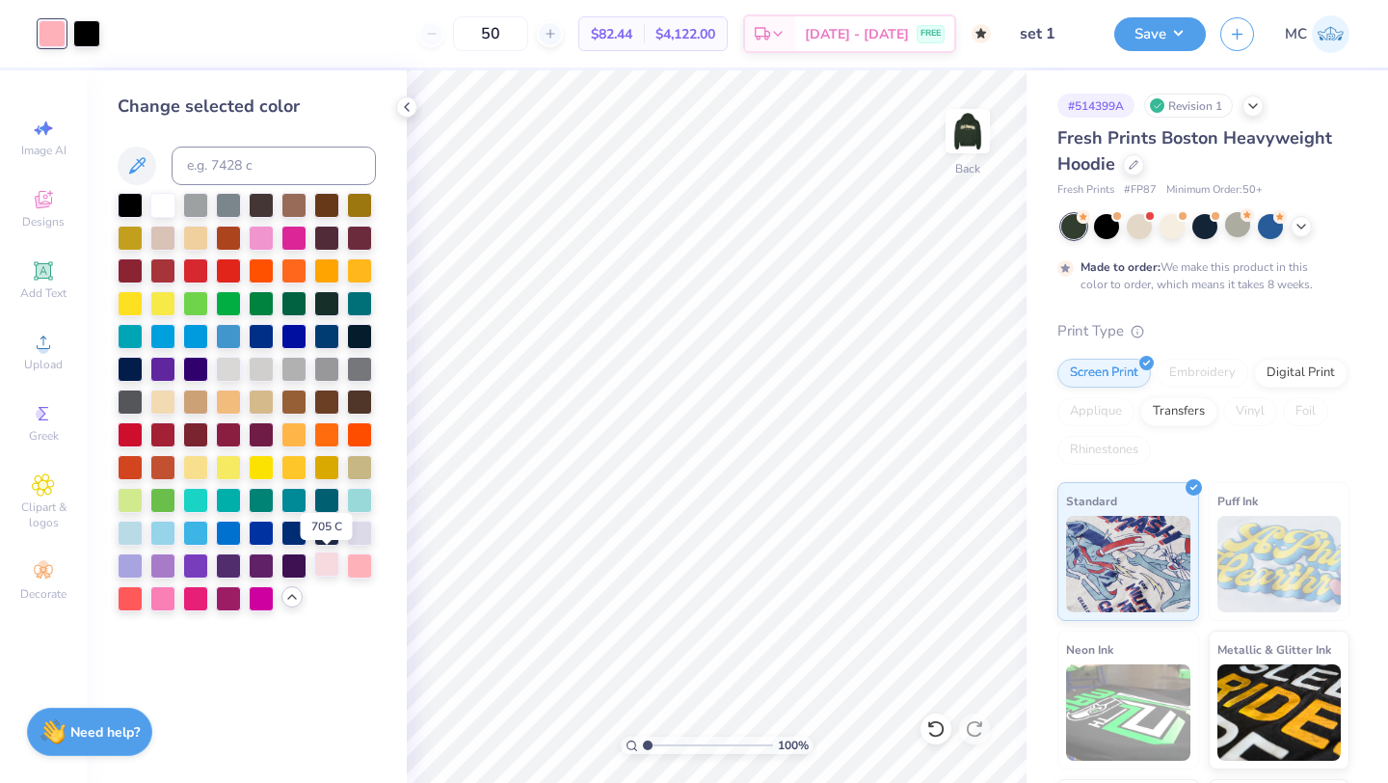
click at [331, 568] on div at bounding box center [326, 564] width 25 height 25
click at [127, 533] on div at bounding box center [130, 531] width 25 height 25
click at [138, 592] on div at bounding box center [130, 596] width 25 height 25
click at [124, 435] on div at bounding box center [130, 432] width 25 height 25
click at [216, 433] on div at bounding box center [228, 432] width 25 height 25
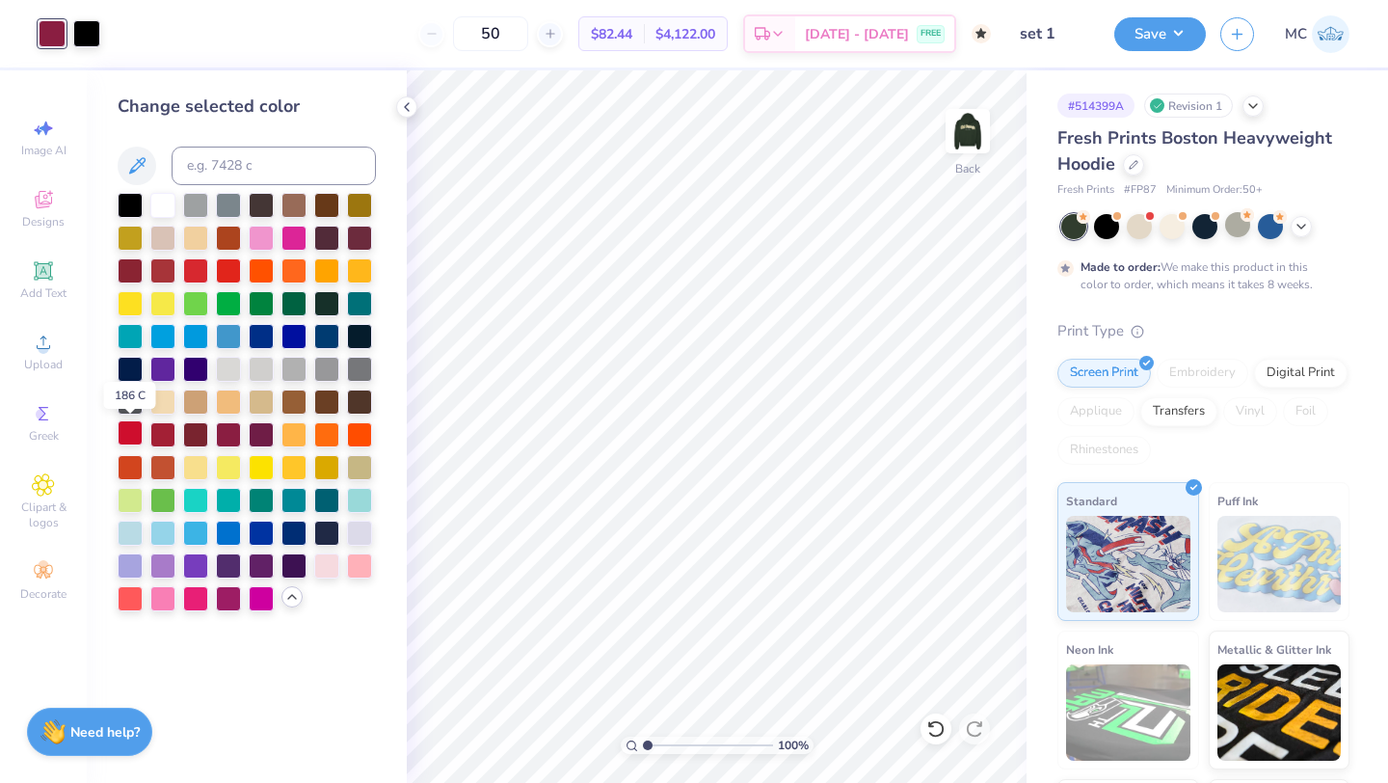
click at [130, 434] on div at bounding box center [130, 432] width 25 height 25
click at [292, 236] on div at bounding box center [294, 236] width 25 height 25
click at [258, 236] on div at bounding box center [261, 236] width 25 height 25
click at [258, 489] on div at bounding box center [261, 498] width 25 height 25
click at [124, 533] on div at bounding box center [130, 531] width 25 height 25
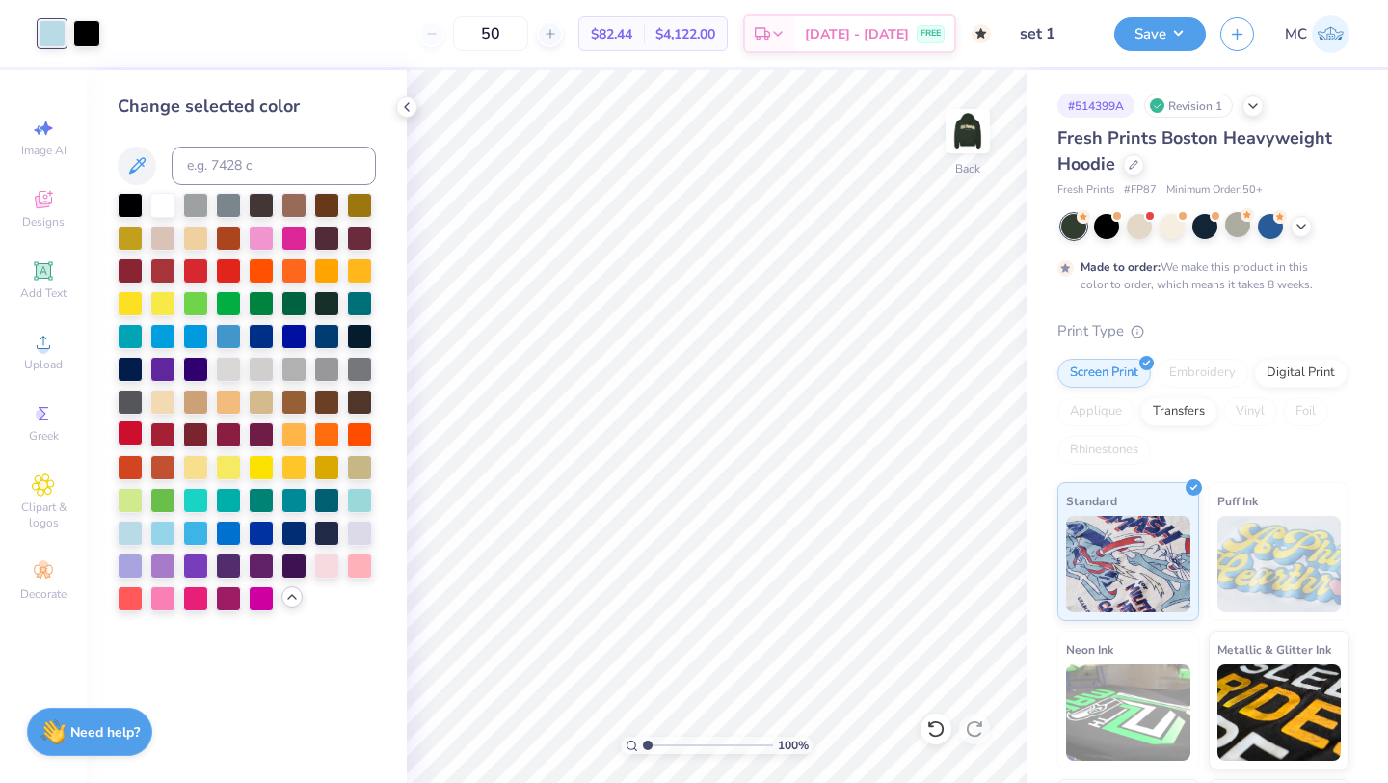
click at [118, 431] on div at bounding box center [130, 432] width 25 height 25
click at [361, 430] on div at bounding box center [359, 432] width 25 height 25
click at [128, 434] on div at bounding box center [130, 432] width 25 height 25
click at [324, 529] on div at bounding box center [326, 531] width 25 height 25
click at [85, 33] on div at bounding box center [86, 31] width 27 height 27
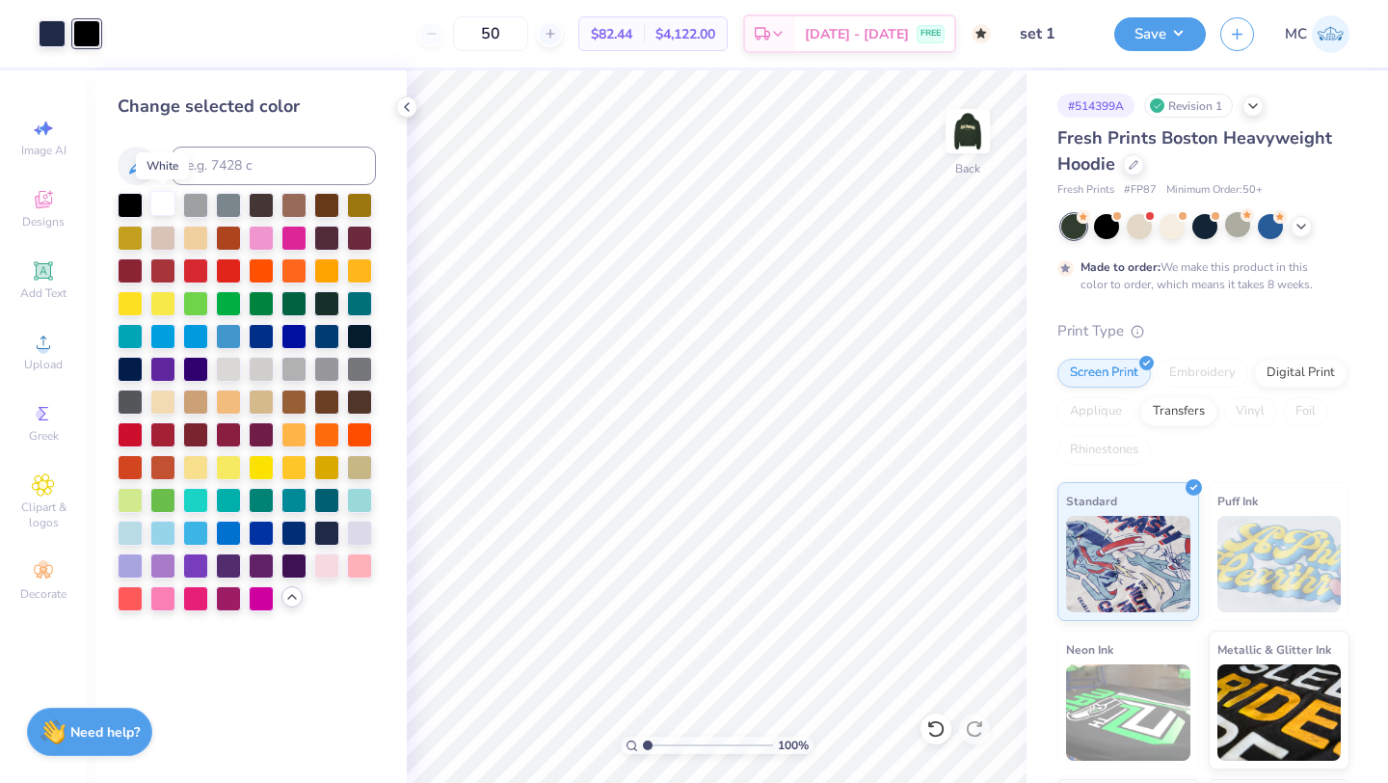
click at [165, 199] on div at bounding box center [162, 203] width 25 height 25
click at [192, 460] on div at bounding box center [195, 465] width 25 height 25
click at [173, 193] on div at bounding box center [162, 203] width 25 height 25
click at [52, 40] on div at bounding box center [52, 31] width 27 height 27
click at [195, 470] on div at bounding box center [195, 465] width 25 height 25
